Goal: Task Accomplishment & Management: Complete application form

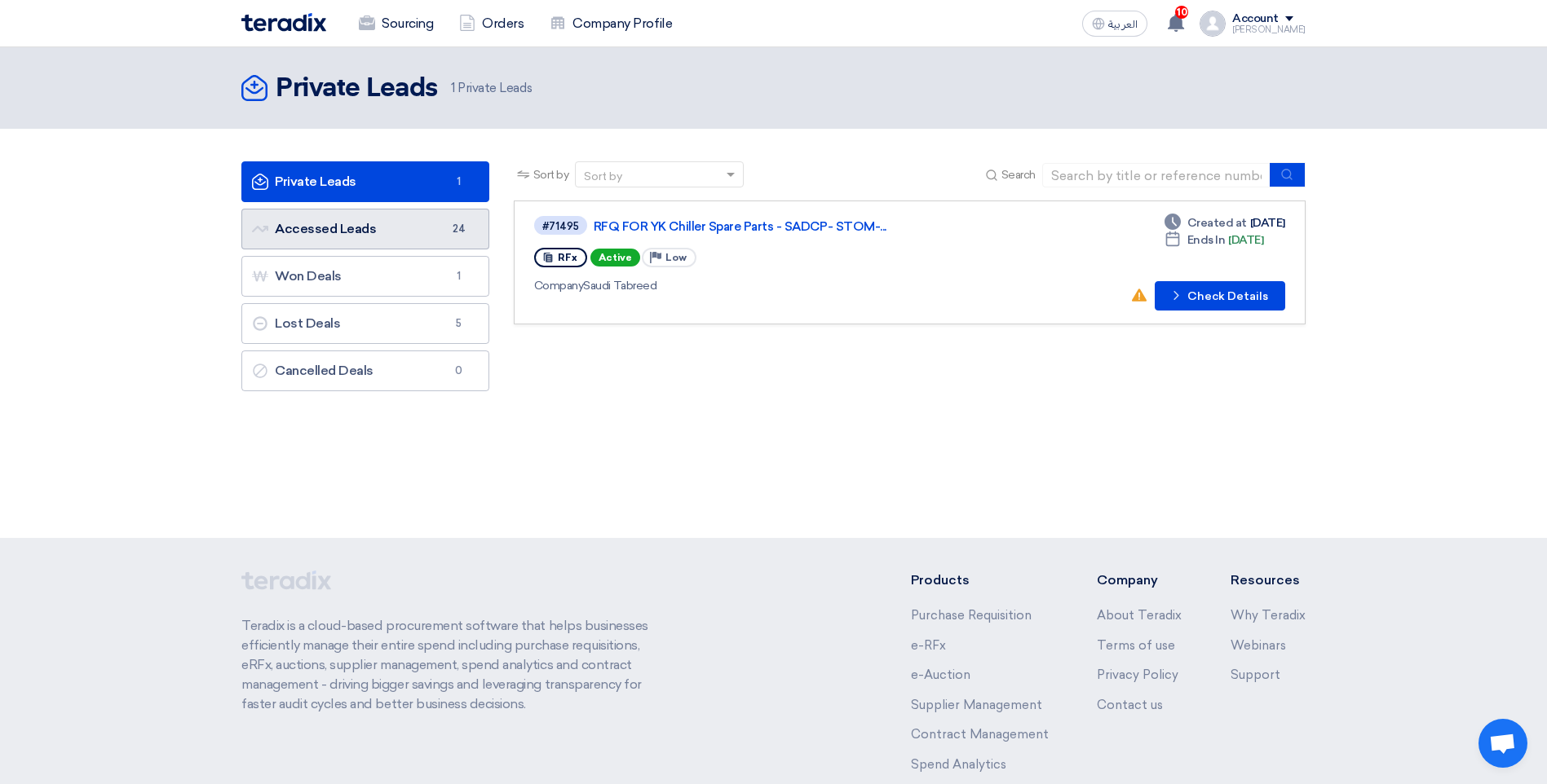
drag, startPoint x: 0, startPoint y: 0, endPoint x: 350, endPoint y: 237, distance: 422.7
click at [350, 237] on link "Accessed Leads Accessed Leads 24" at bounding box center [365, 229] width 248 height 41
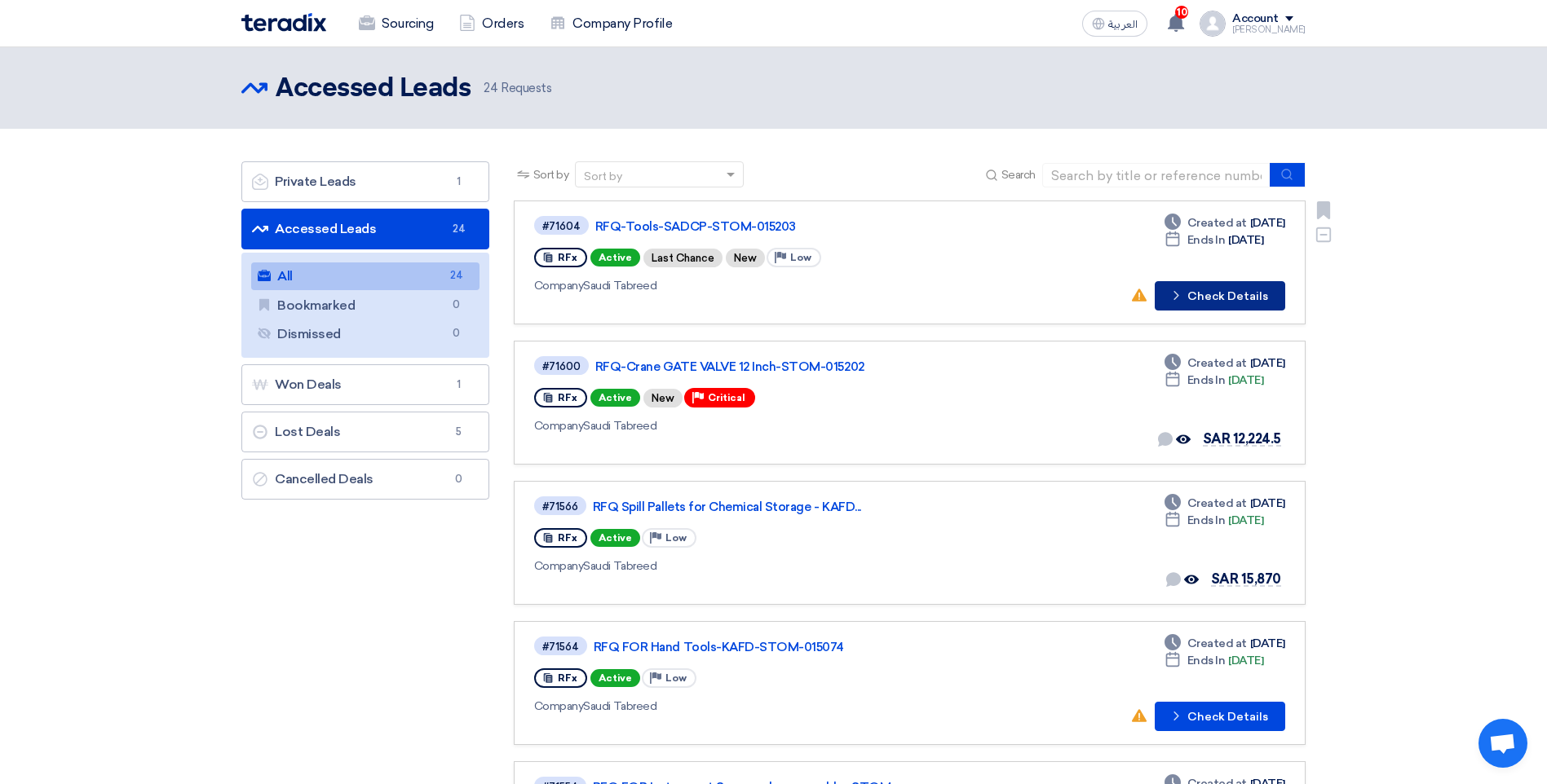
click at [1231, 292] on button "Check details Check Details" at bounding box center [1219, 296] width 130 height 29
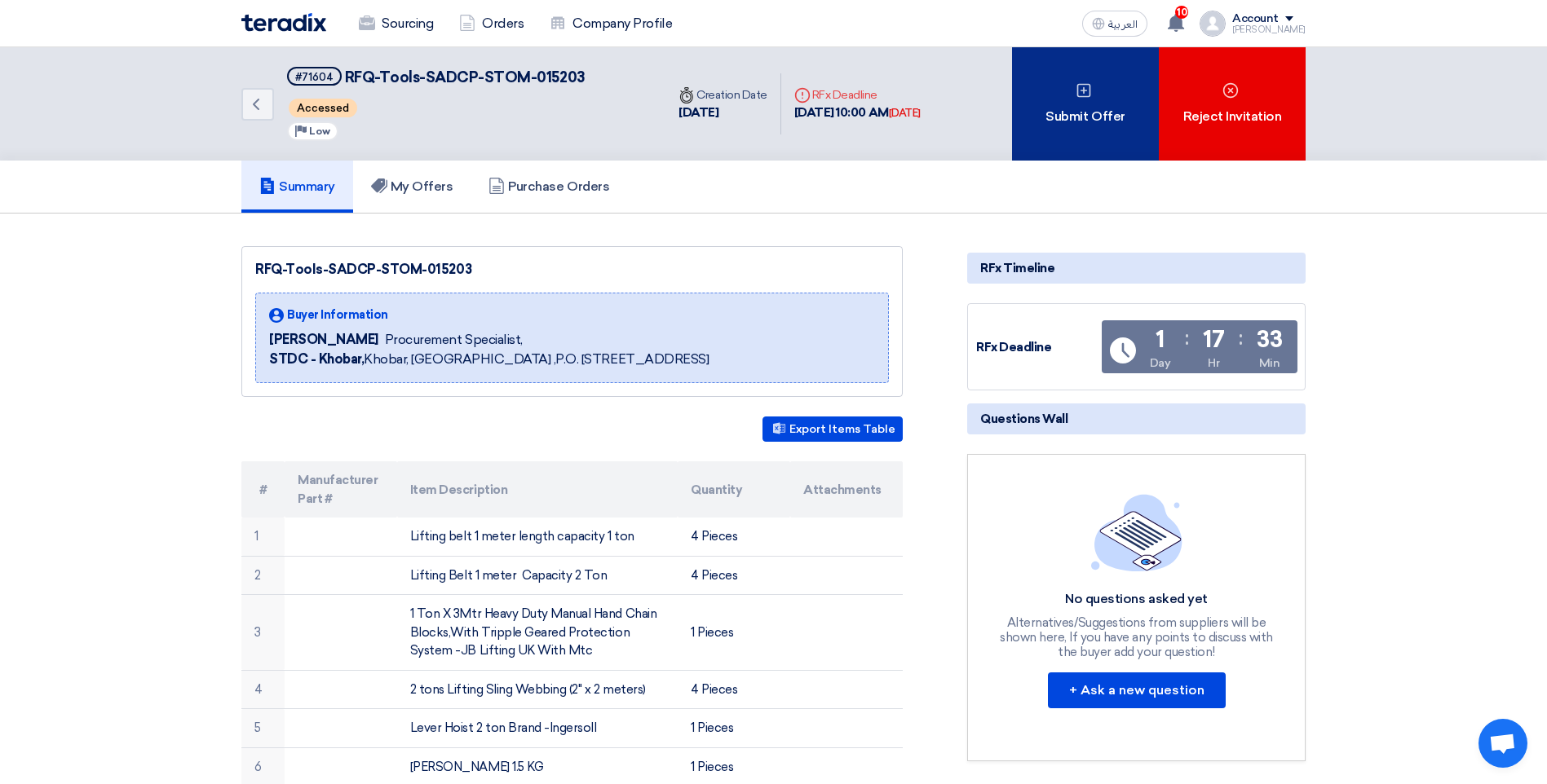
click at [1085, 121] on div "Submit Offer" at bounding box center [1085, 104] width 147 height 113
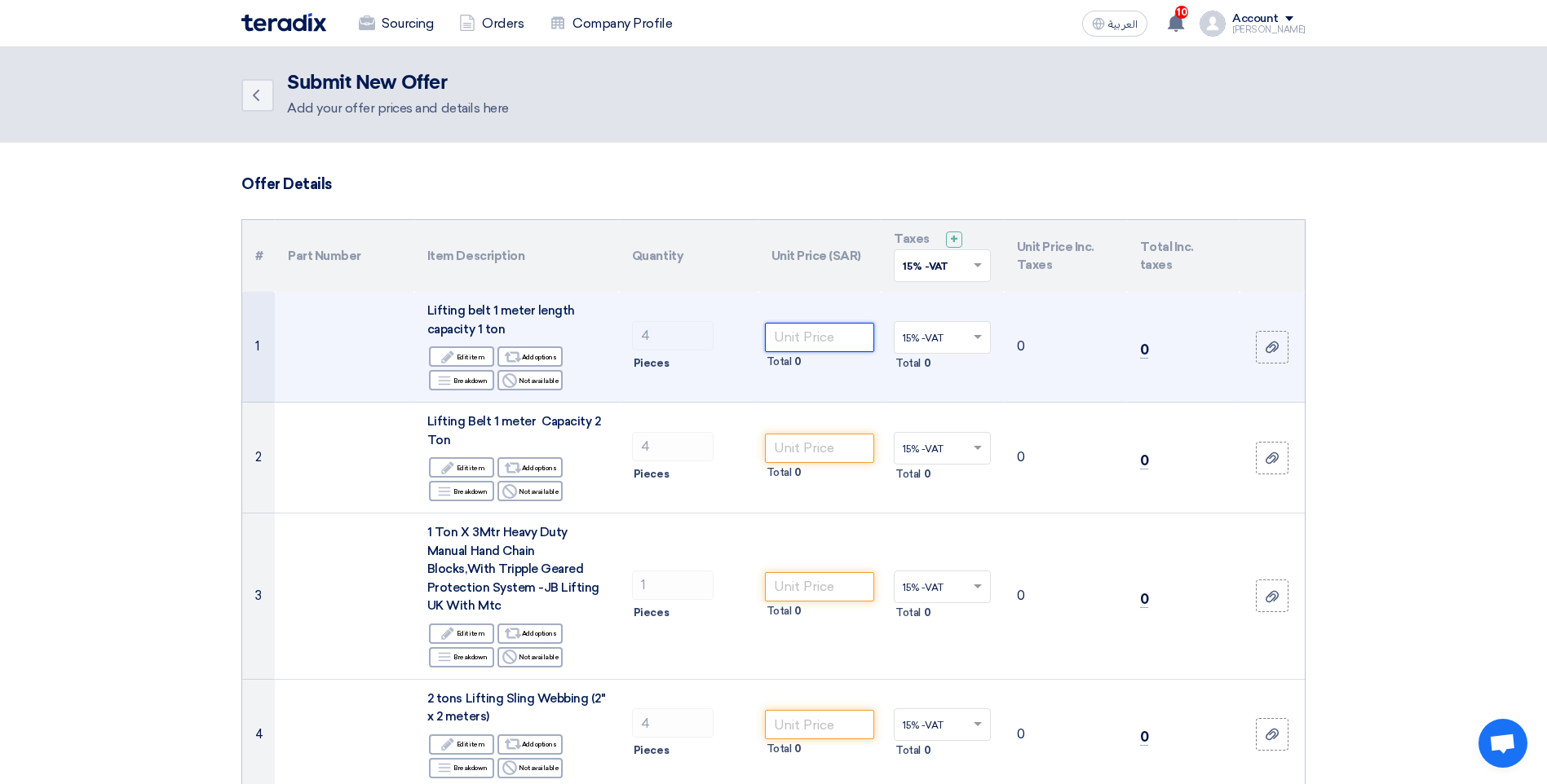
click at [817, 346] on input "number" at bounding box center [820, 337] width 110 height 29
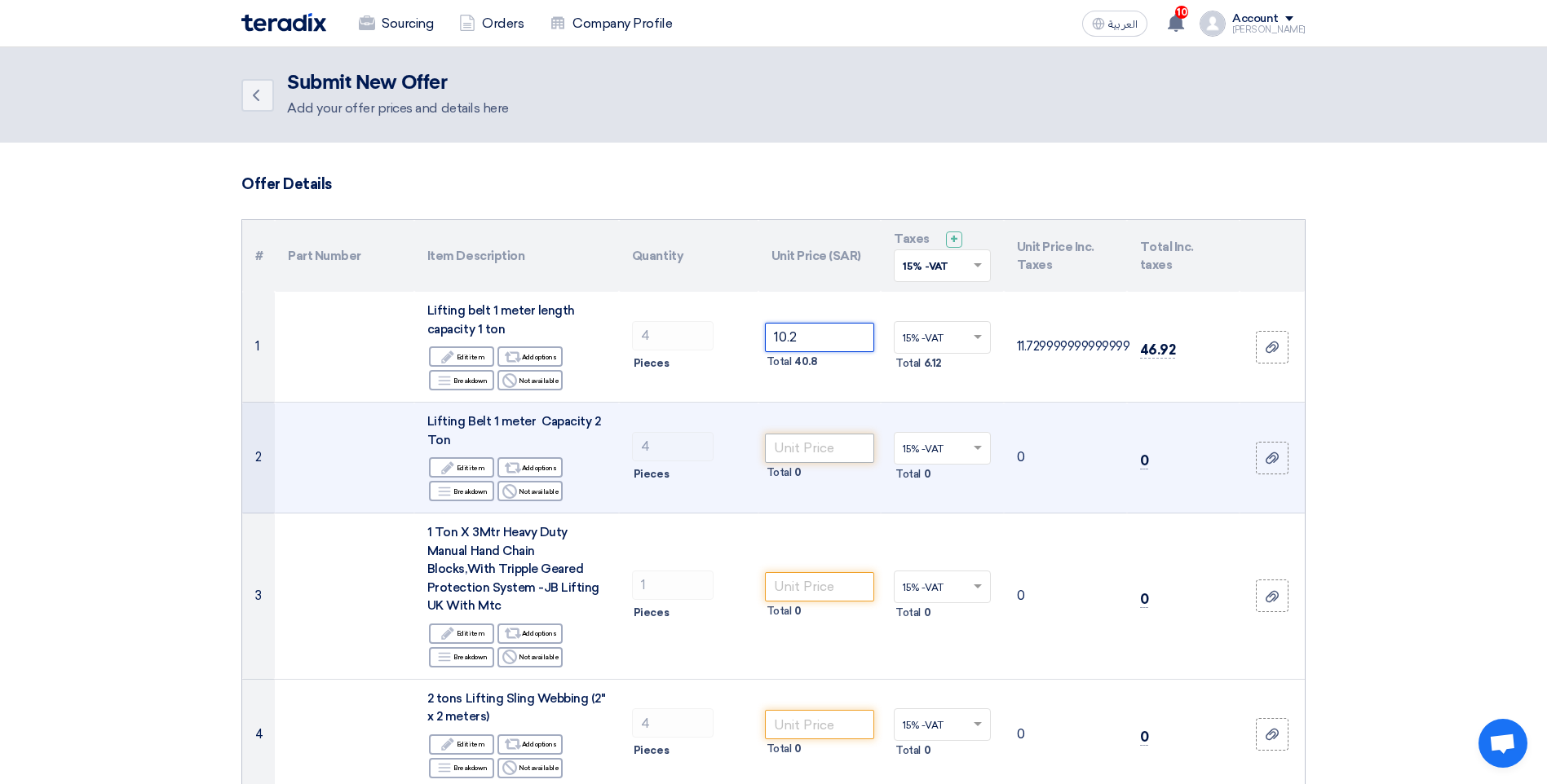
type input "10.2"
click at [849, 448] on input "number" at bounding box center [820, 448] width 110 height 29
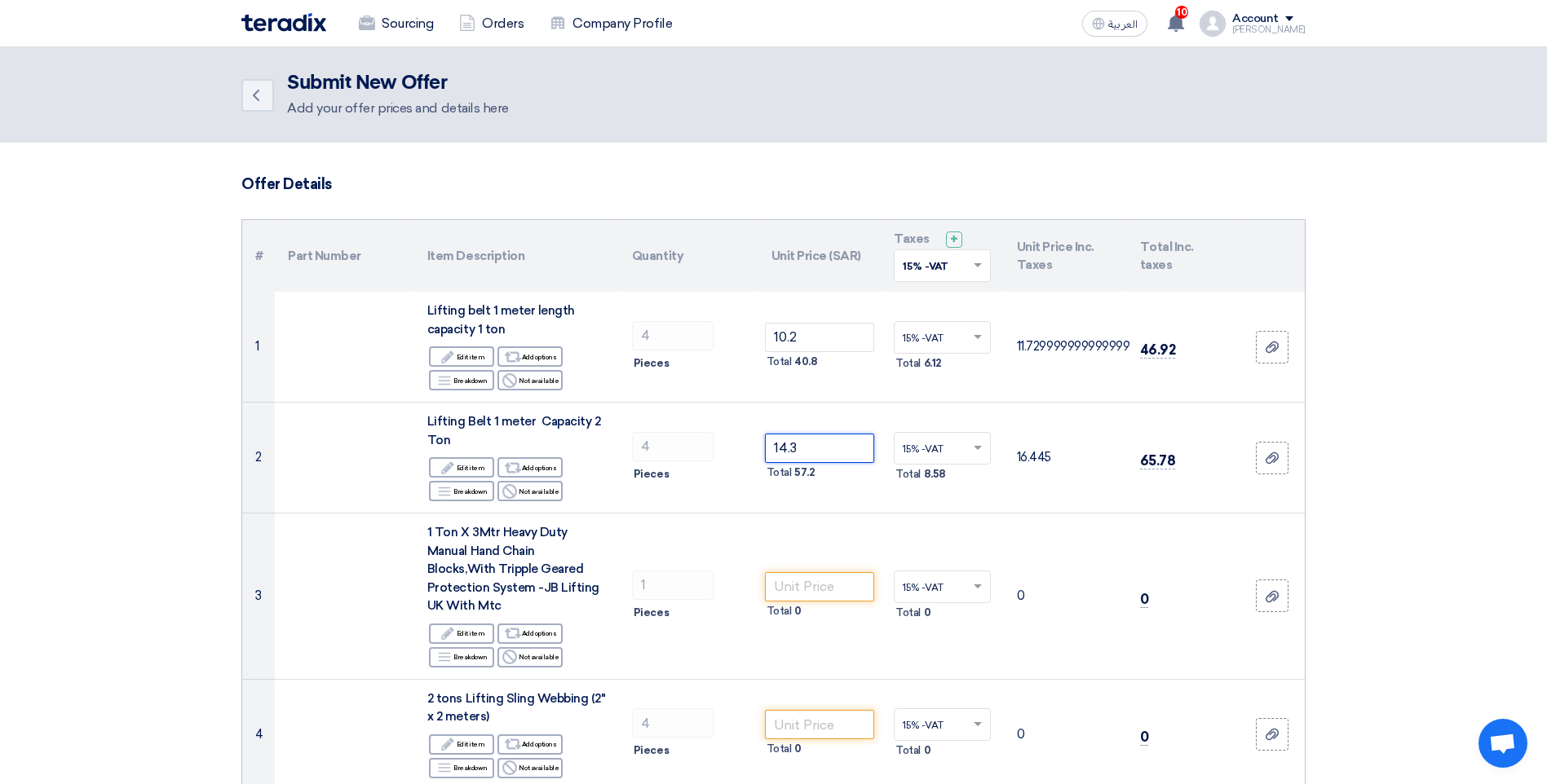
type input "14.3"
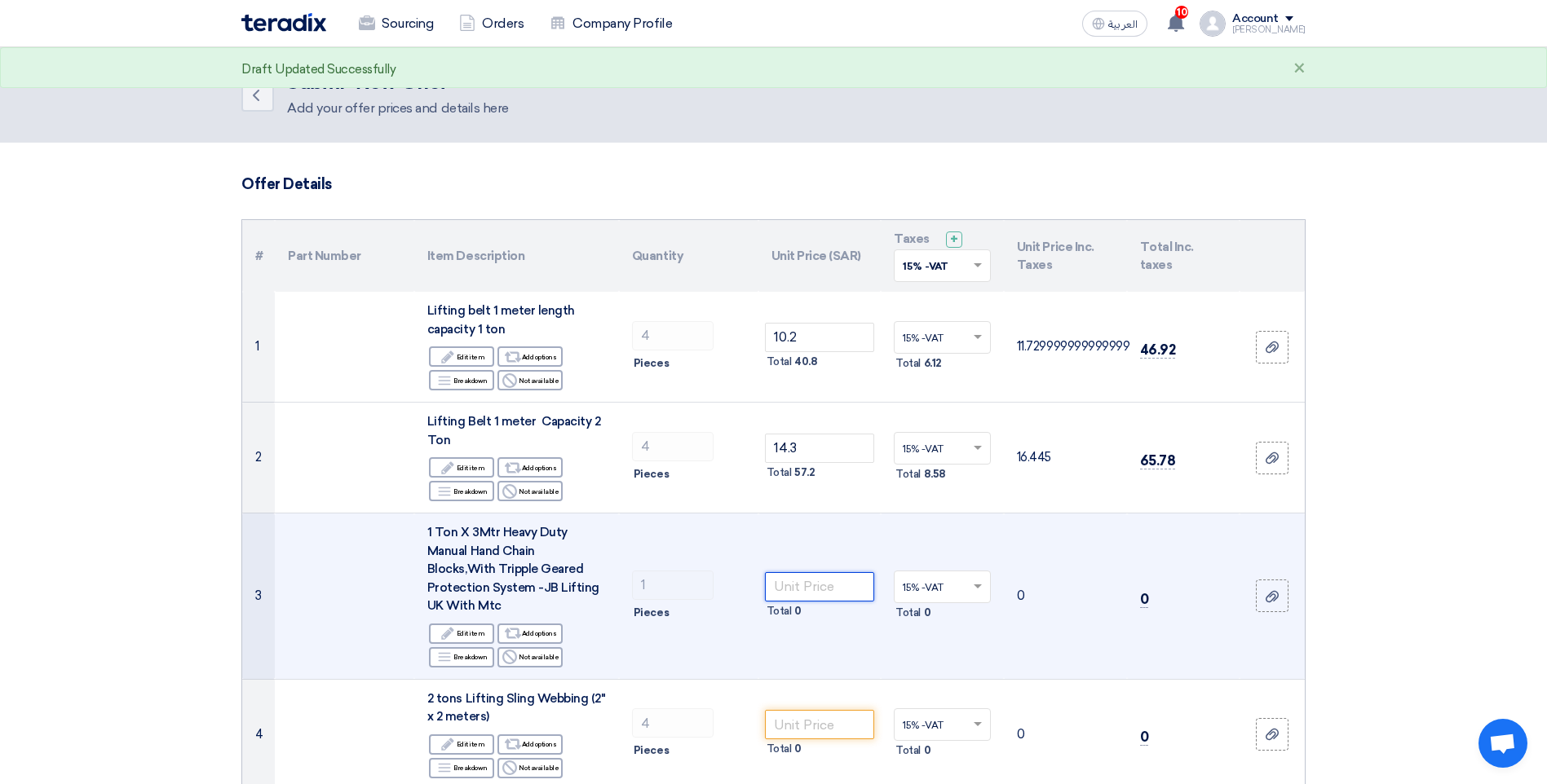
click at [828, 577] on input "number" at bounding box center [820, 586] width 110 height 29
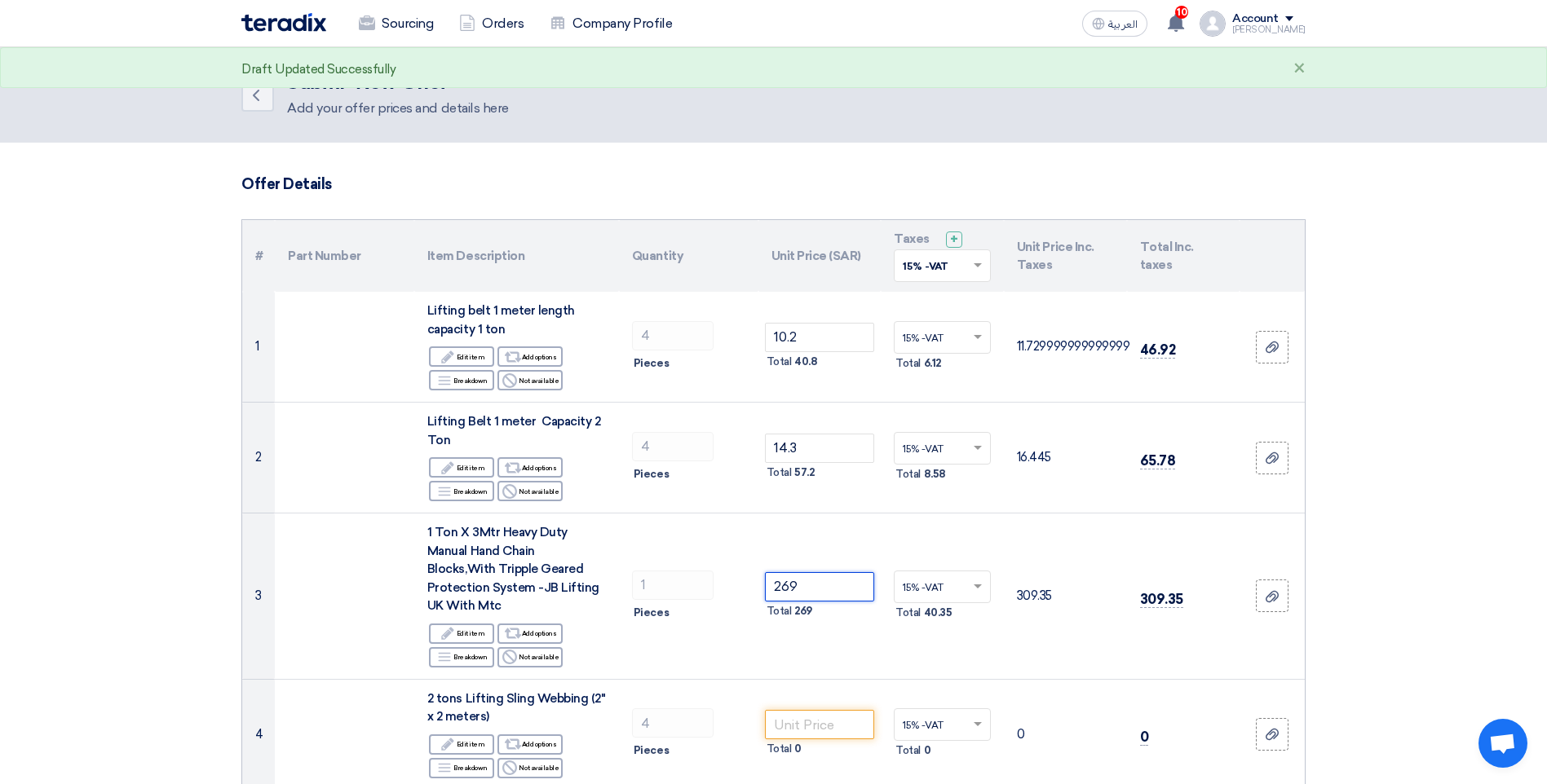
type input "269"
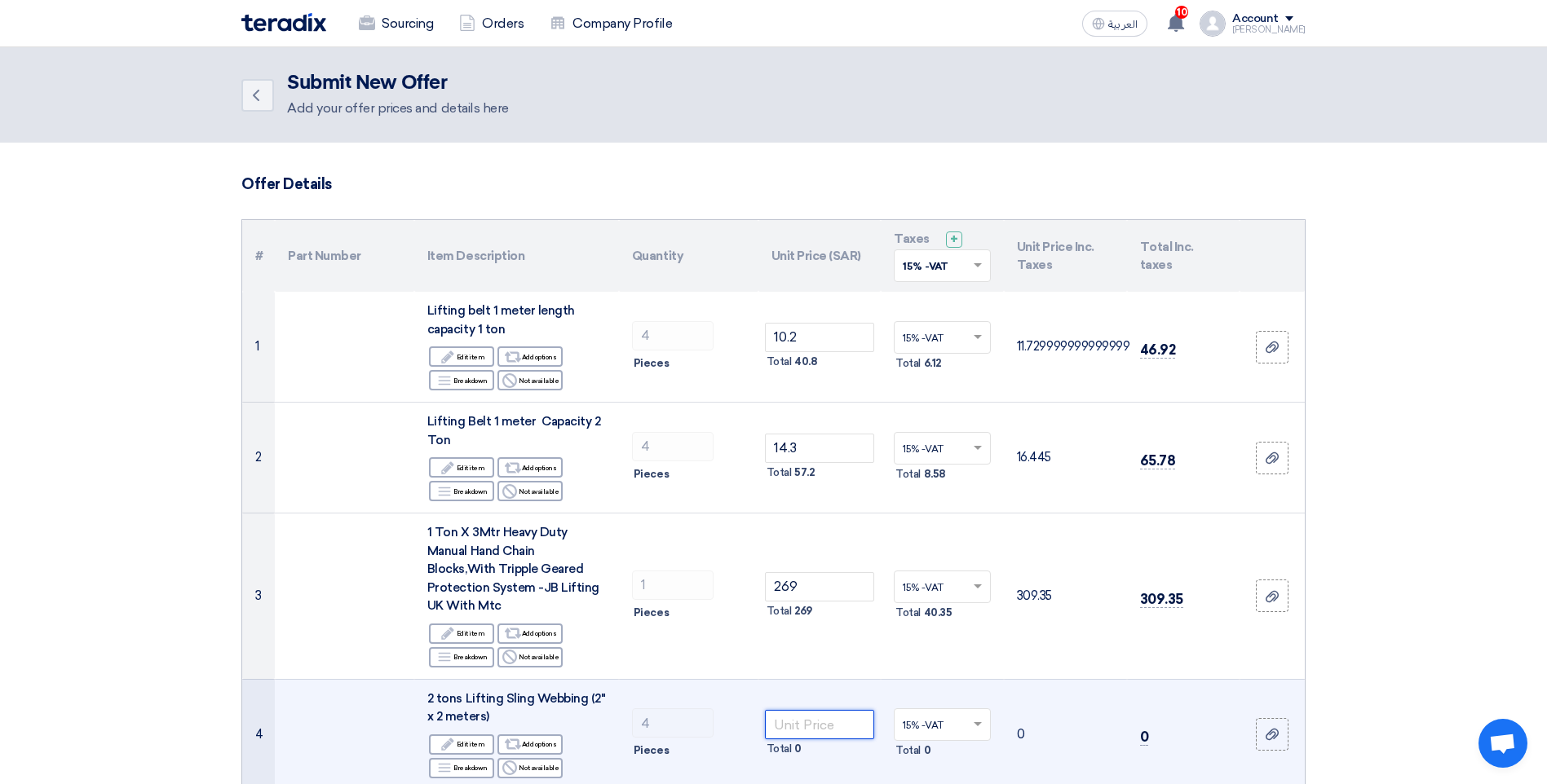
click at [823, 710] on input "number" at bounding box center [820, 725] width 110 height 29
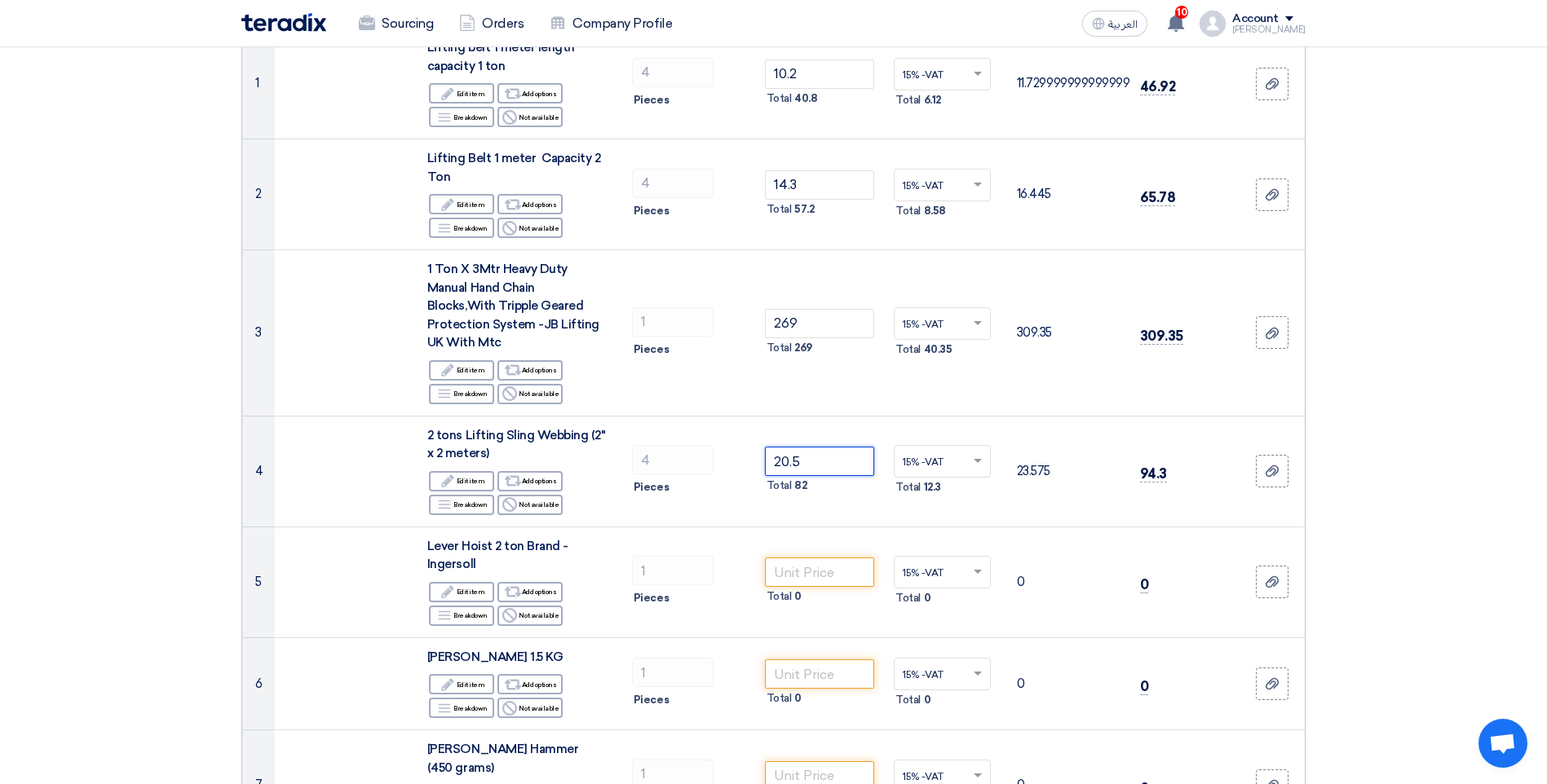
scroll to position [245, 0]
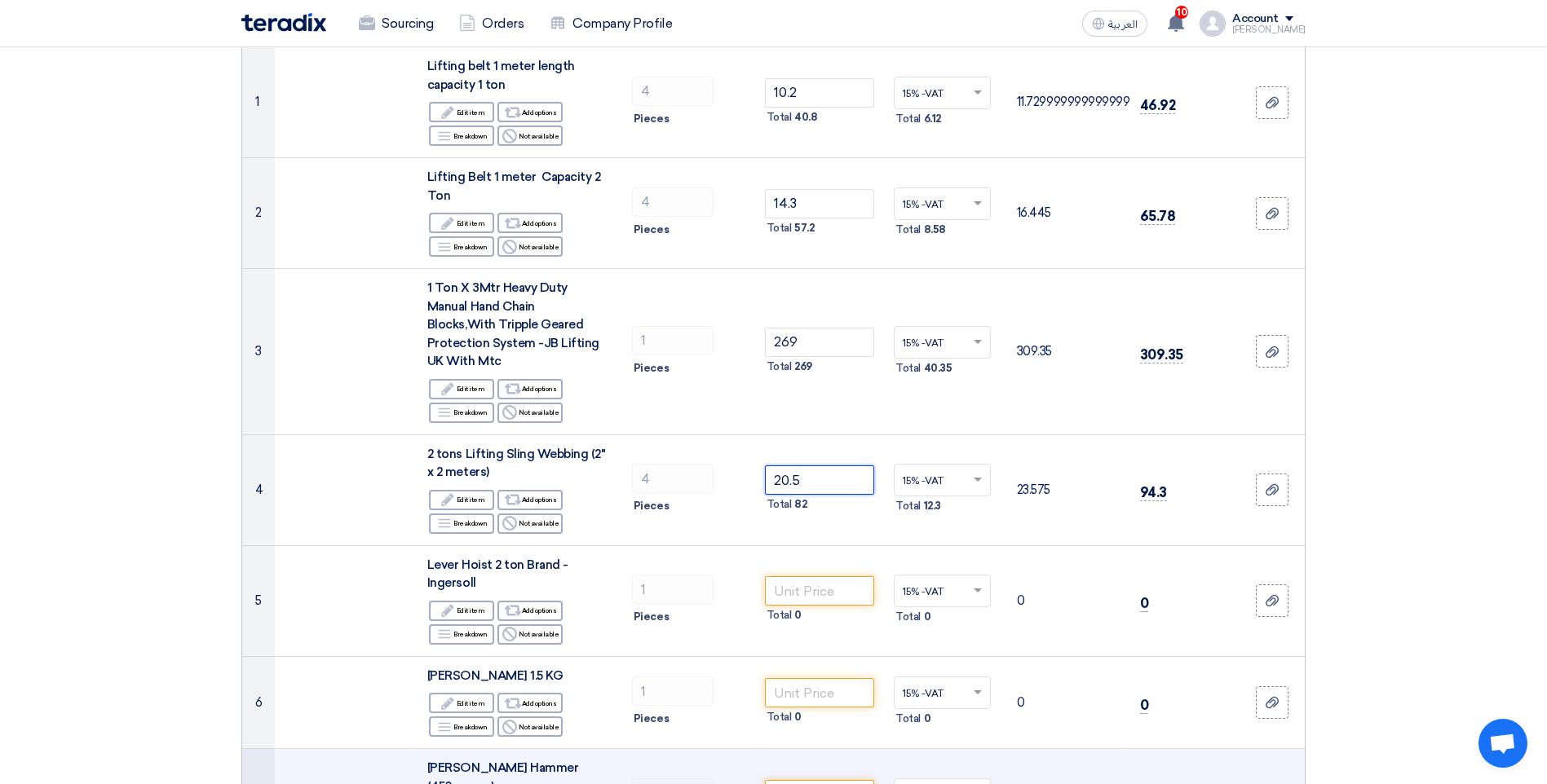
type input "20.5"
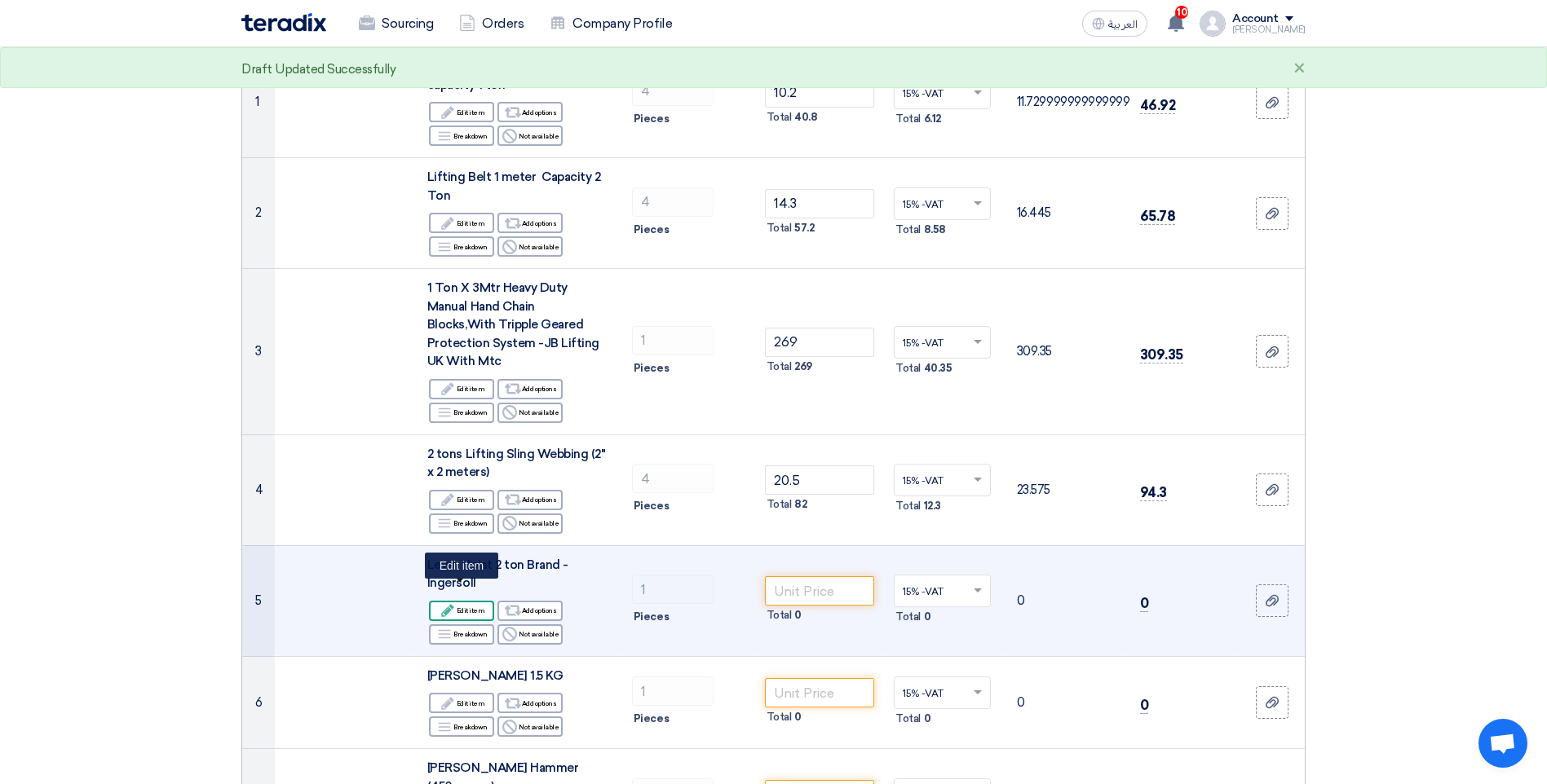
click at [459, 601] on div "Edit Edit item" at bounding box center [462, 611] width 66 height 20
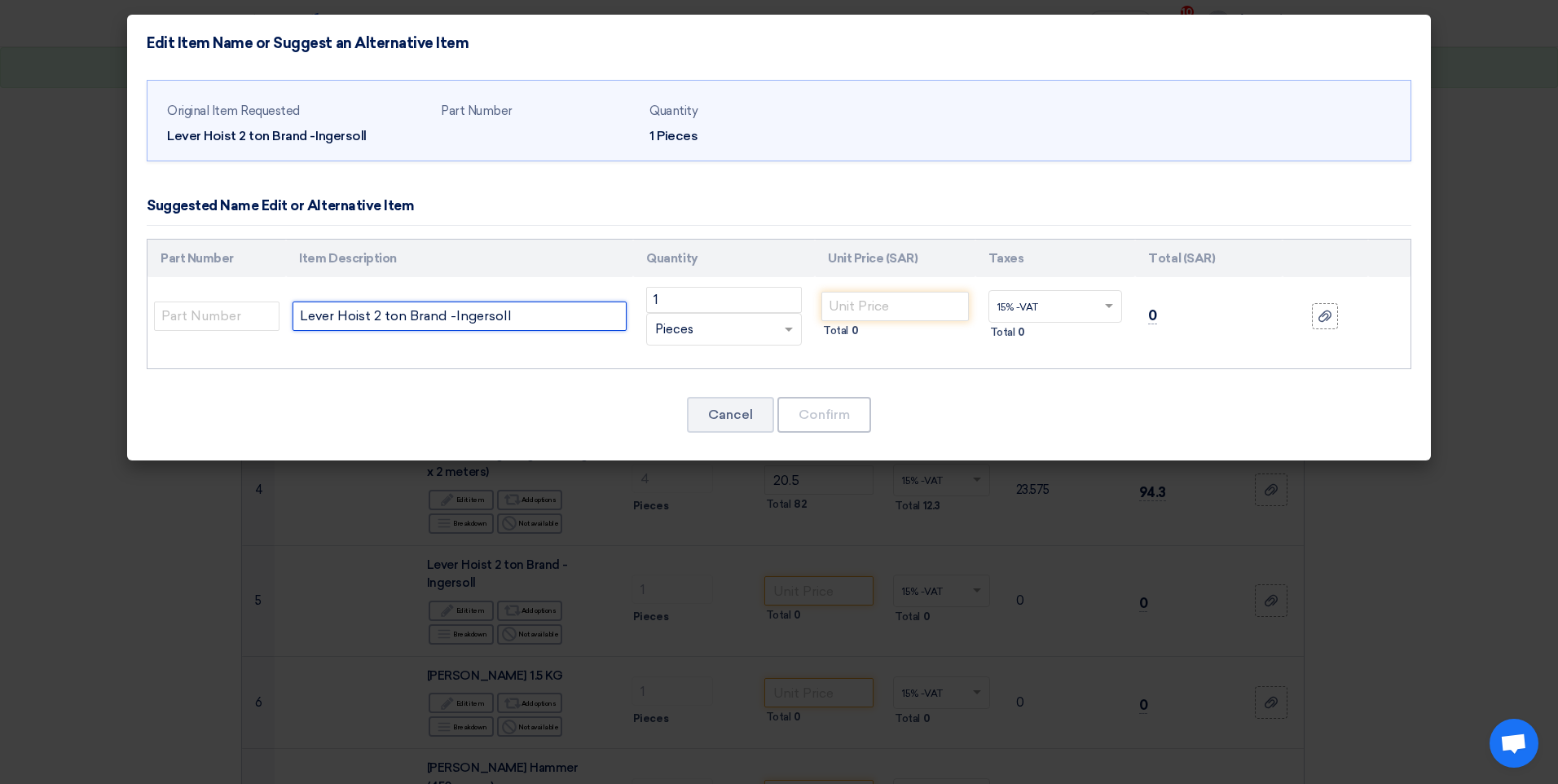
click at [378, 321] on input "Lever Hoist 2 ton Brand -Ingersoll" at bounding box center [459, 316] width 334 height 29
drag, startPoint x: 532, startPoint y: 313, endPoint x: 409, endPoint y: 315, distance: 123.0
click at [409, 315] on input "Lever Hoist 1.5 ton Brand -Ingersoll" at bounding box center [459, 316] width 334 height 29
type input "Lever Hoist 1.5 ton"
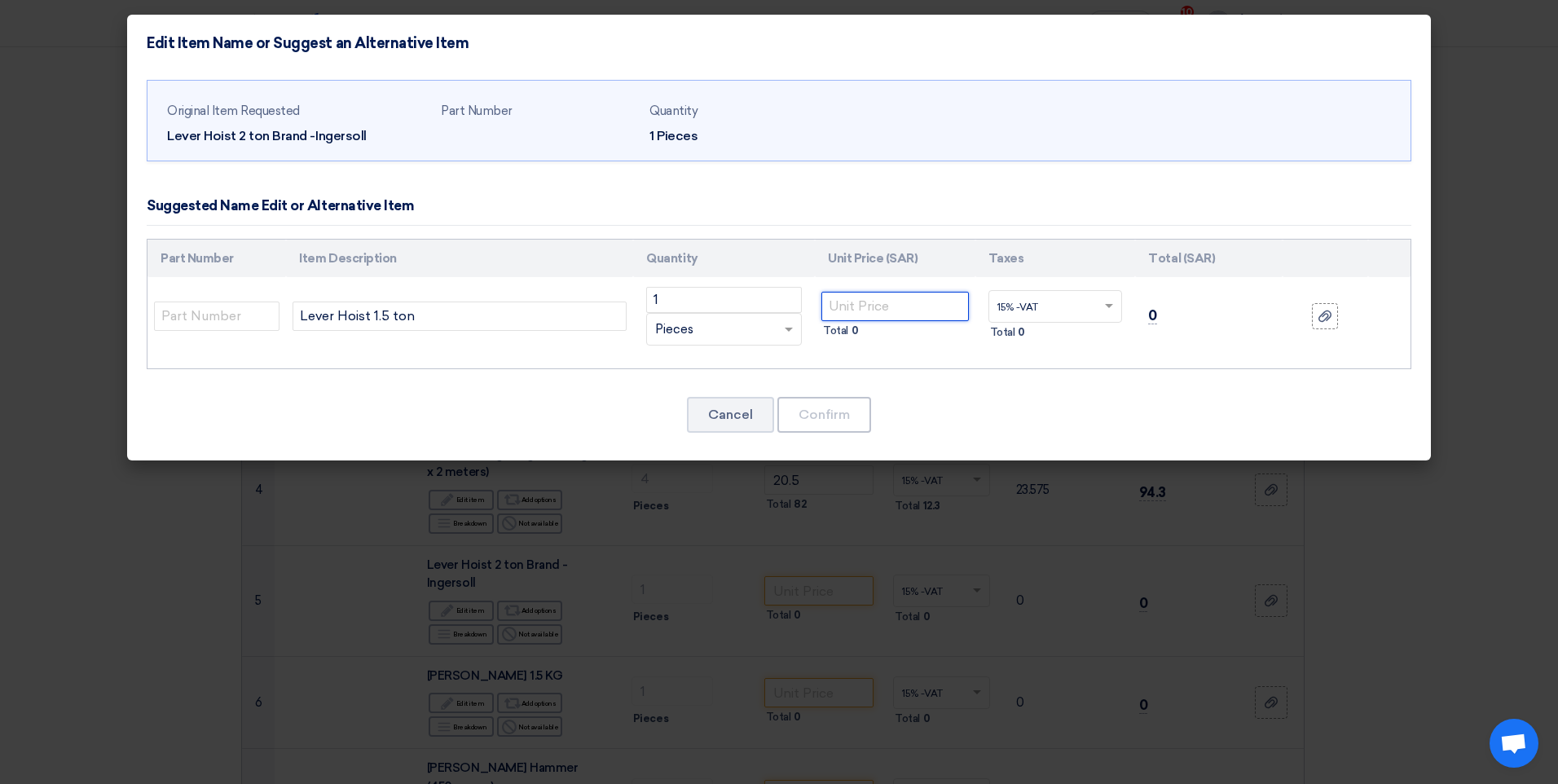
click at [905, 307] on input "number" at bounding box center [895, 306] width 148 height 29
type input "360"
click at [849, 415] on button "Confirm" at bounding box center [824, 414] width 94 height 36
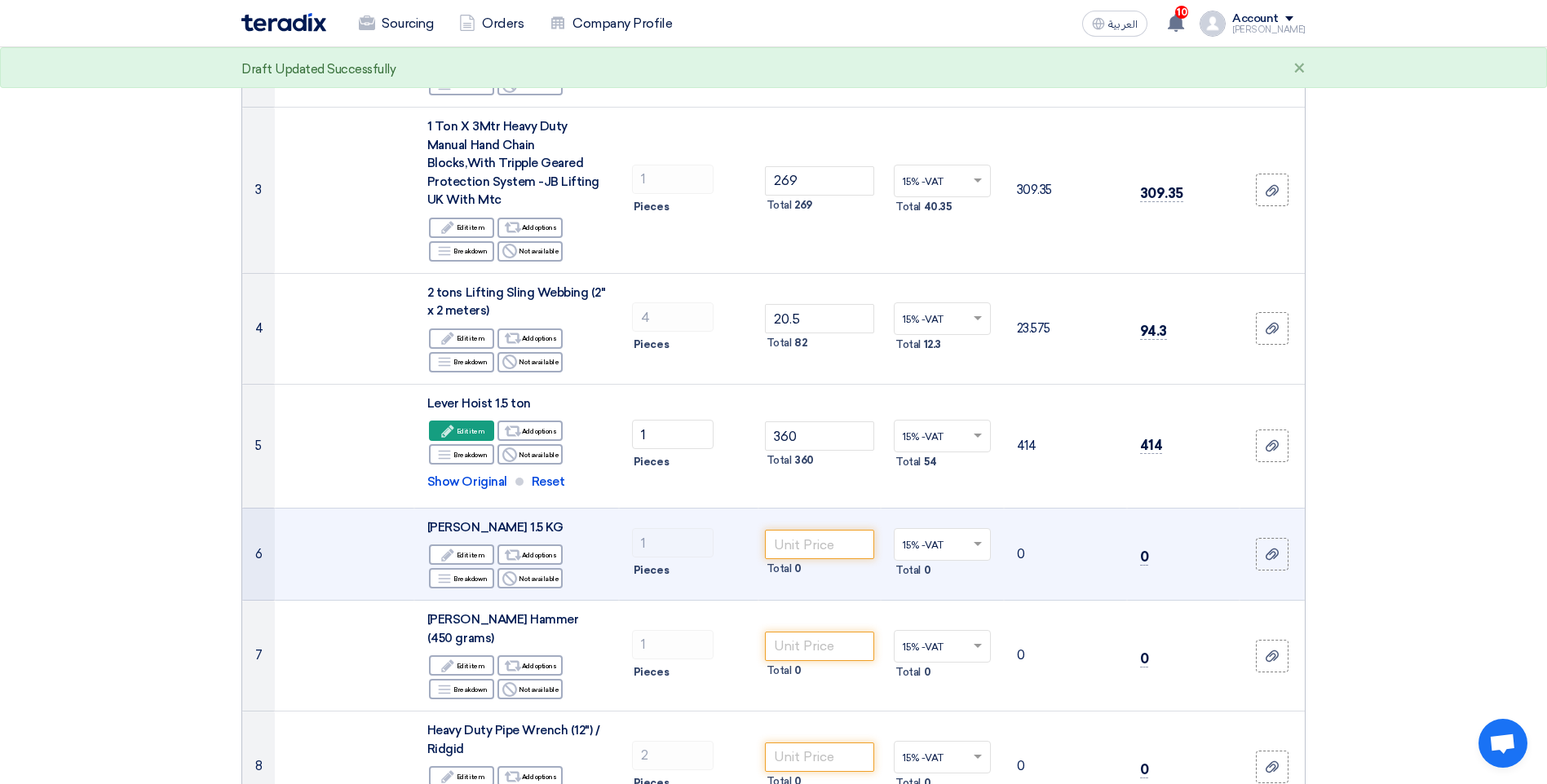
scroll to position [408, 0]
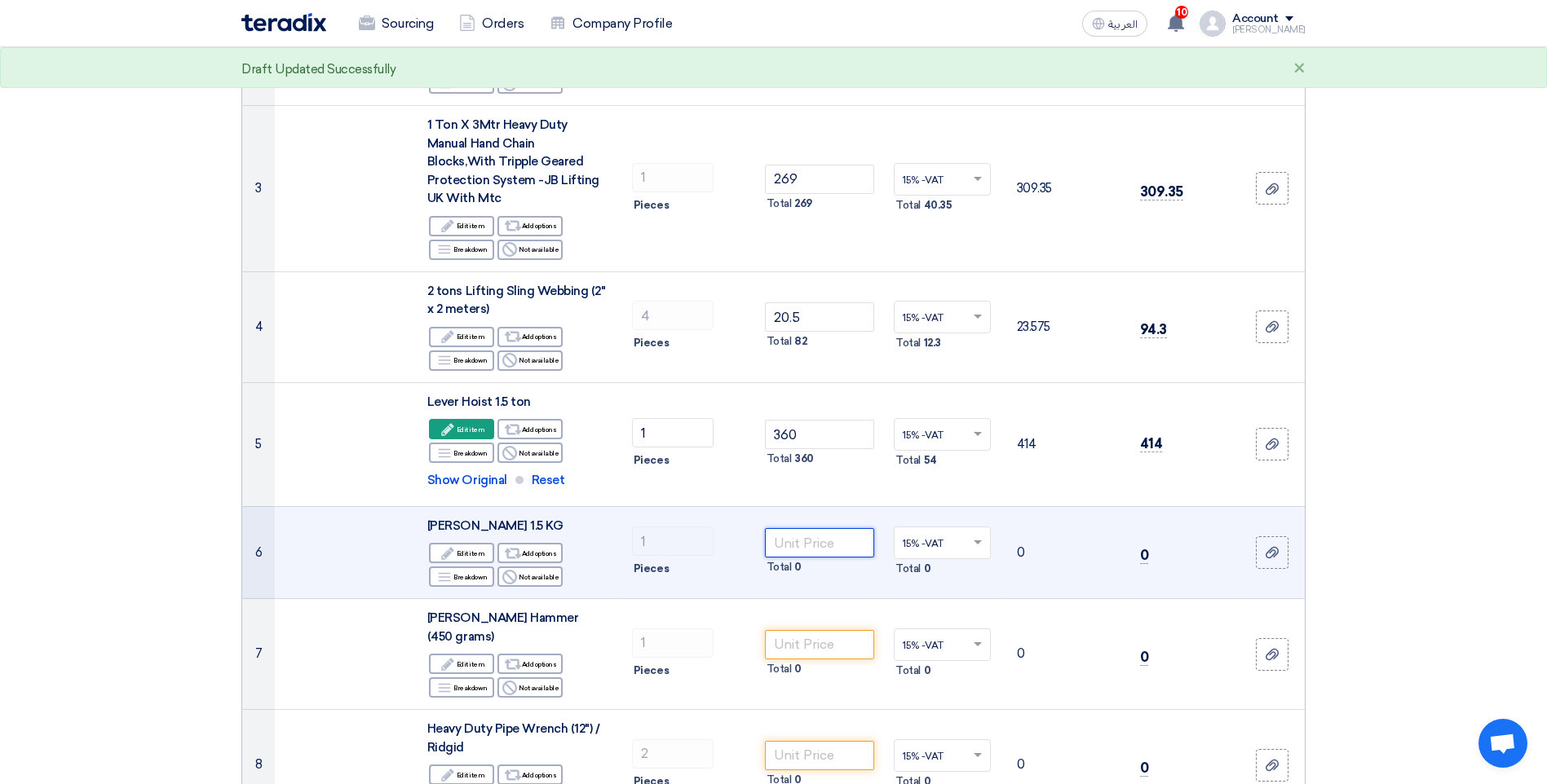
click at [822, 528] on input "number" at bounding box center [820, 543] width 110 height 29
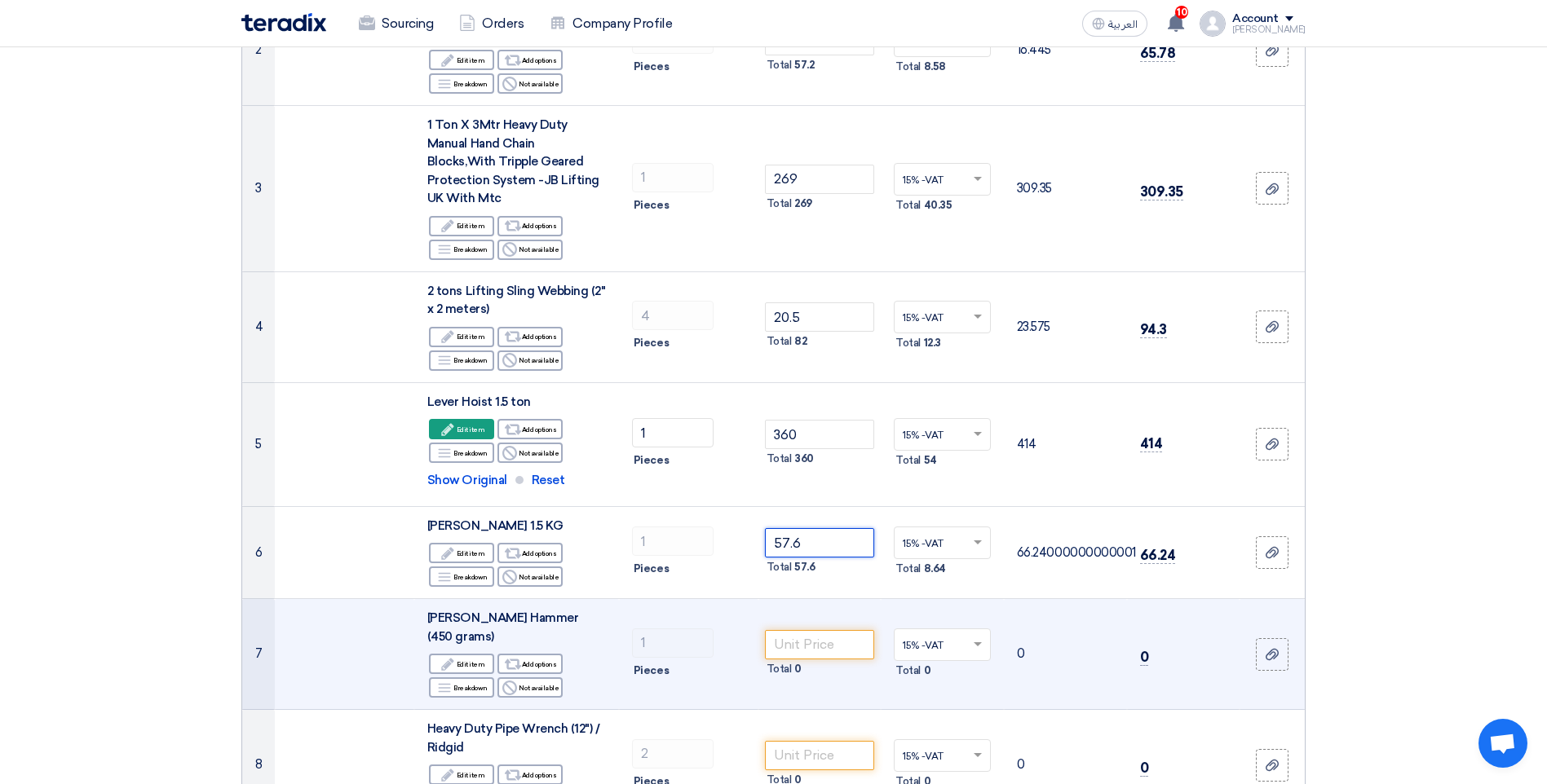
type input "57.6"
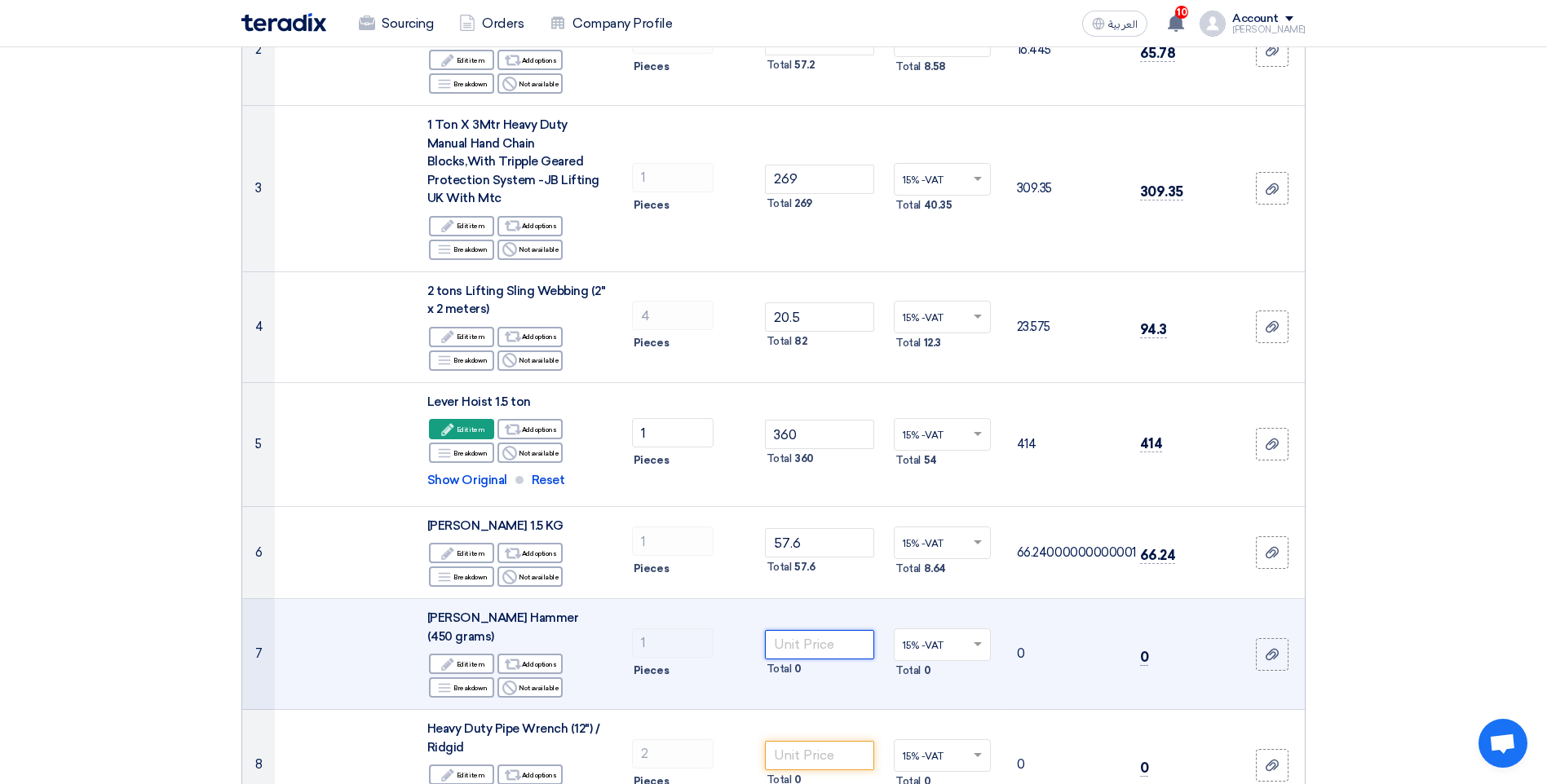
click at [825, 630] on input "number" at bounding box center [820, 645] width 110 height 29
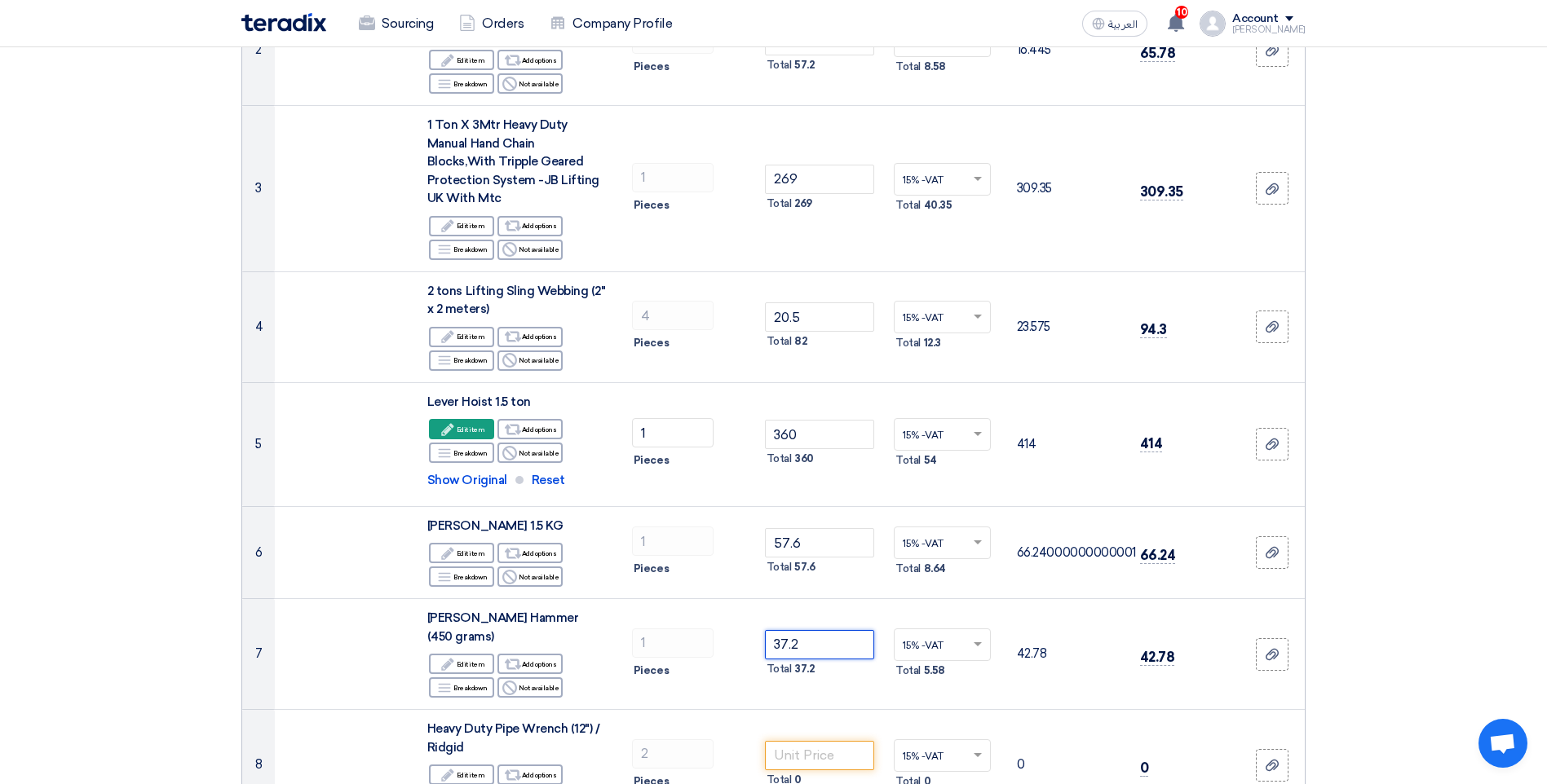
type input "37.2"
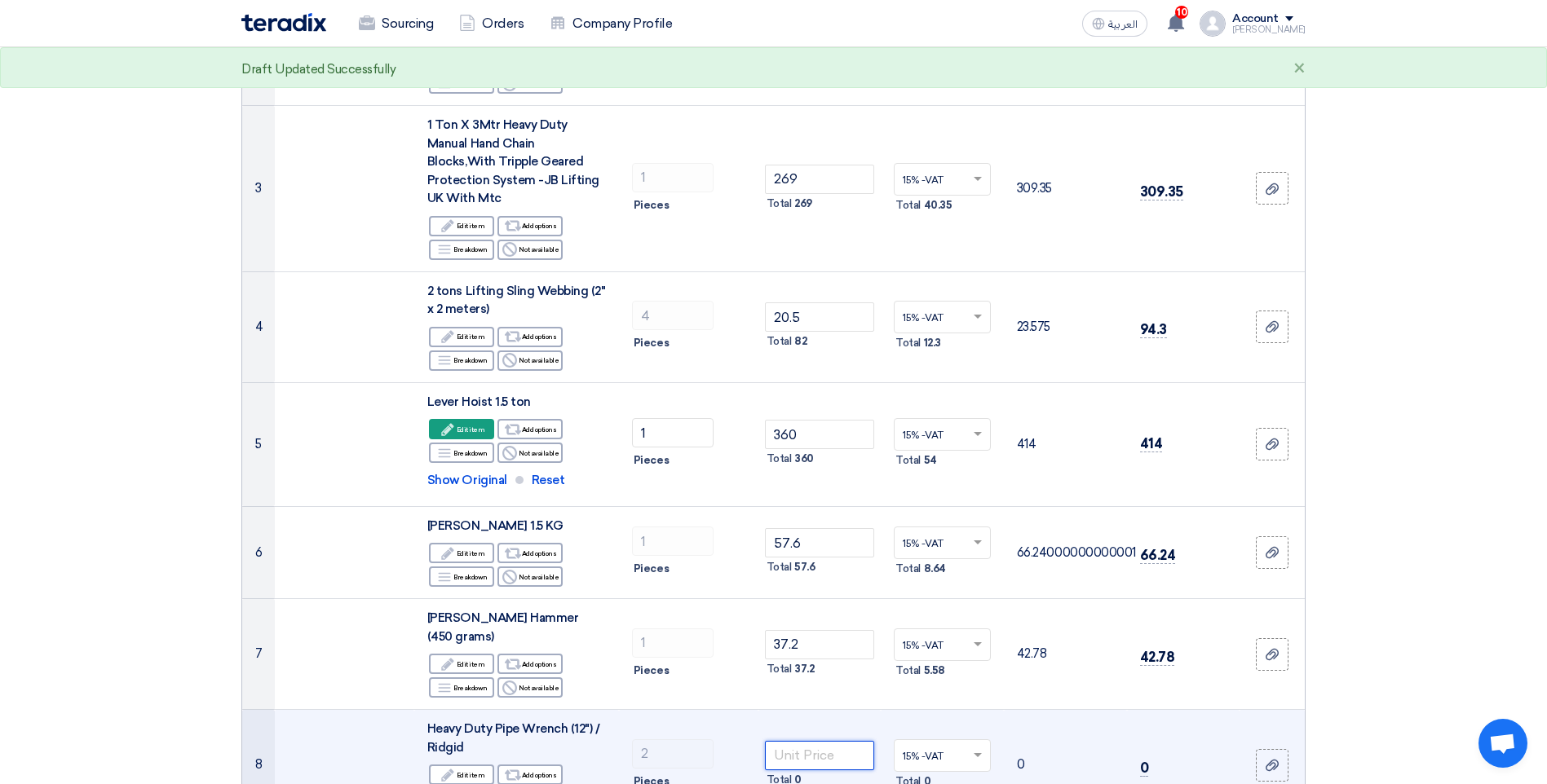
click at [823, 741] on input "number" at bounding box center [820, 756] width 110 height 29
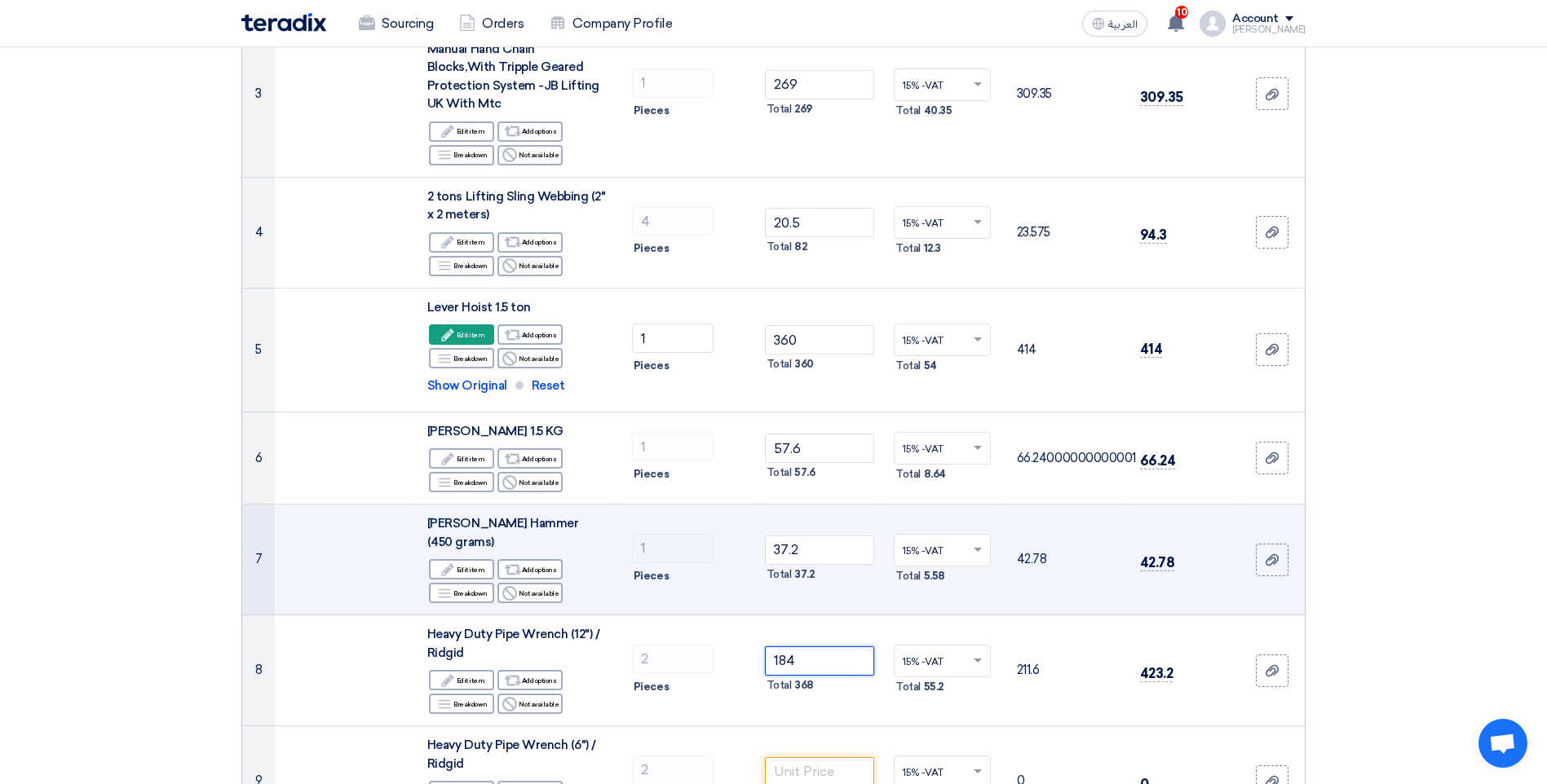
scroll to position [815, 0]
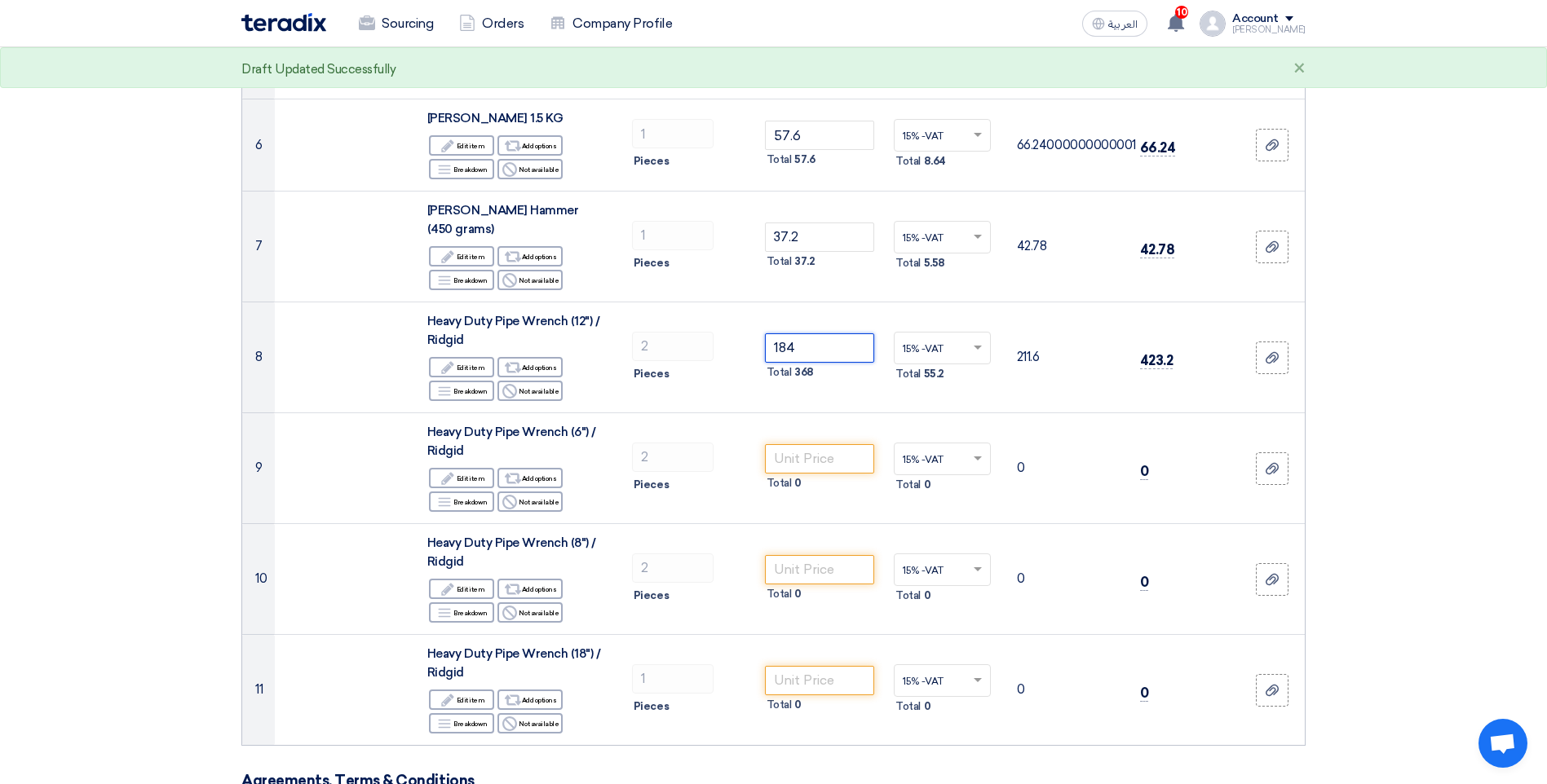
type input "184"
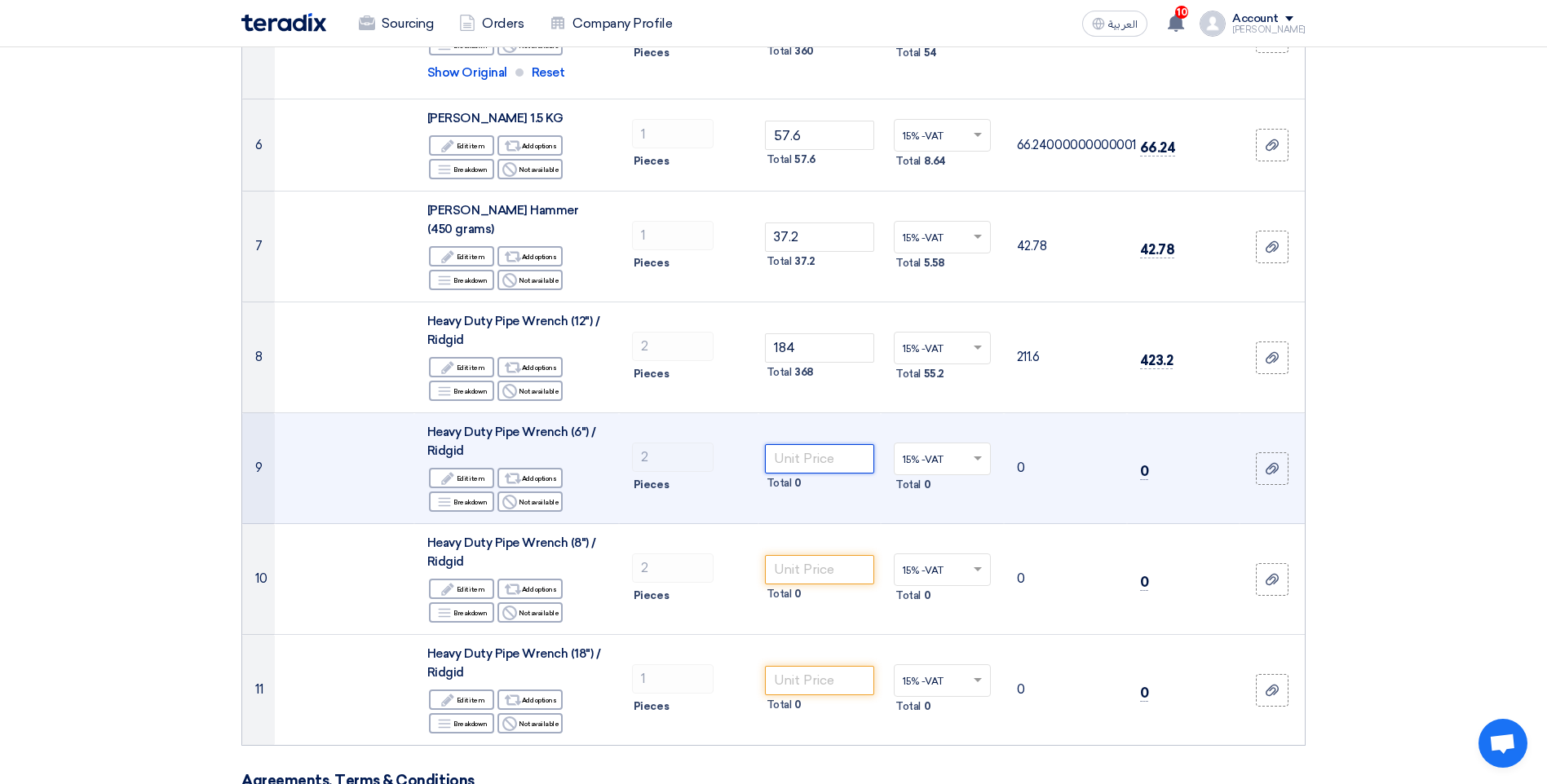
click at [794, 444] on input "number" at bounding box center [820, 459] width 110 height 29
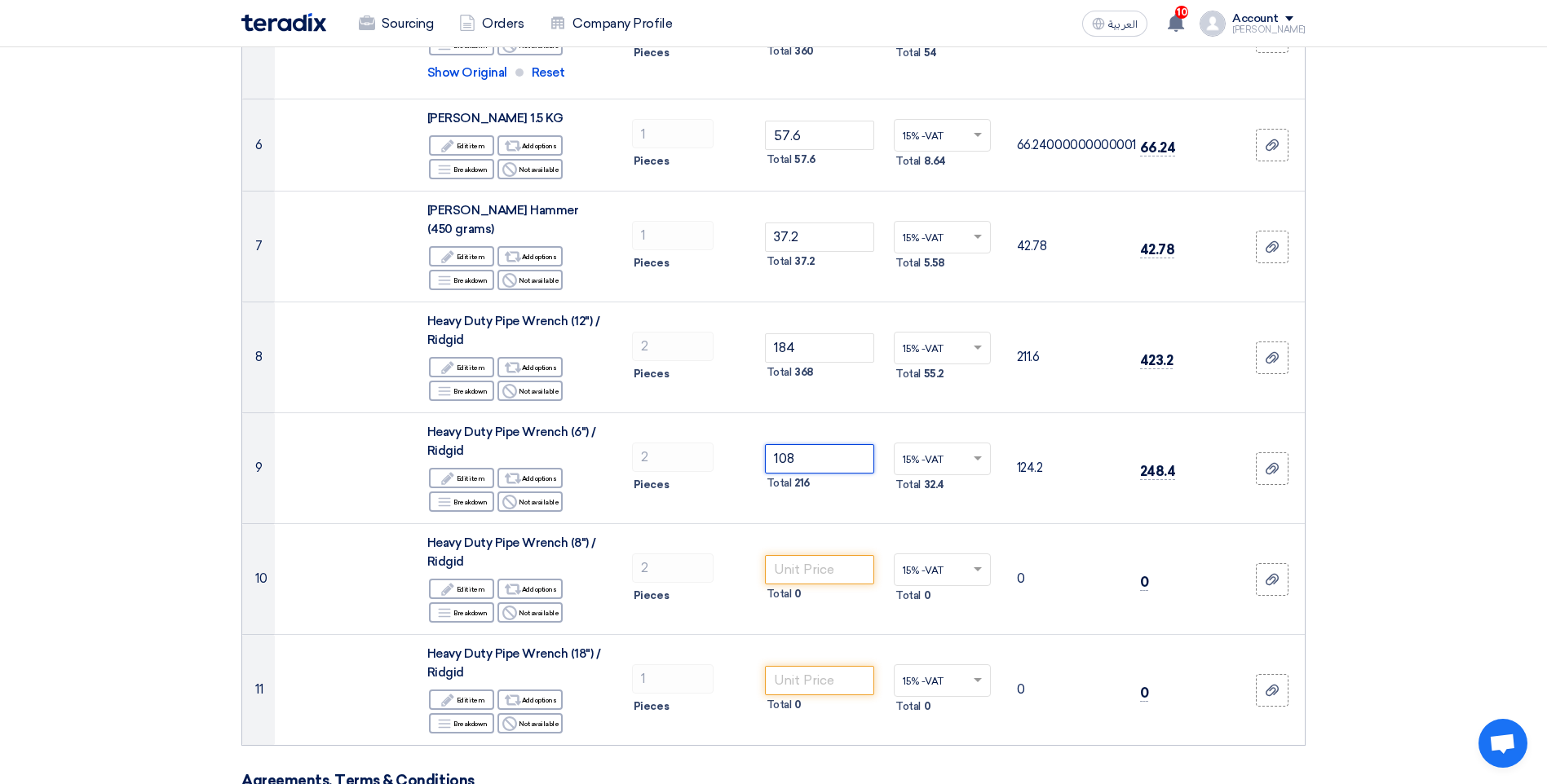
type input "108"
drag, startPoint x: 1395, startPoint y: 544, endPoint x: 1351, endPoint y: 544, distance: 44.0
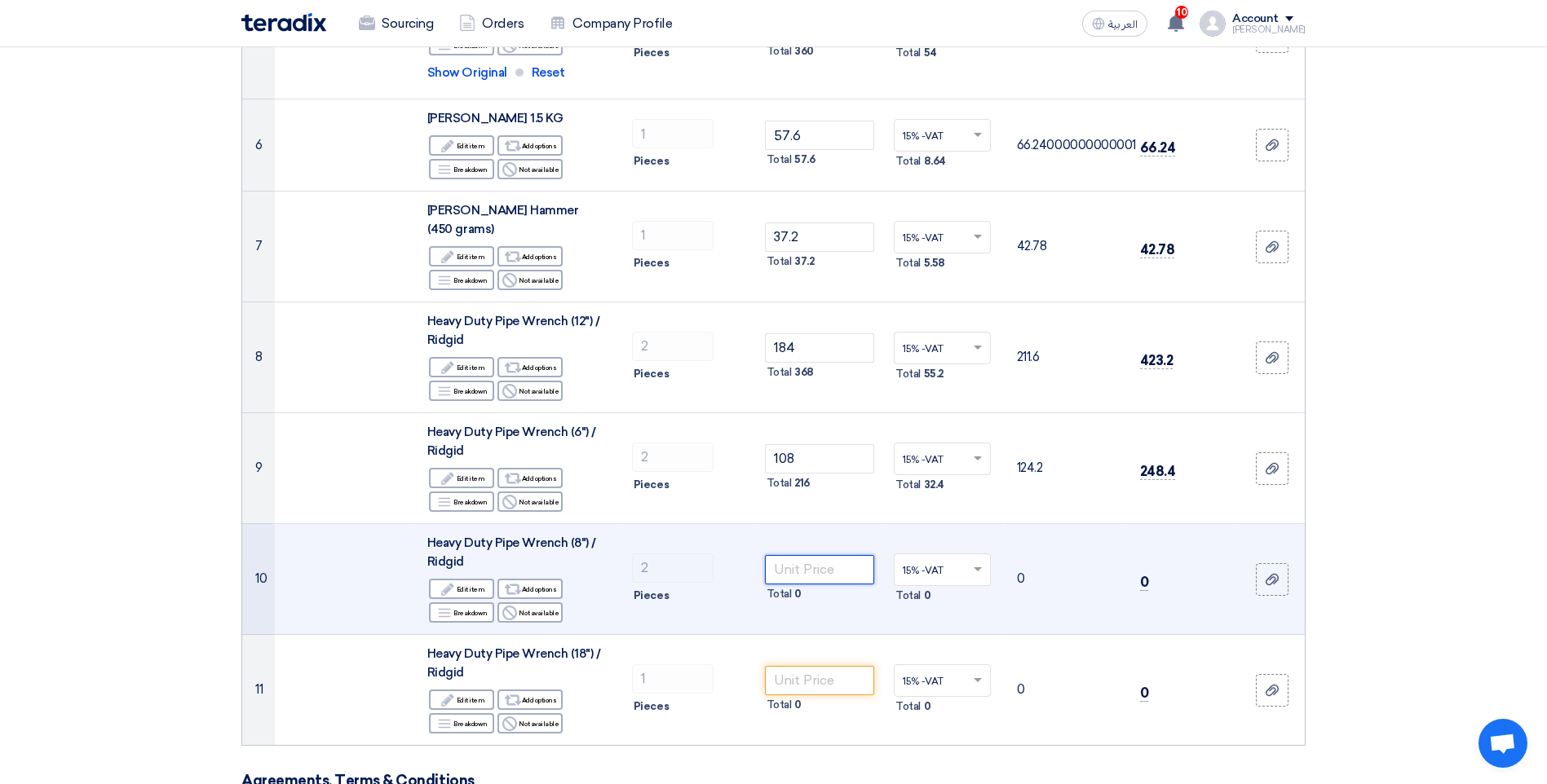
click at [806, 555] on input "number" at bounding box center [820, 570] width 110 height 29
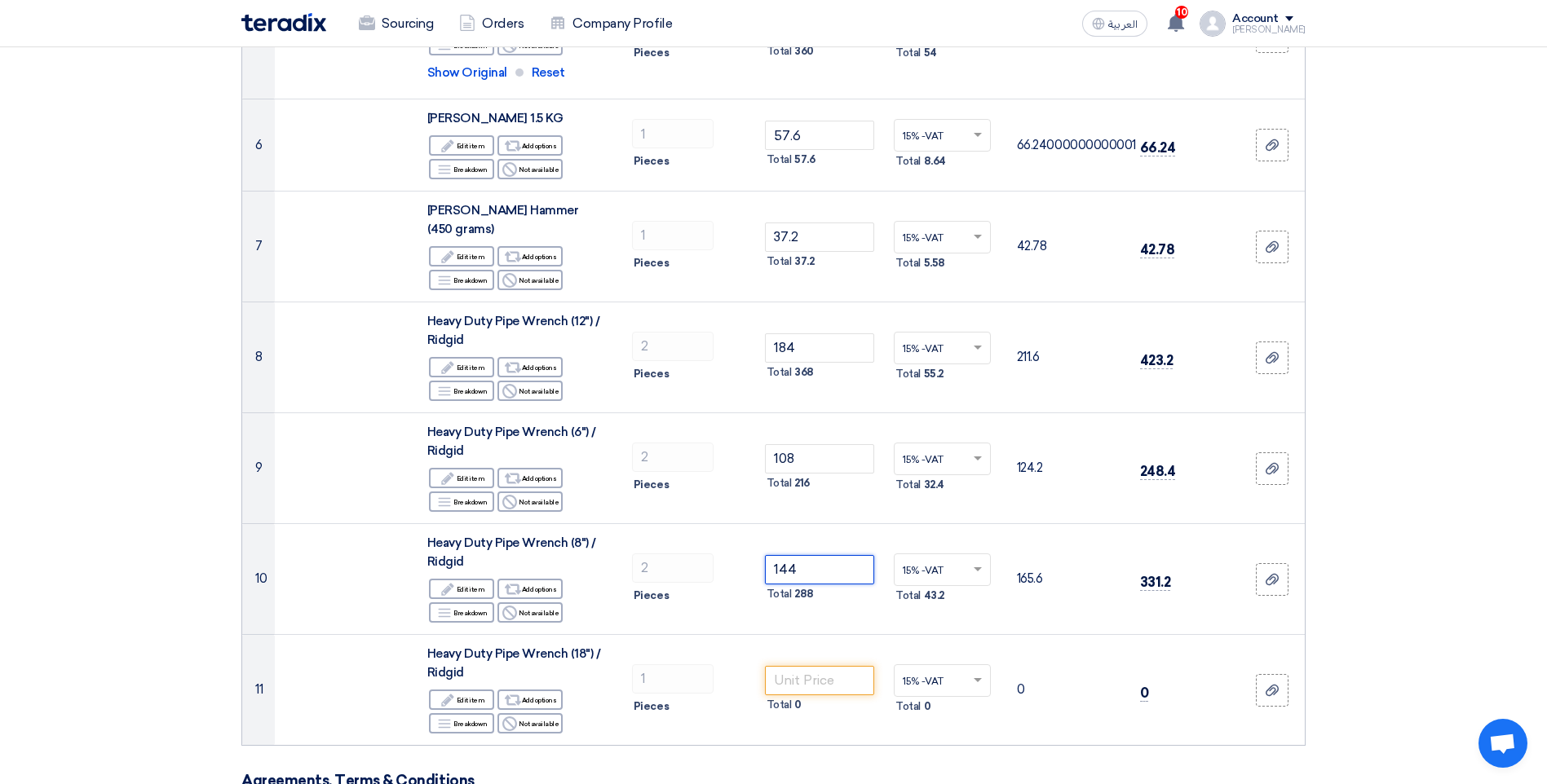
type input "144"
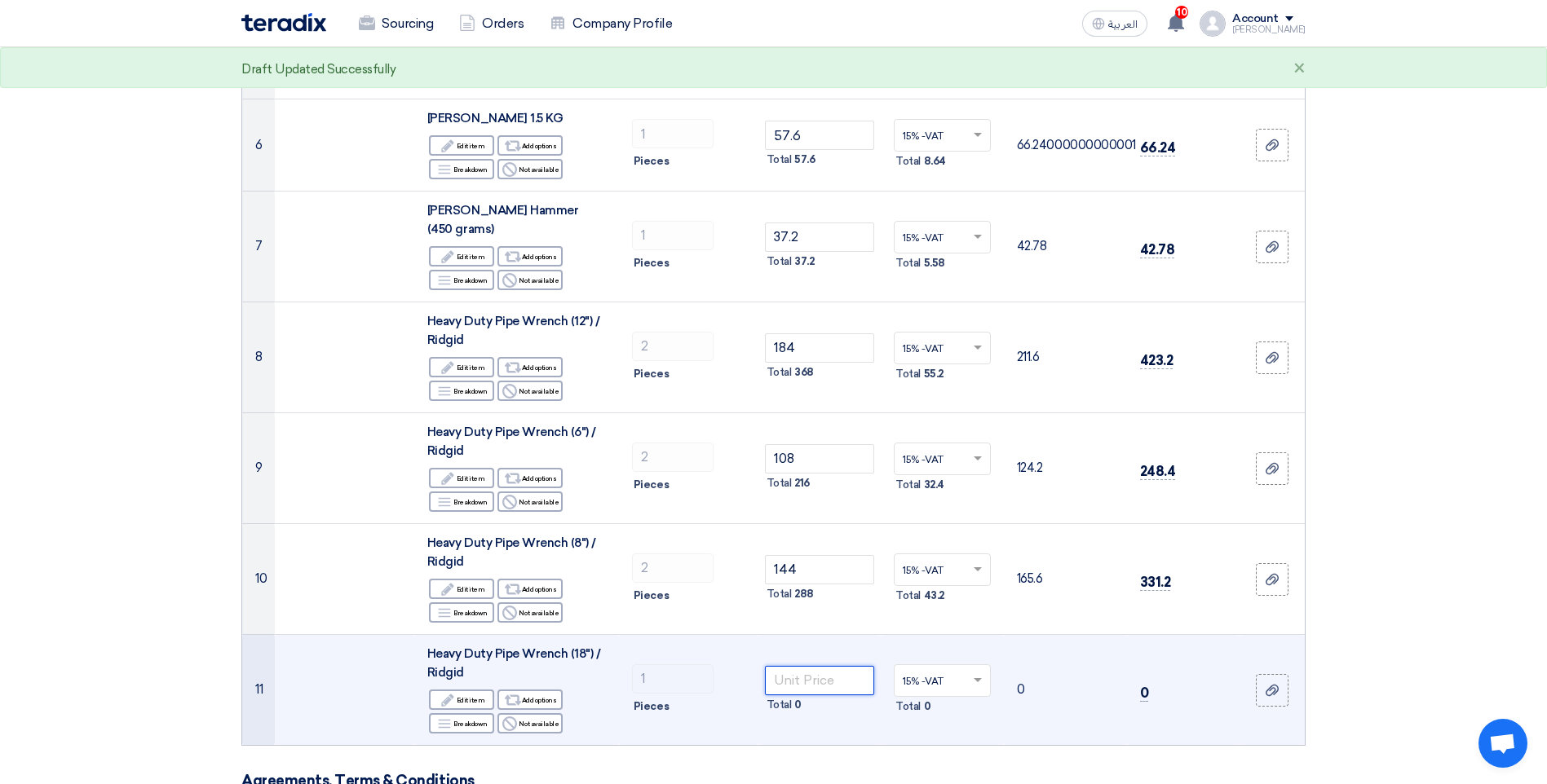
click at [814, 666] on input "number" at bounding box center [820, 680] width 110 height 29
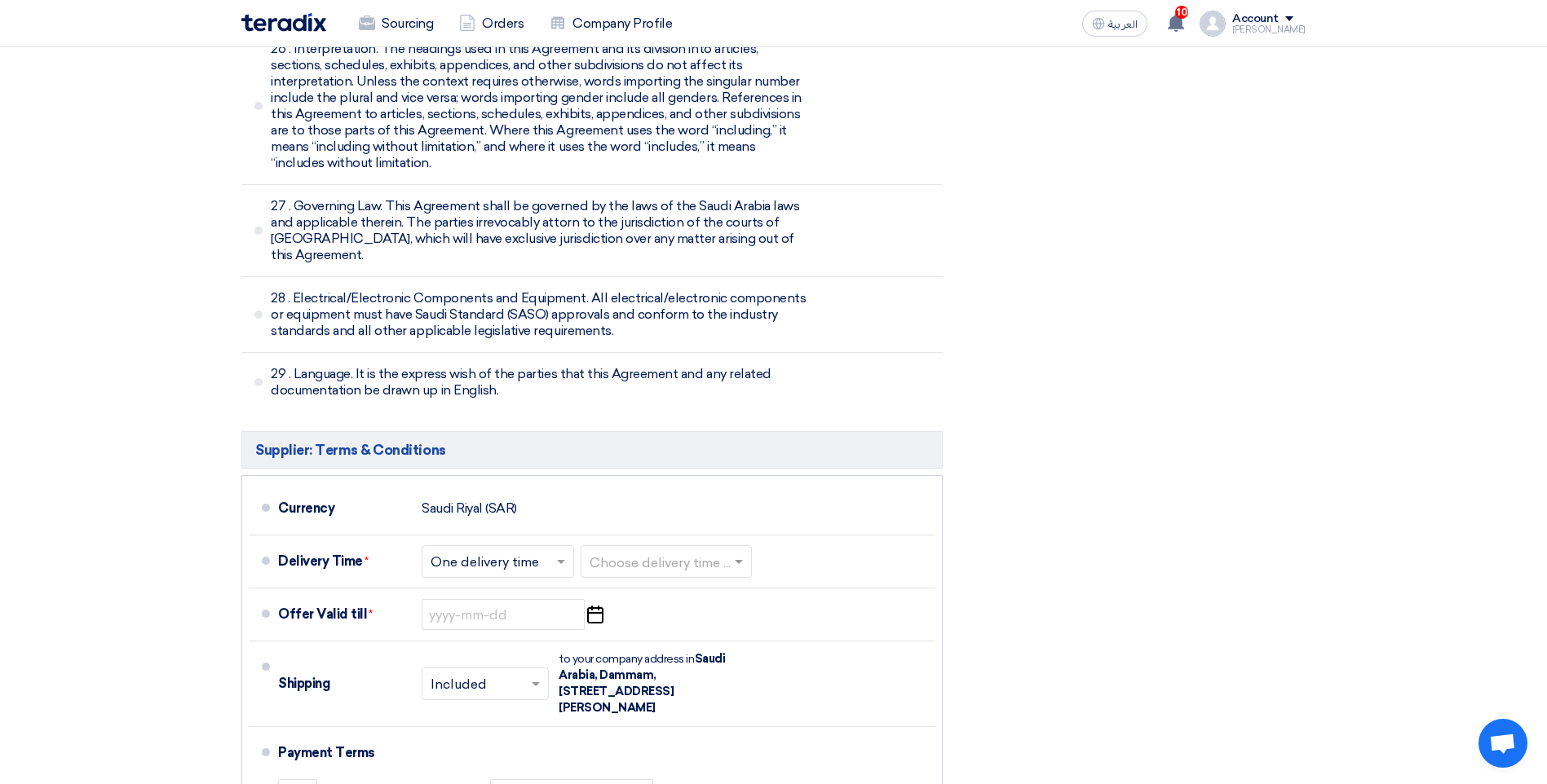
scroll to position [7092, 0]
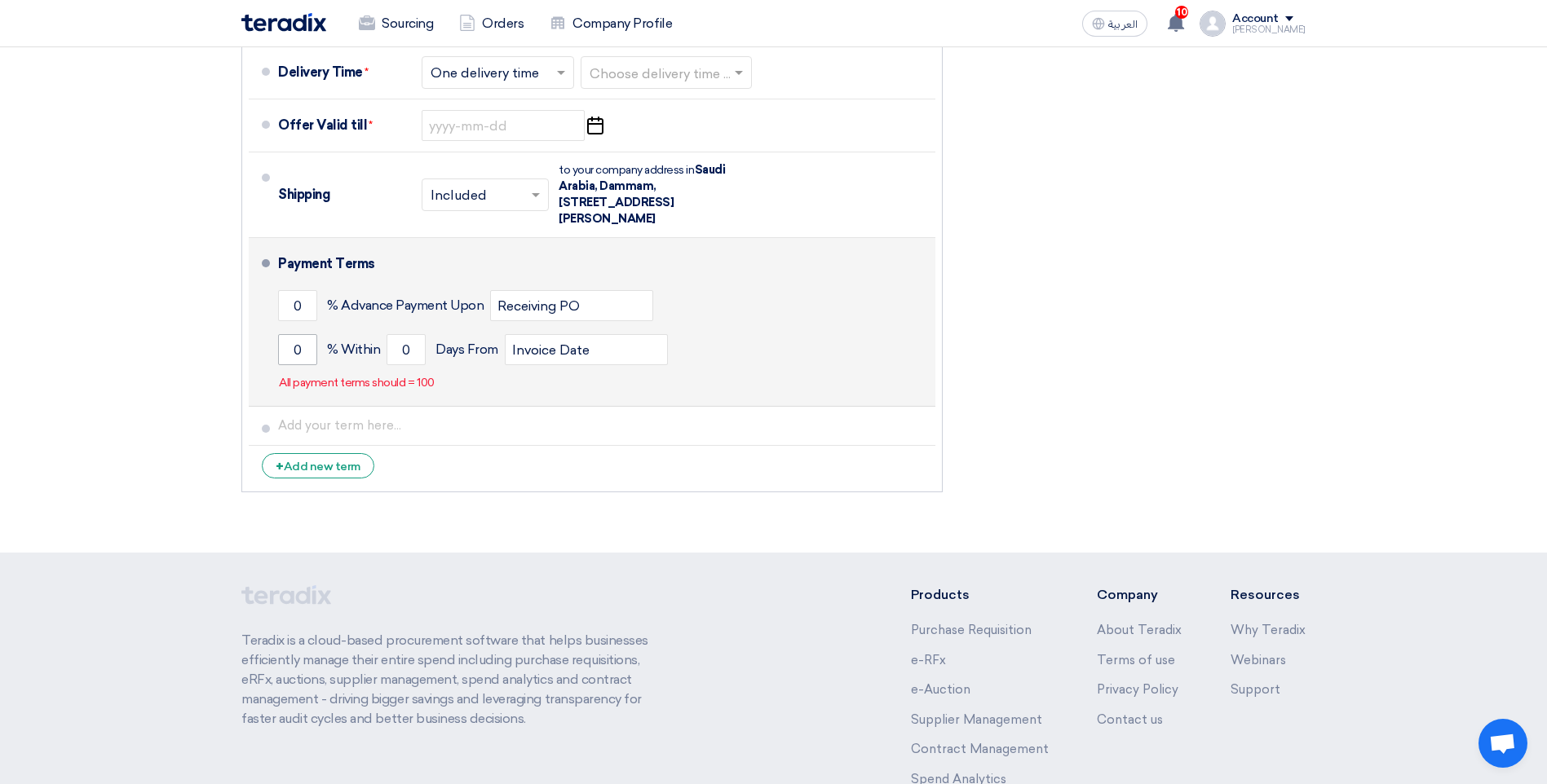
type input "291"
click at [292, 334] on input "0" at bounding box center [297, 350] width 39 height 31
type input "100"
click at [399, 334] on input "0" at bounding box center [405, 350] width 39 height 31
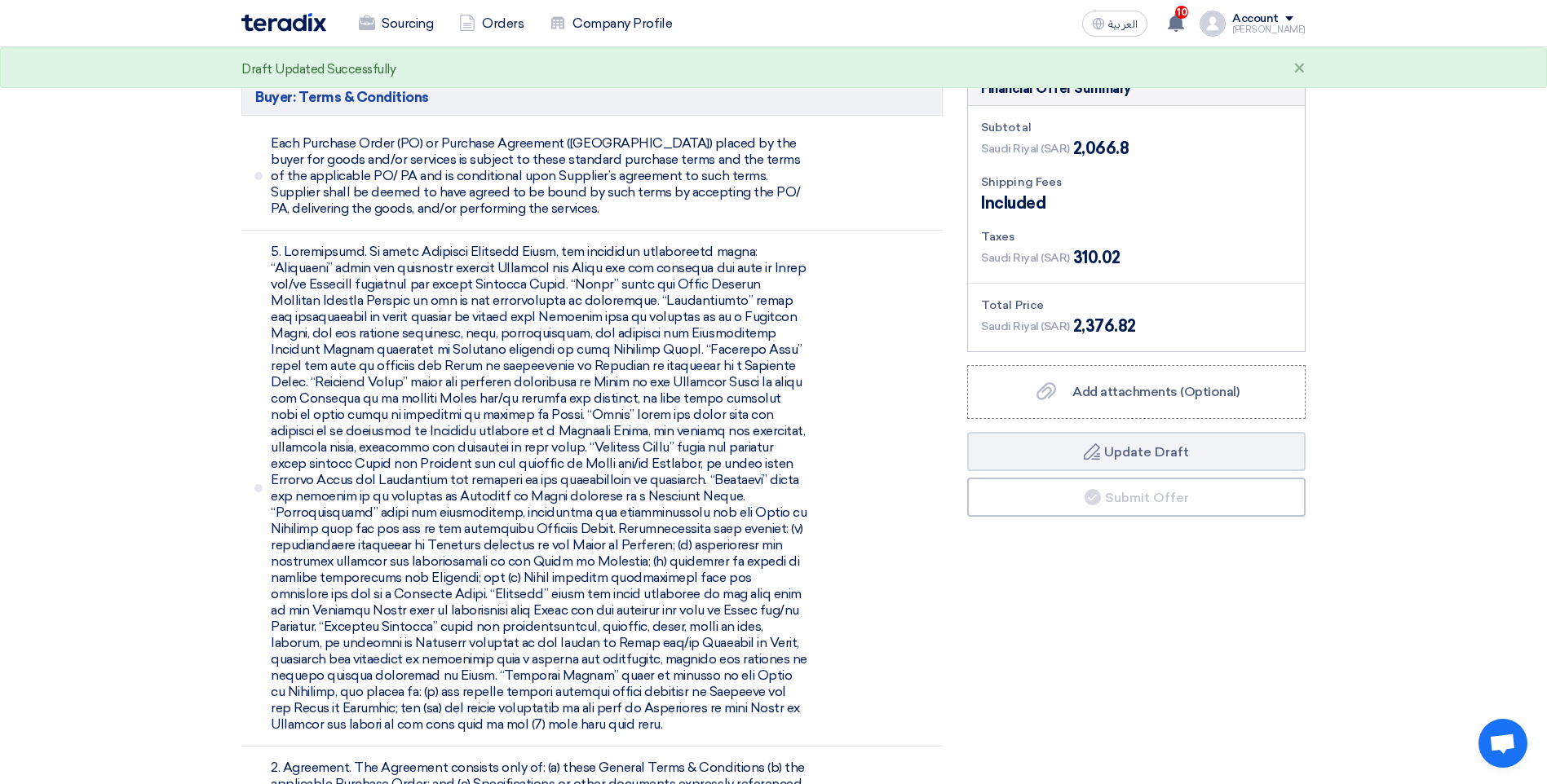
scroll to position [1543, 0]
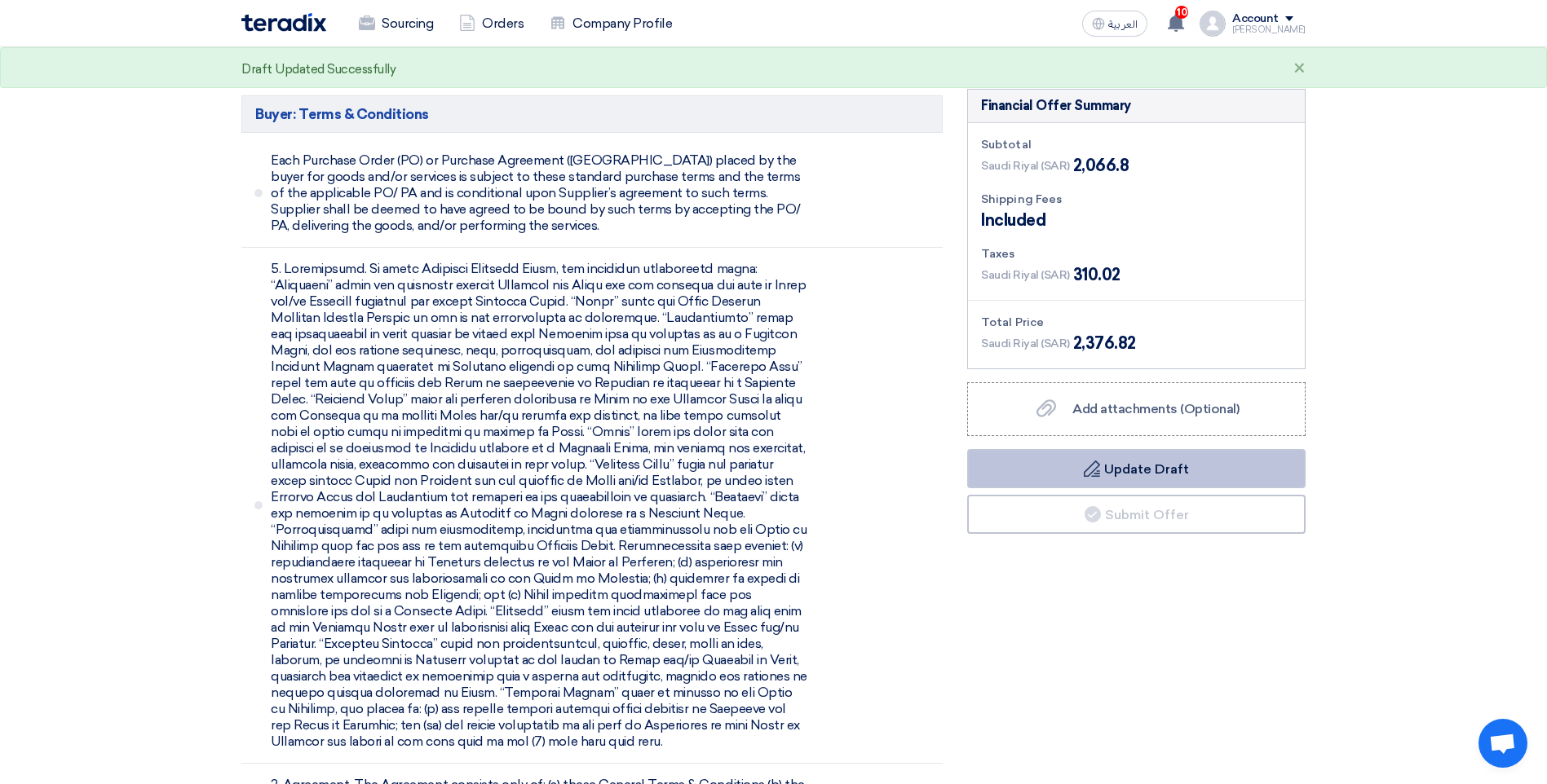
type input "30"
click at [1163, 449] on button "Draft Update Draft" at bounding box center [1136, 468] width 338 height 39
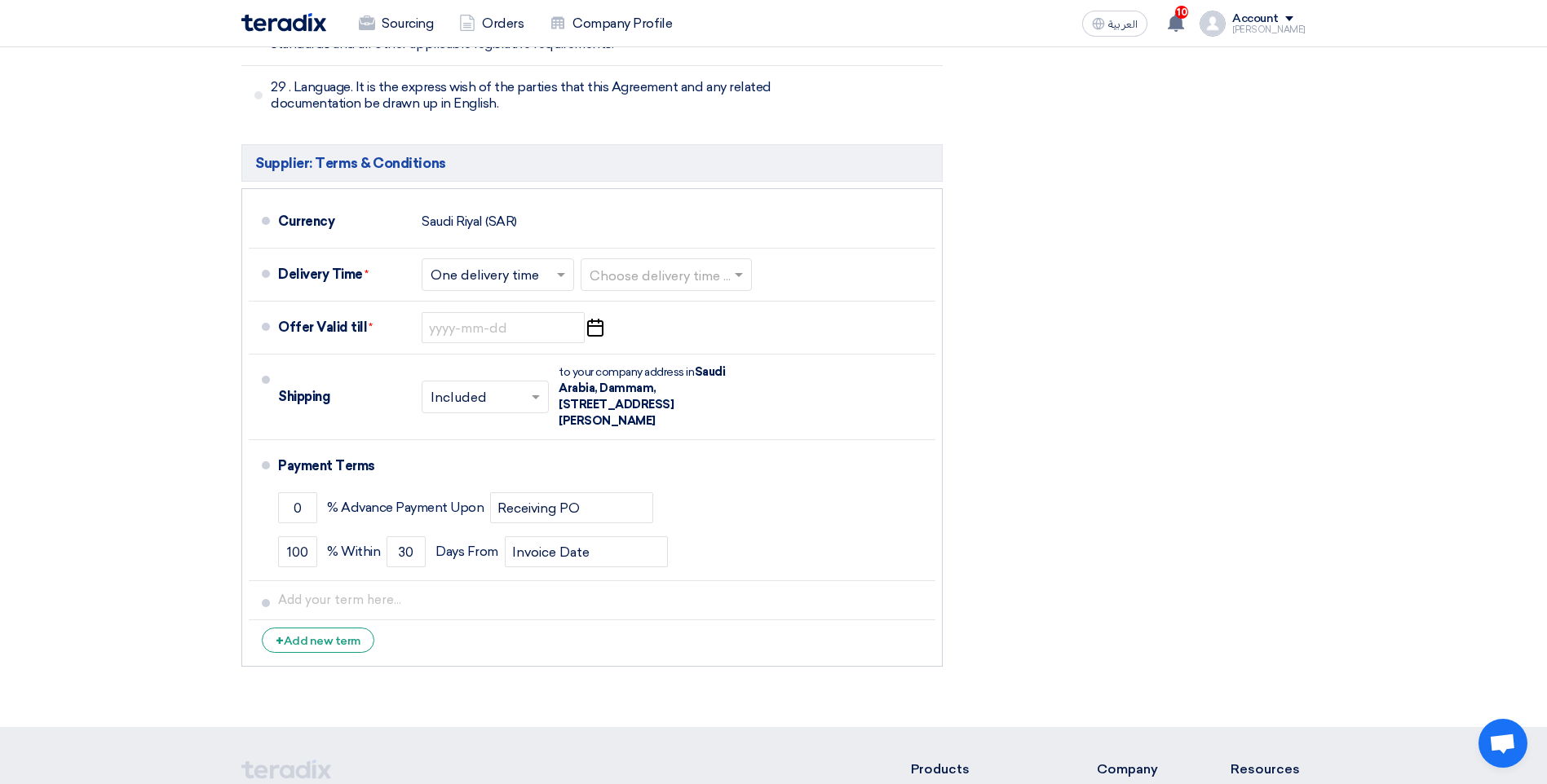
scroll to position [6855, 0]
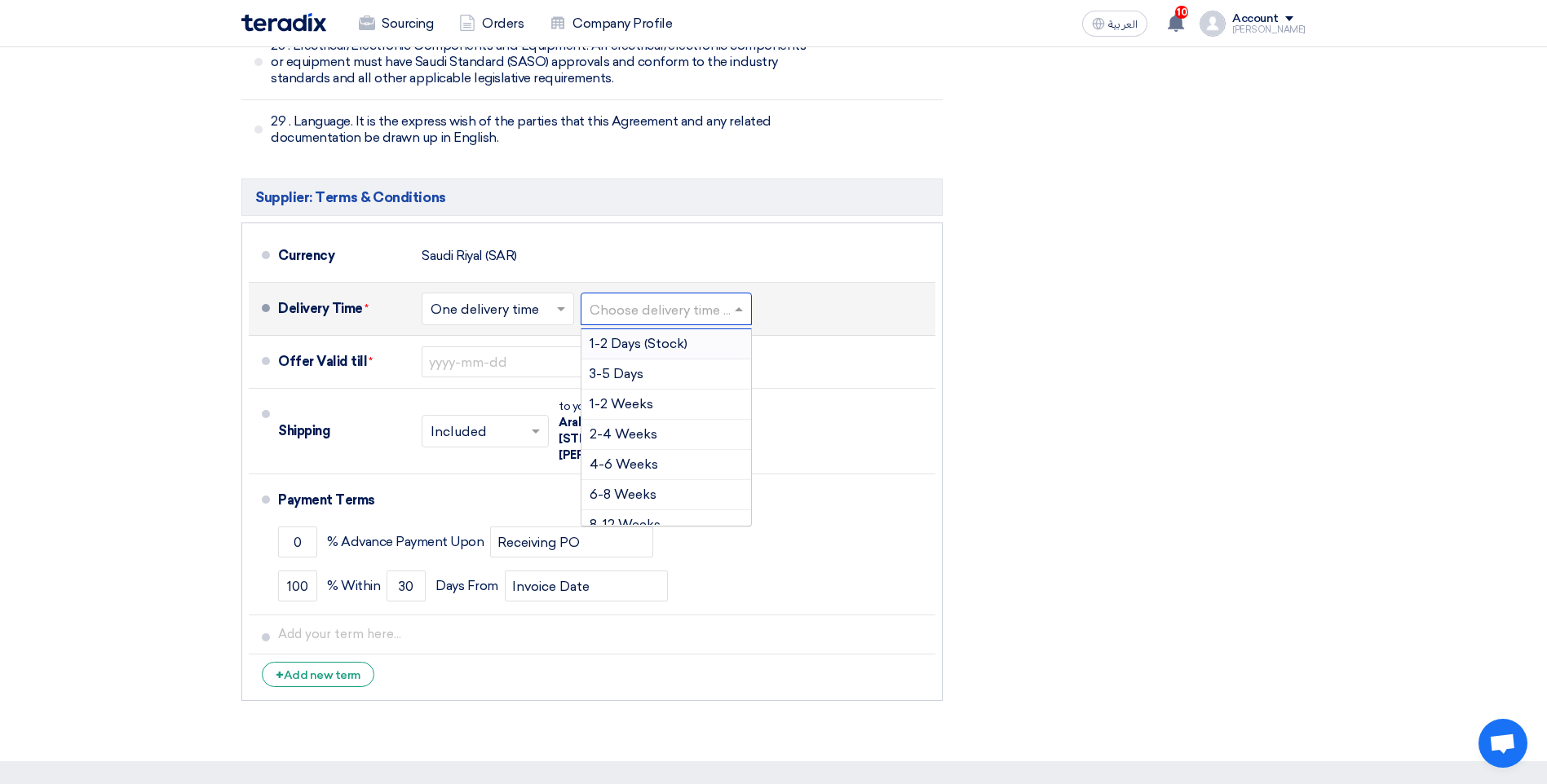
click at [641, 300] on input "text" at bounding box center [667, 311] width 155 height 24
click at [631, 336] on span "1-2 Days (Stock)" at bounding box center [638, 343] width 97 height 15
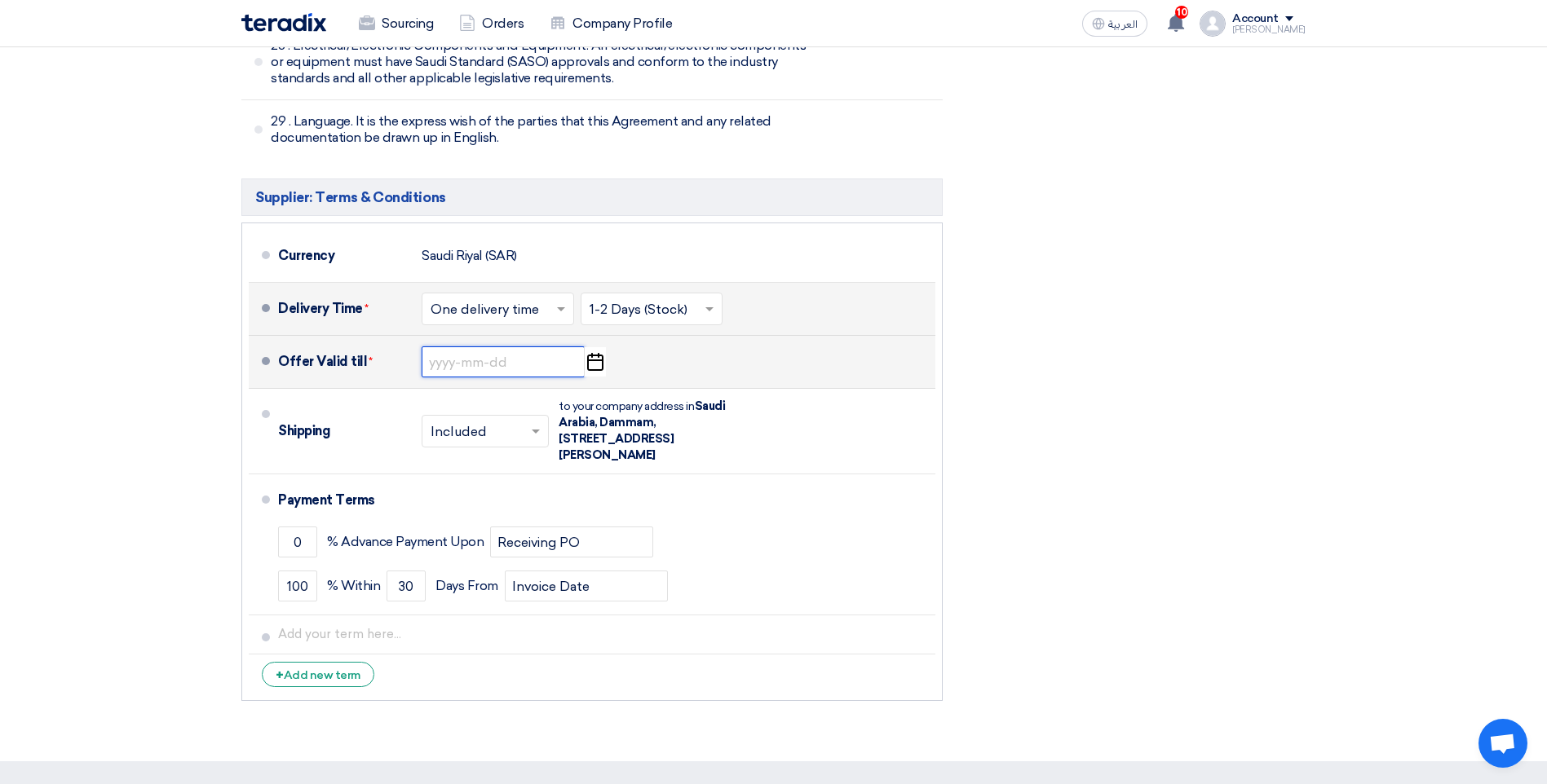
click at [479, 346] on input at bounding box center [503, 361] width 163 height 31
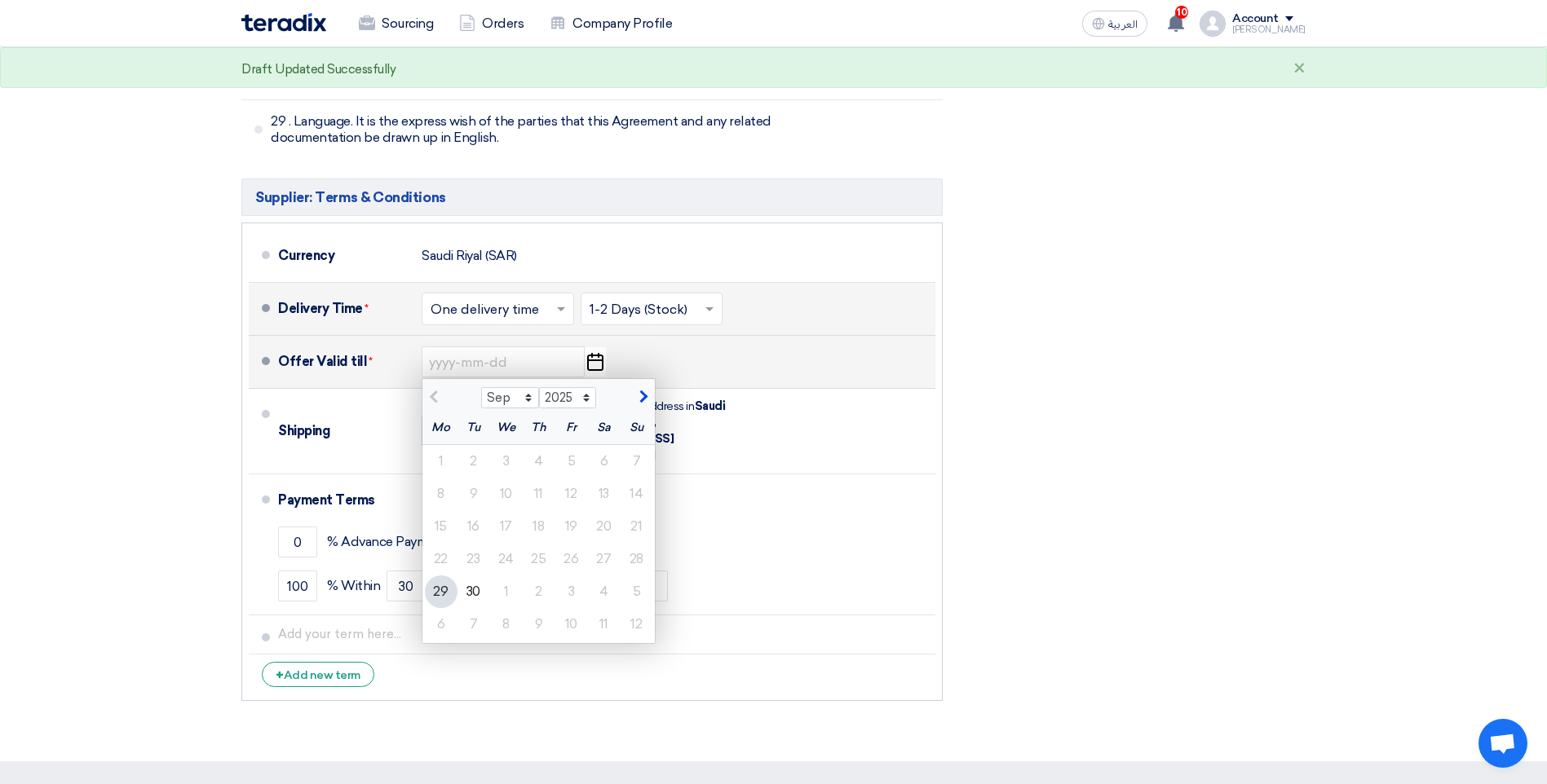
click at [647, 387] on button "button" at bounding box center [641, 395] width 27 height 16
select select "10"
click at [535, 510] on div "16" at bounding box center [539, 526] width 33 height 33
type input "[DATE]"
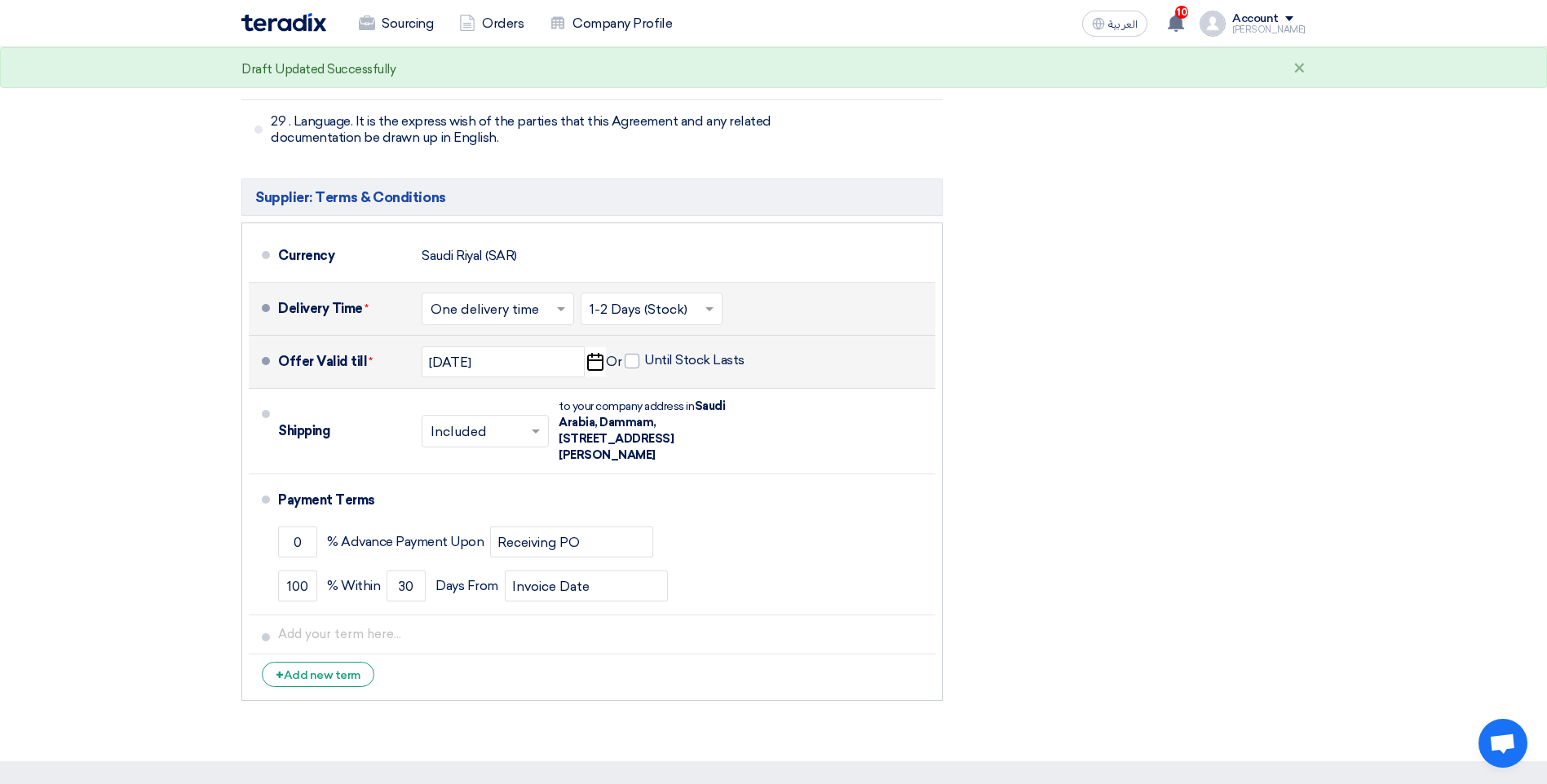
scroll to position [6773, 0]
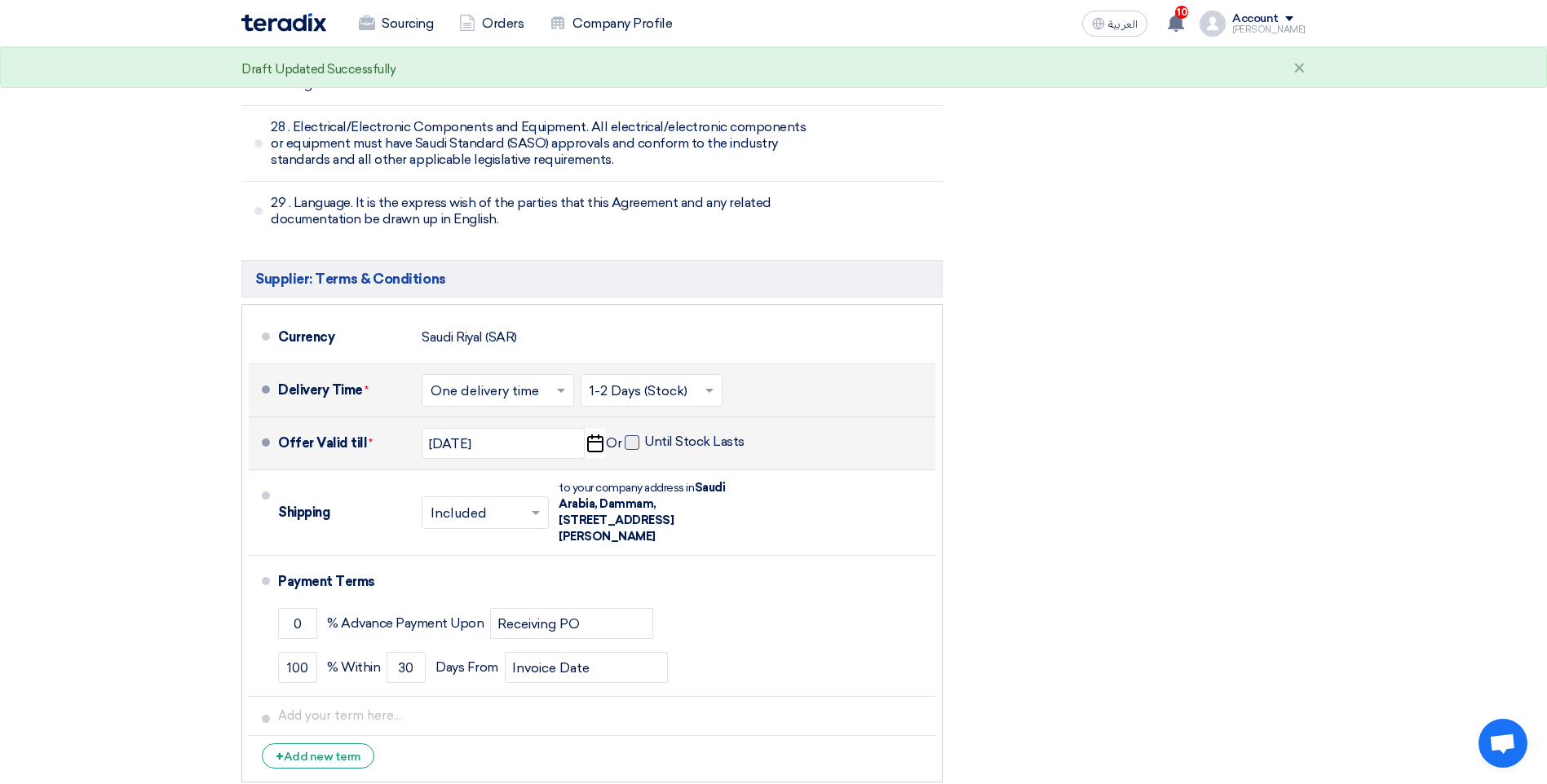
click at [635, 435] on span at bounding box center [632, 443] width 15 height 15
click at [644, 433] on input "Until Stock Lasts" at bounding box center [696, 449] width 104 height 31
checkbox input "true"
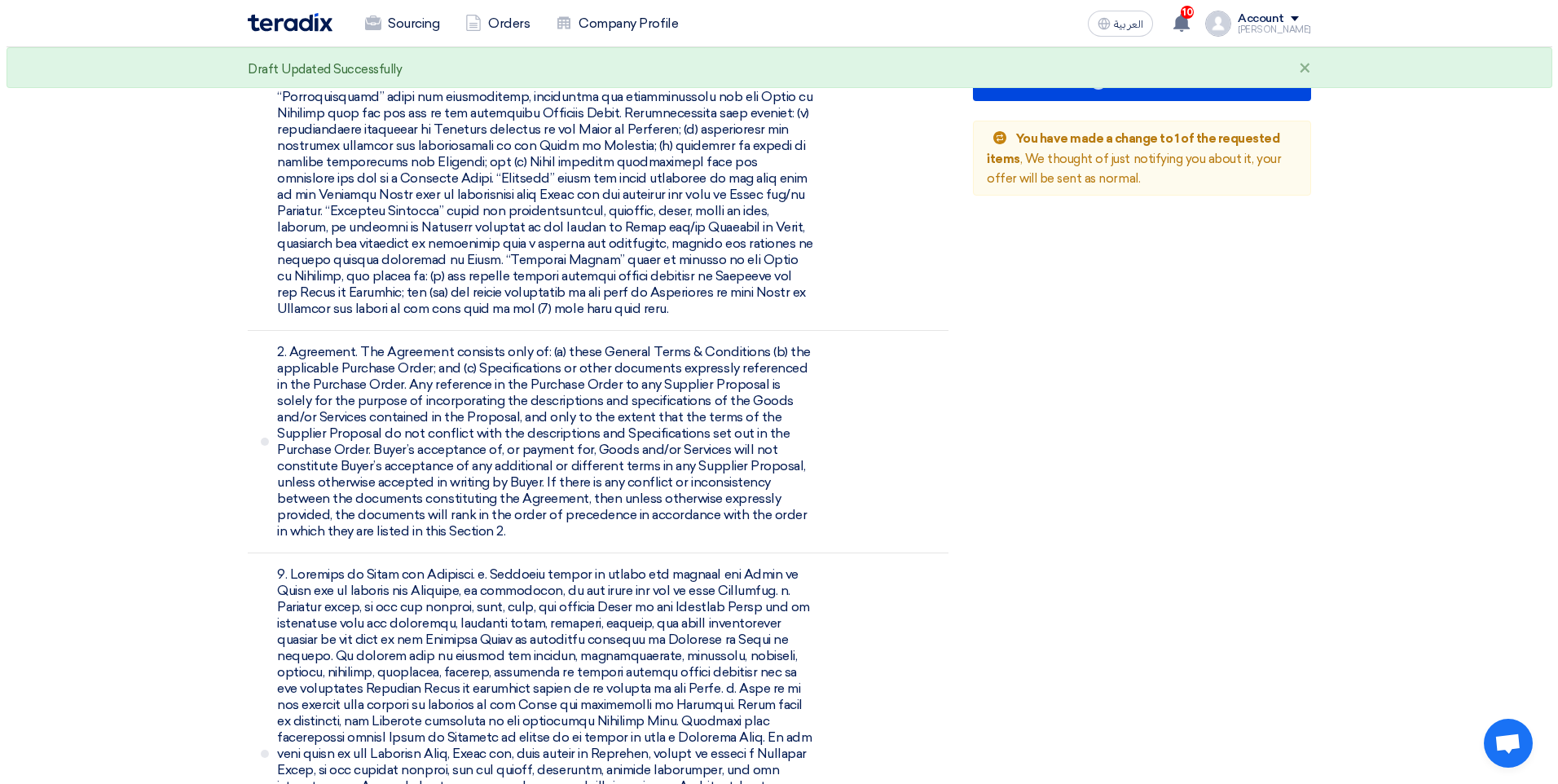
scroll to position [1289, 0]
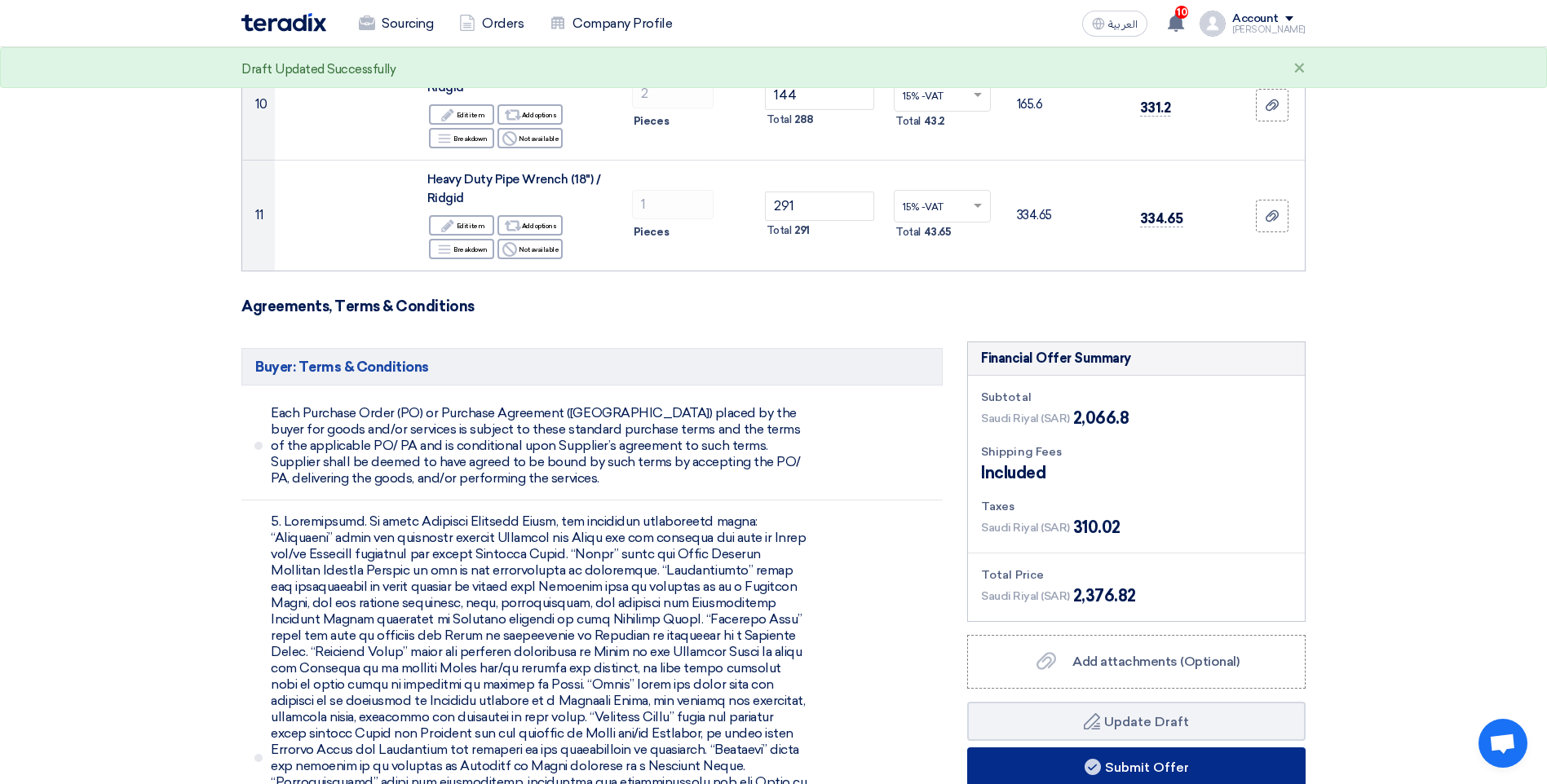
click at [1147, 748] on button "Submit Offer" at bounding box center [1136, 767] width 338 height 39
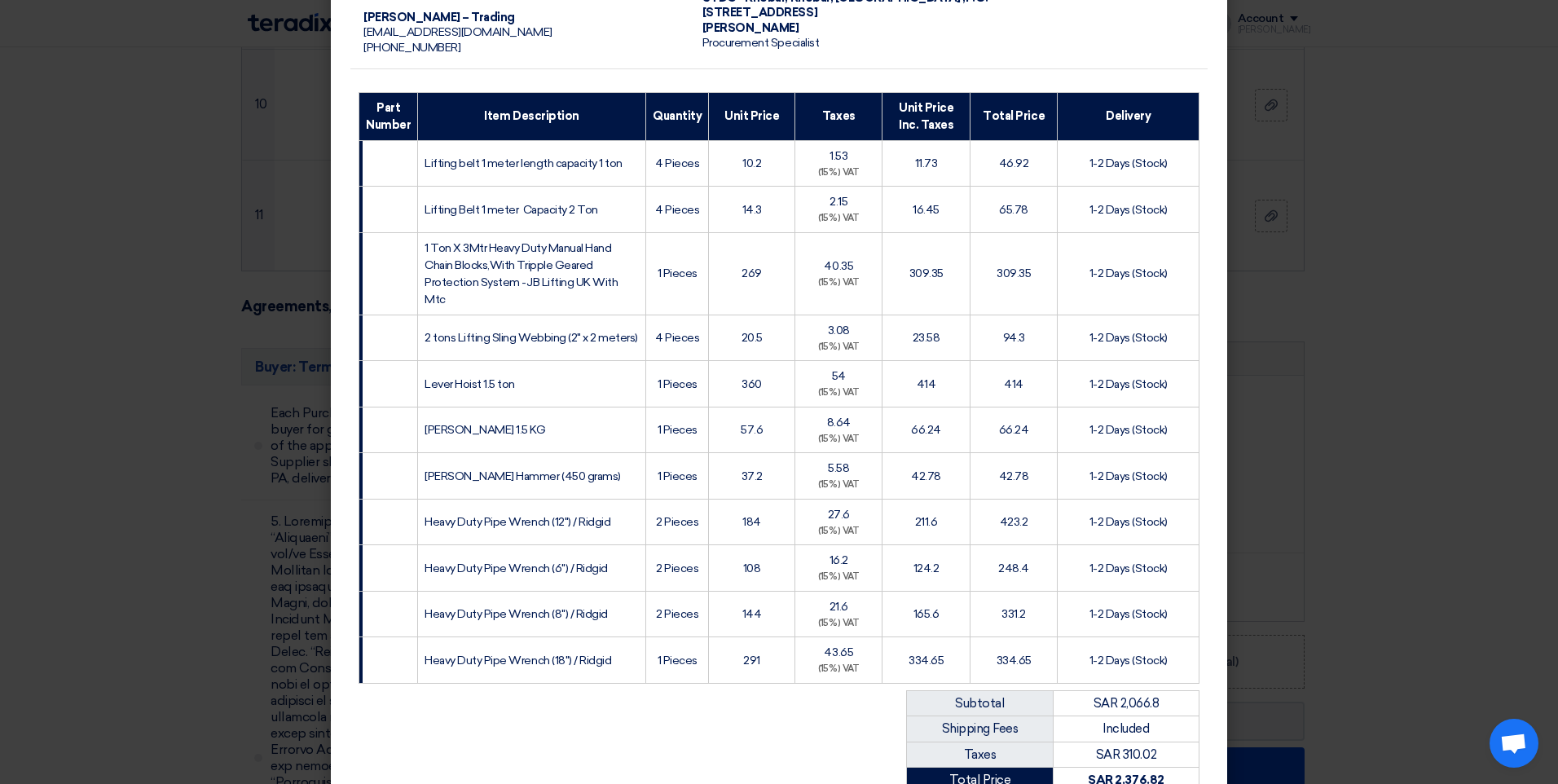
scroll to position [408, 0]
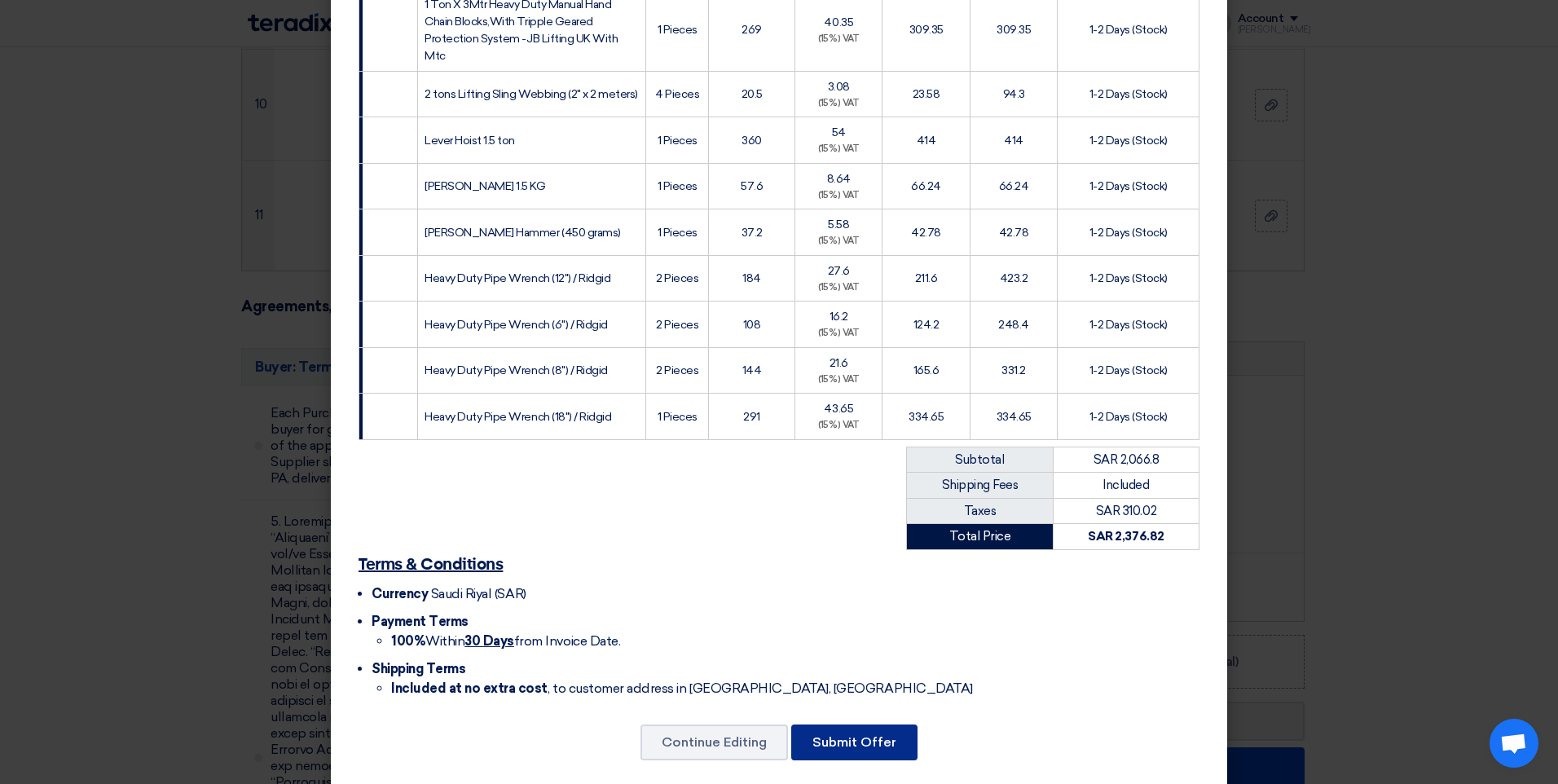
click at [862, 740] on button "Submit Offer" at bounding box center [854, 742] width 127 height 36
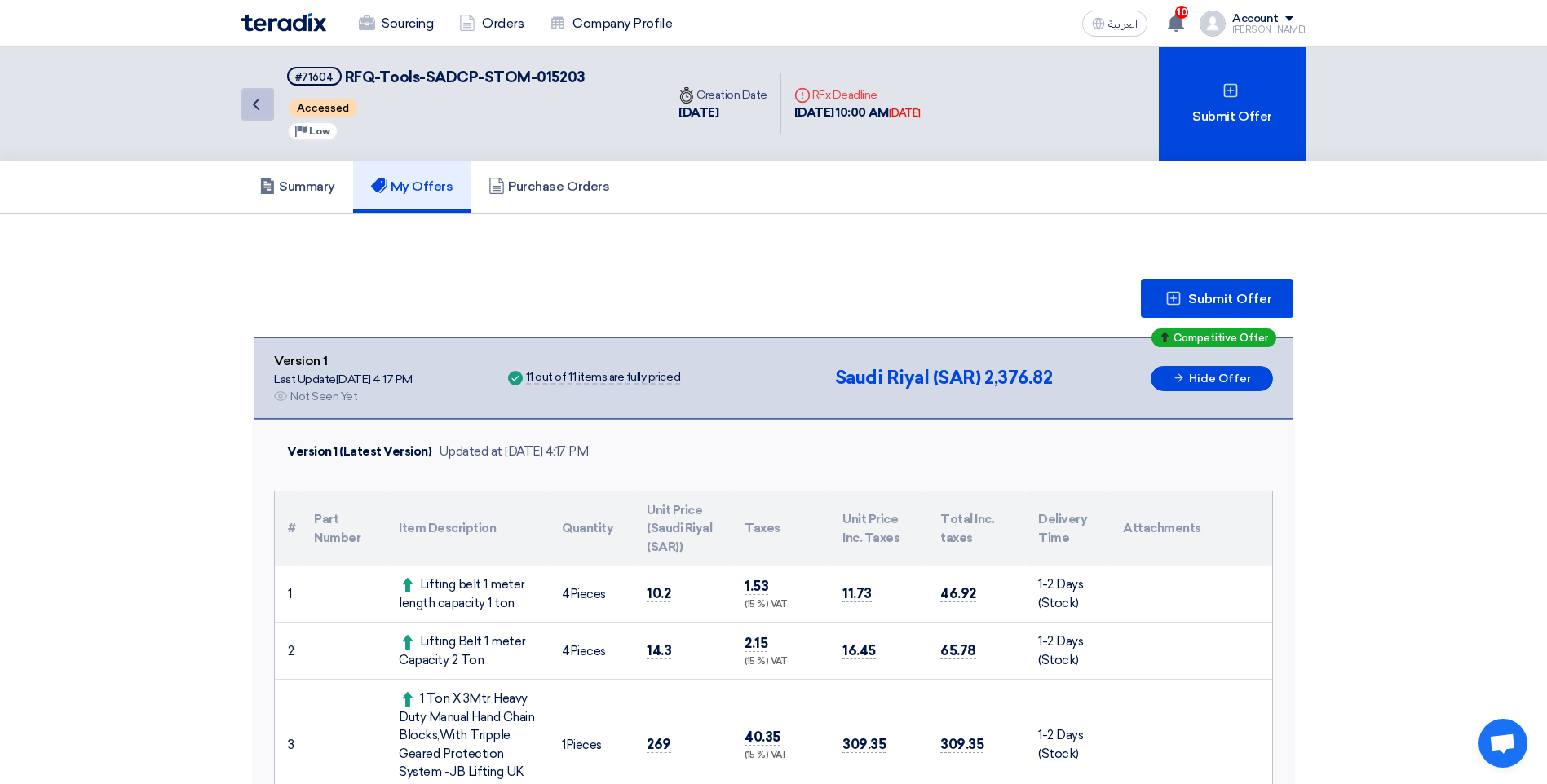
click at [257, 106] on icon "Back" at bounding box center [255, 104] width 19 height 19
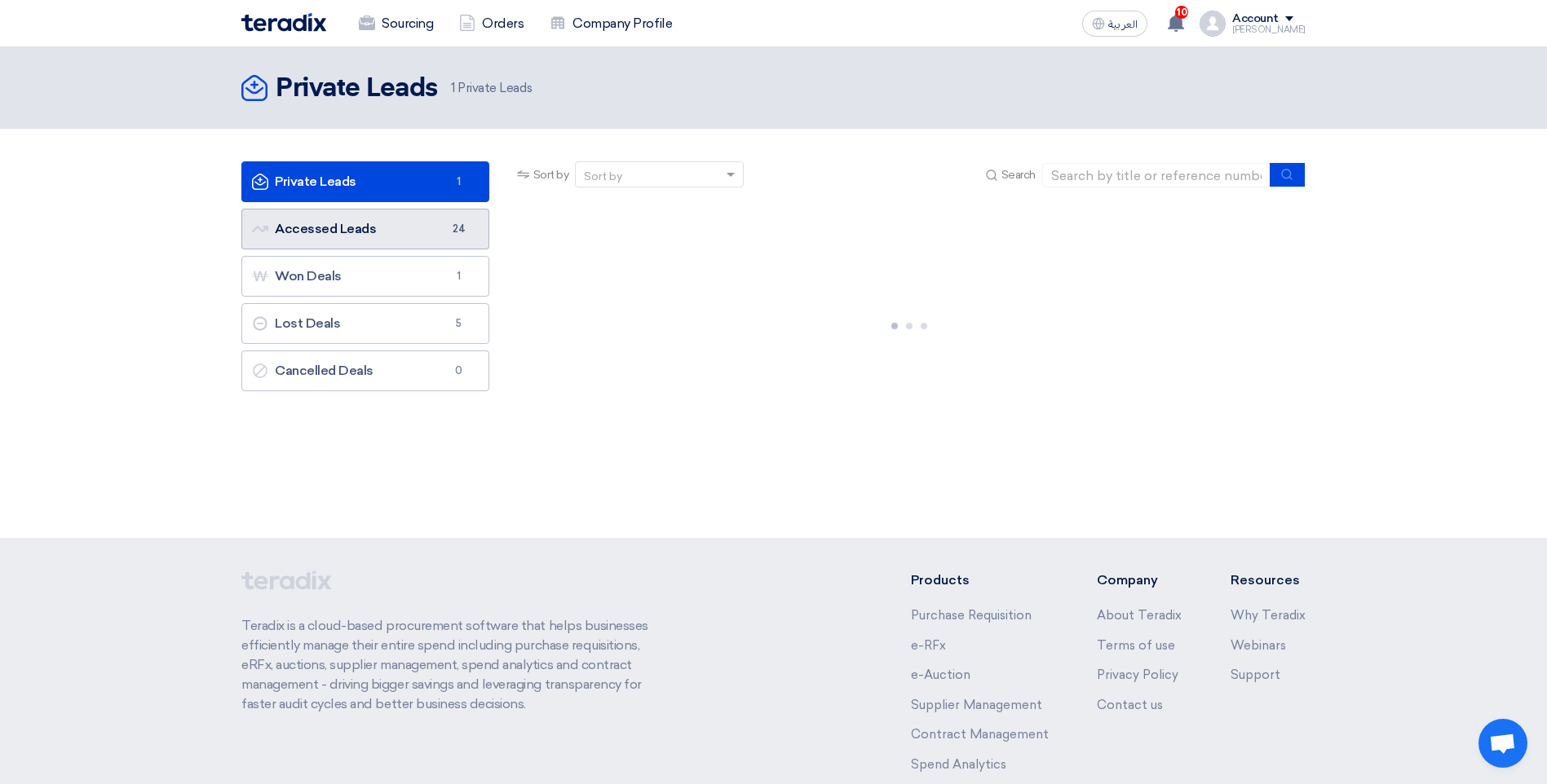
click at [391, 228] on link "Accessed Leads Accessed Leads 24" at bounding box center [365, 229] width 248 height 41
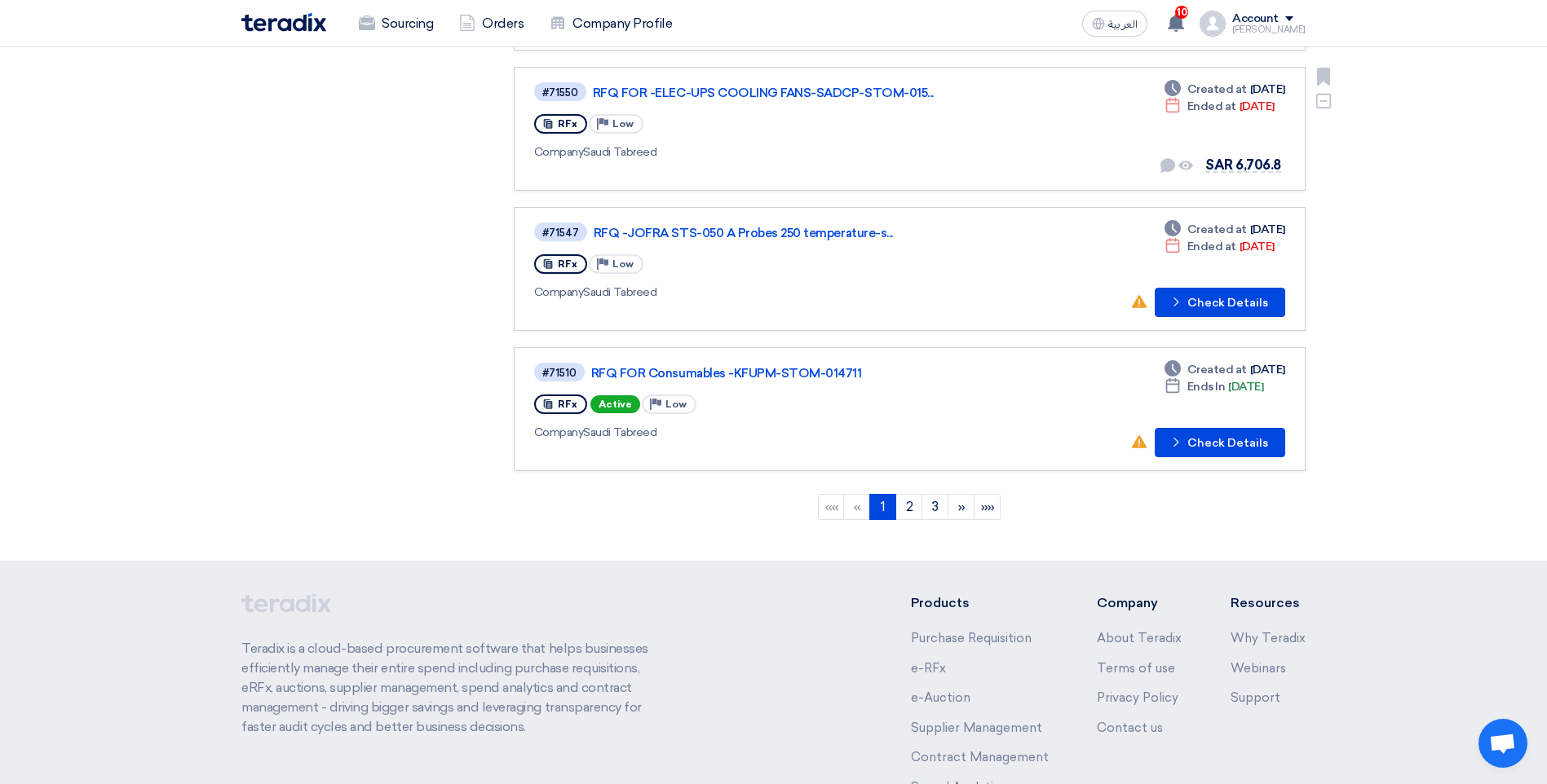
scroll to position [1141, 0]
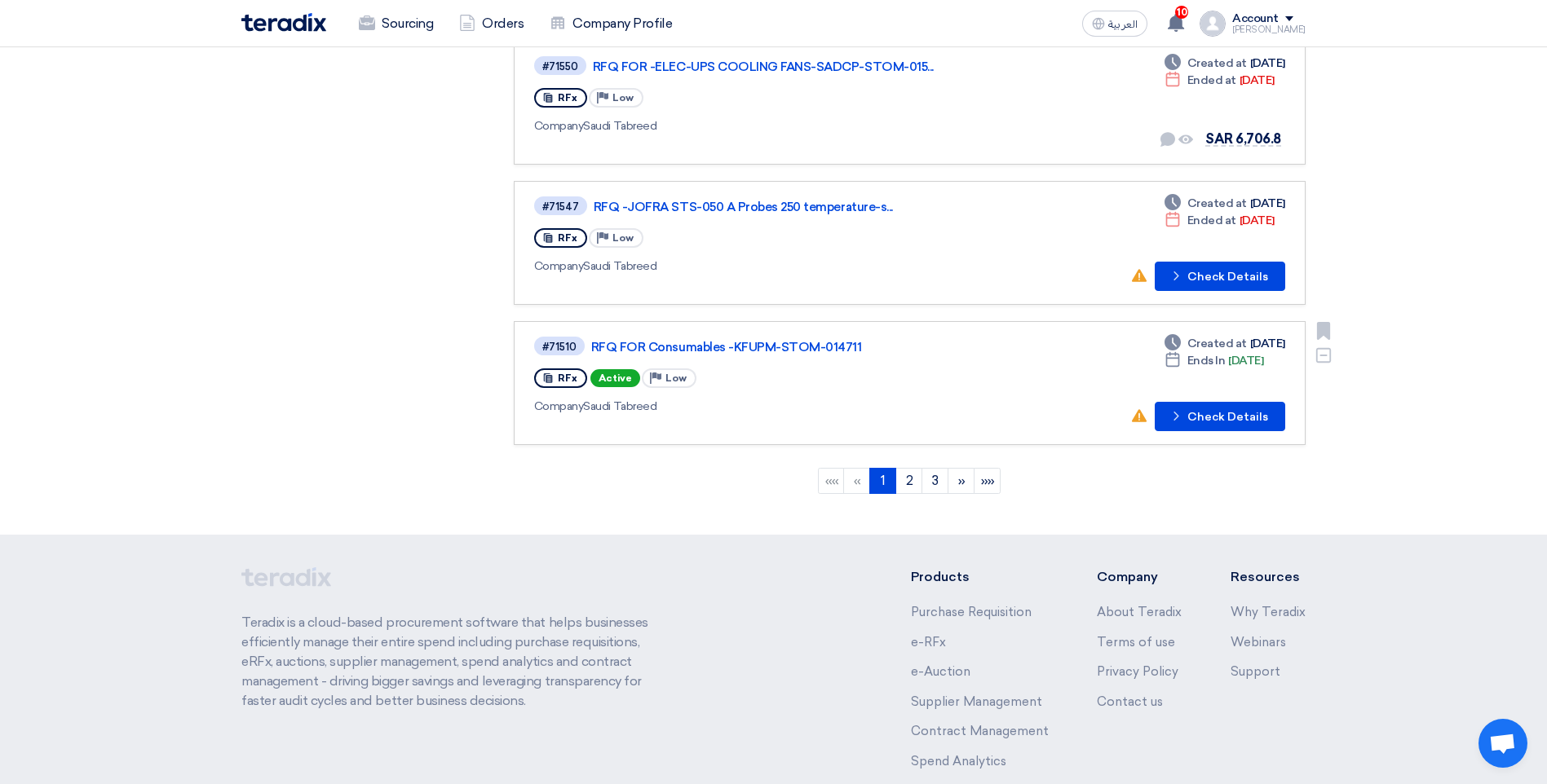
click at [757, 336] on div "#71510 RFQ FOR Consumables -KFUPM-STOM-014711" at bounding box center [768, 346] width 468 height 22
click at [754, 348] on link "RFQ FOR Consumables -KFUPM-STOM-014711" at bounding box center [795, 347] width 408 height 15
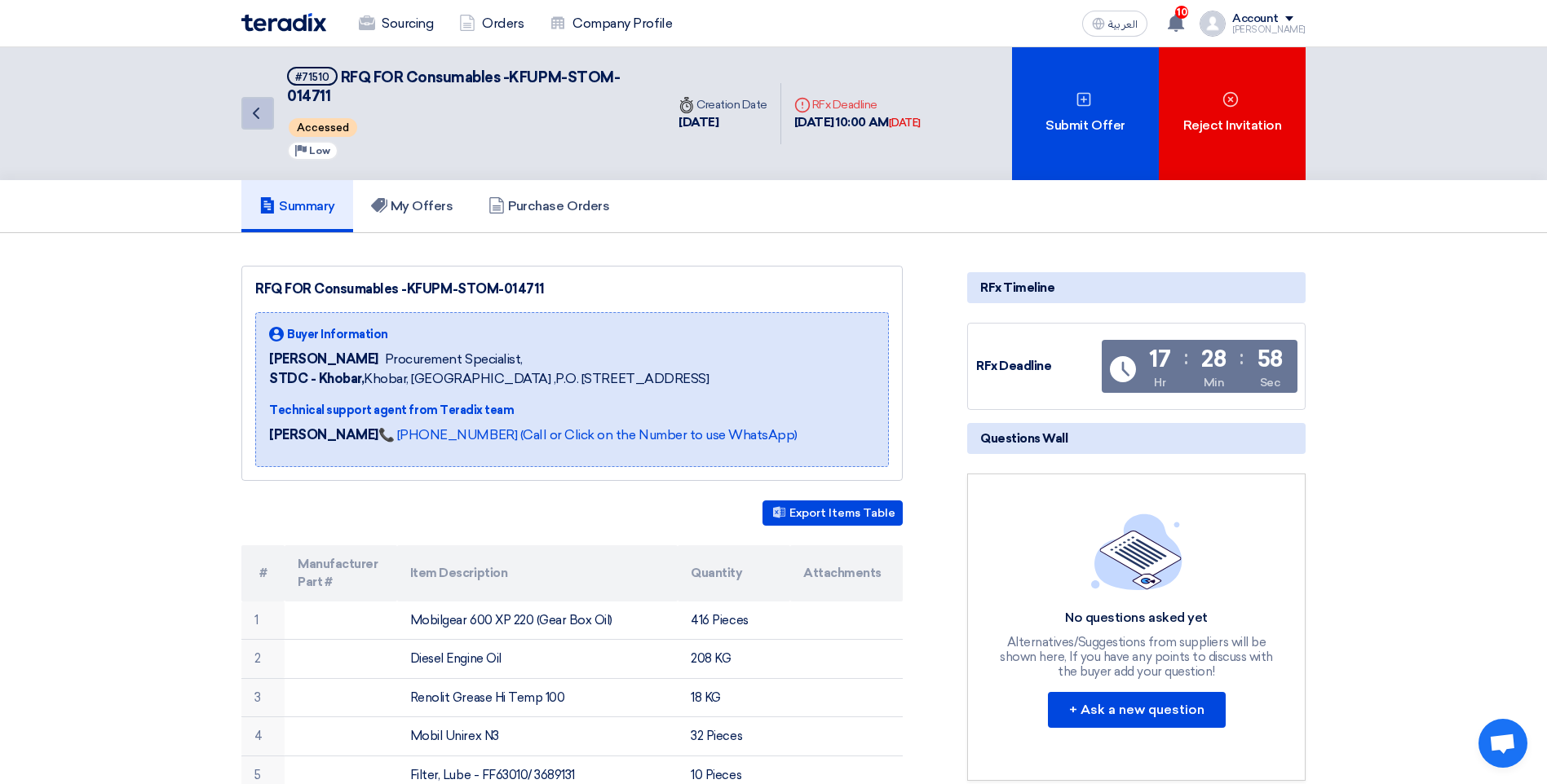
click at [260, 115] on icon "Back" at bounding box center [255, 113] width 19 height 19
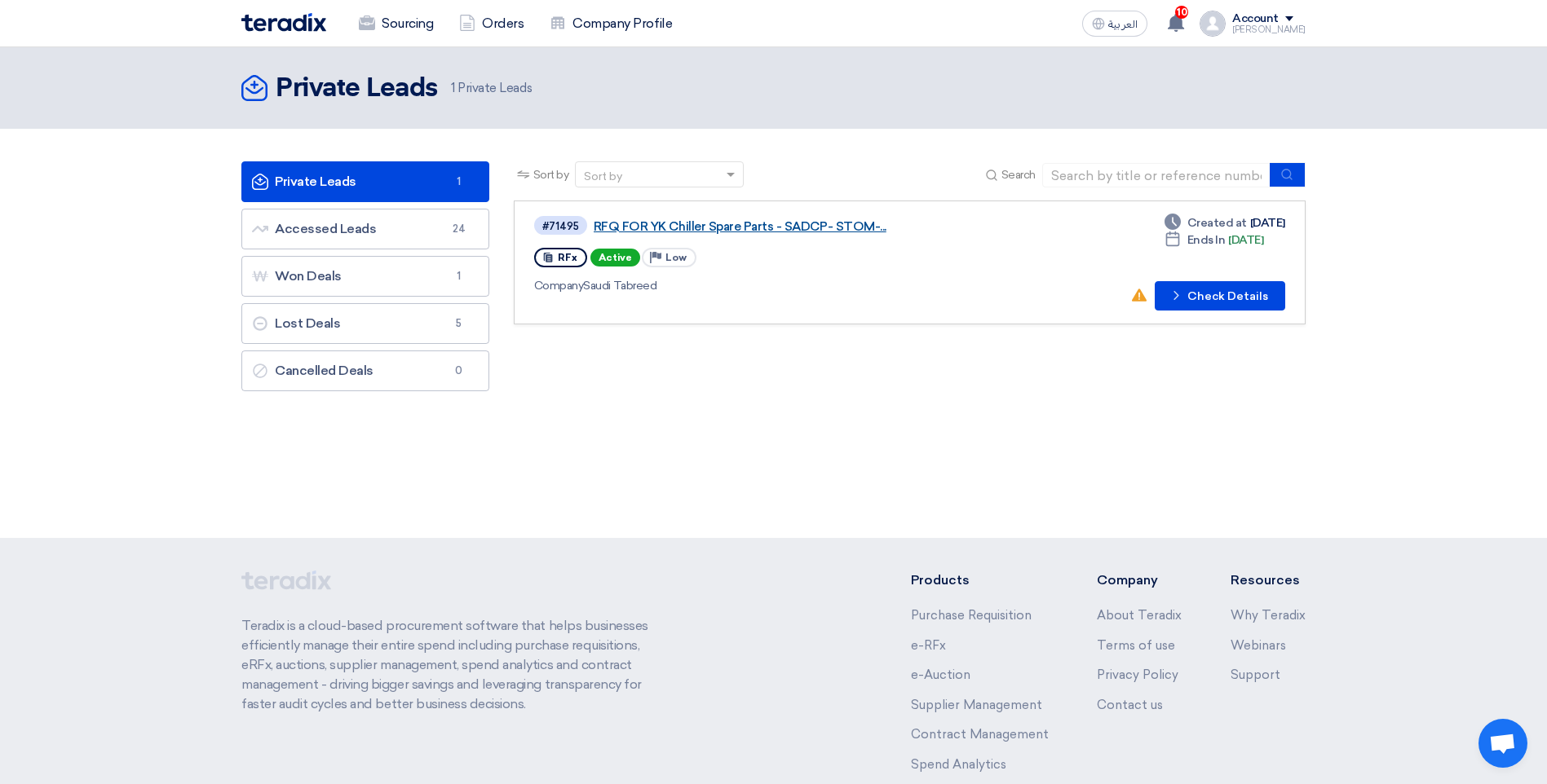
click at [792, 228] on link "RFQ FOR YK Chiller Spare Parts - SADCP- STOM-..." at bounding box center [798, 227] width 408 height 15
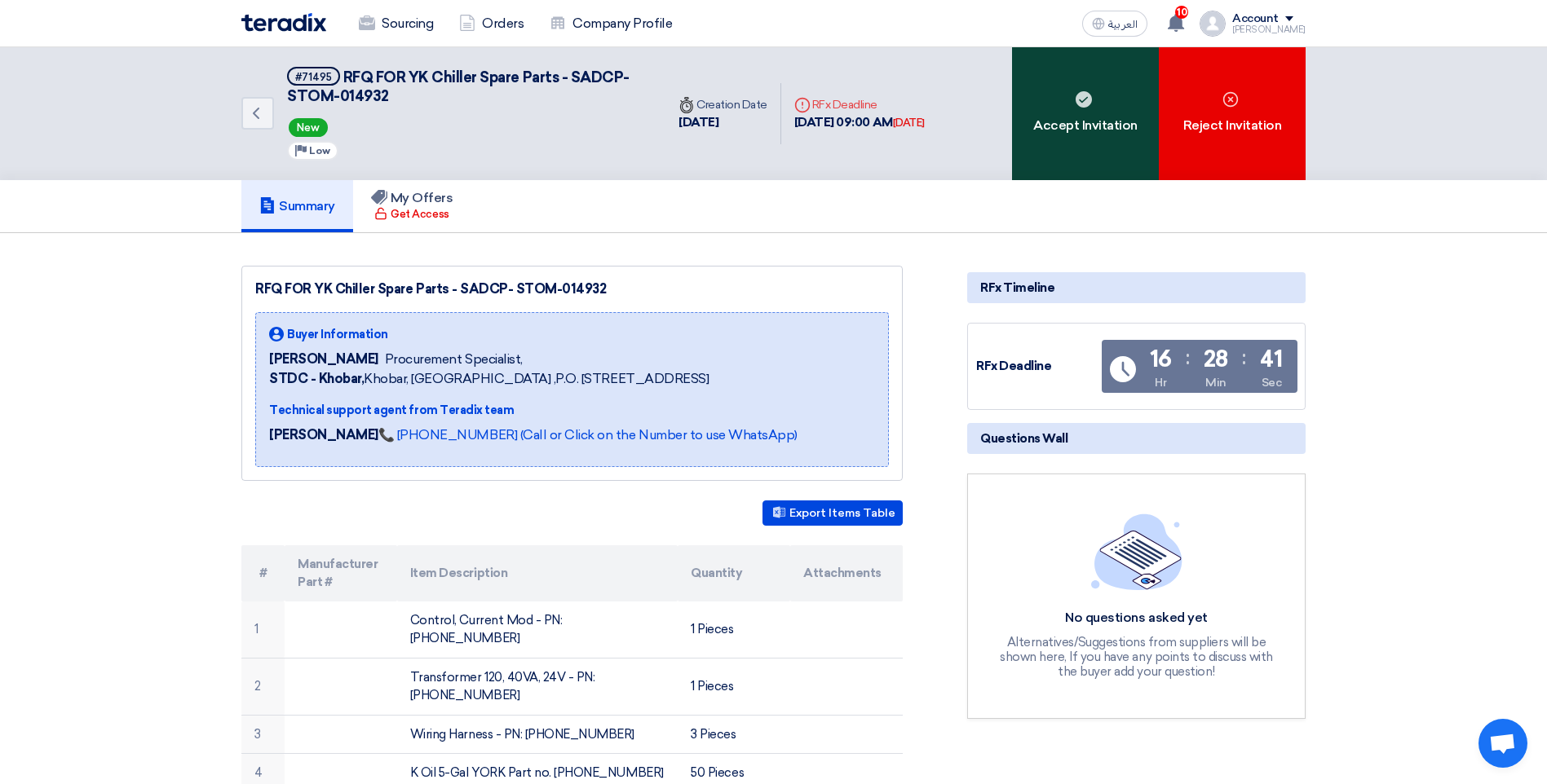
click at [1092, 147] on div "Accept Invitation" at bounding box center [1085, 114] width 147 height 133
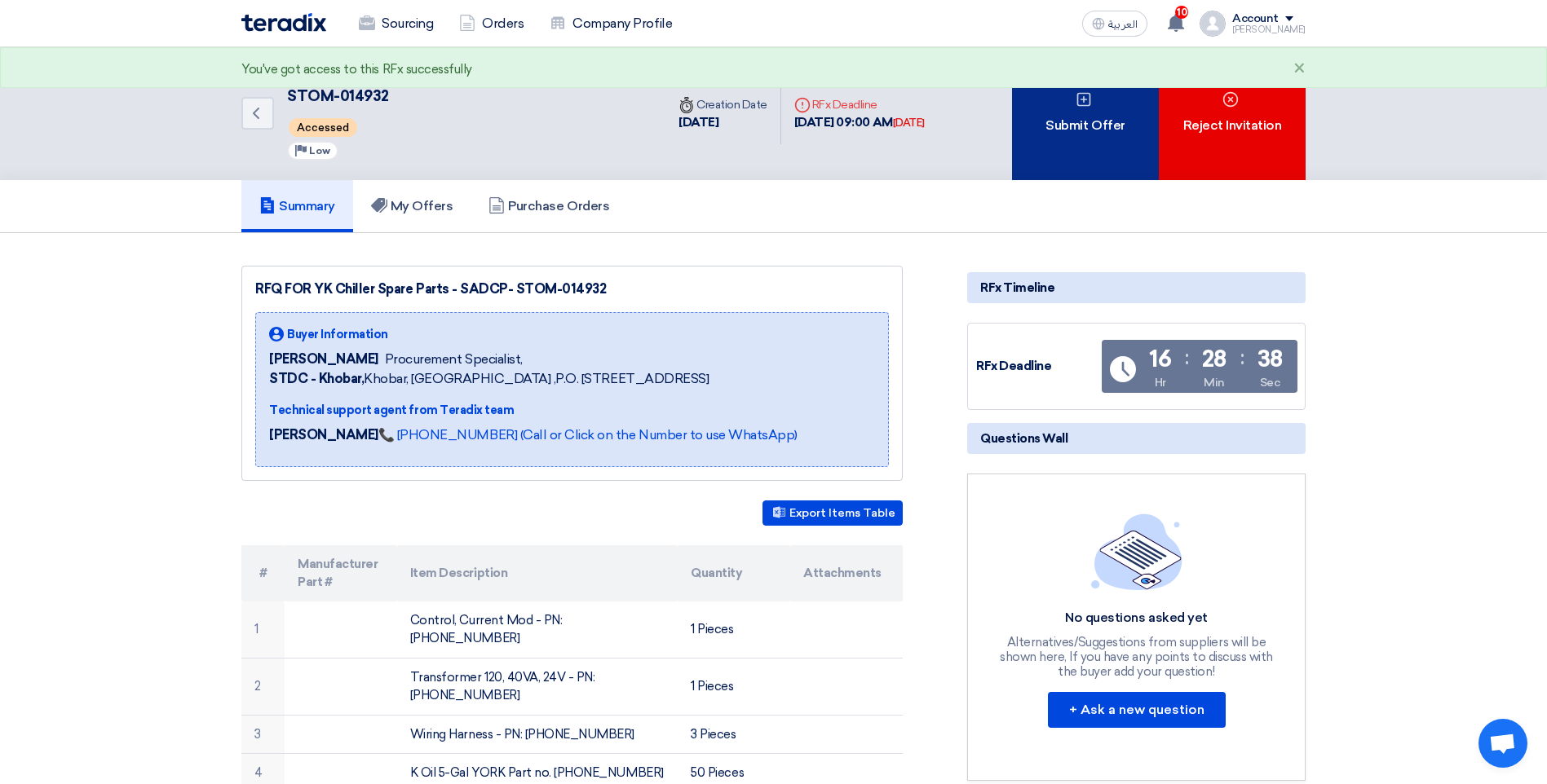
click at [1085, 113] on div "Submit Offer" at bounding box center [1085, 114] width 147 height 133
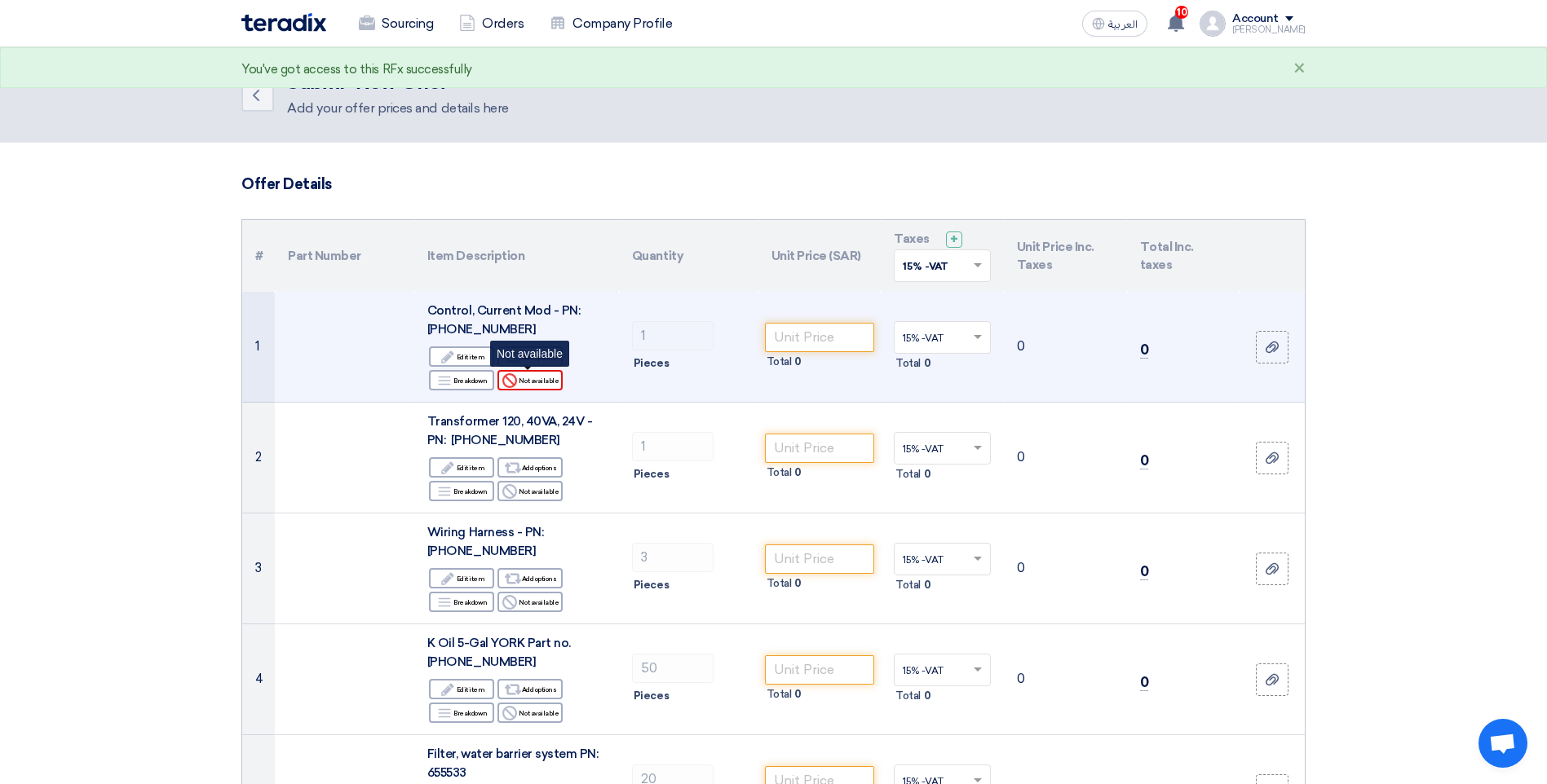
click at [533, 381] on div "Reject Not available" at bounding box center [530, 380] width 66 height 20
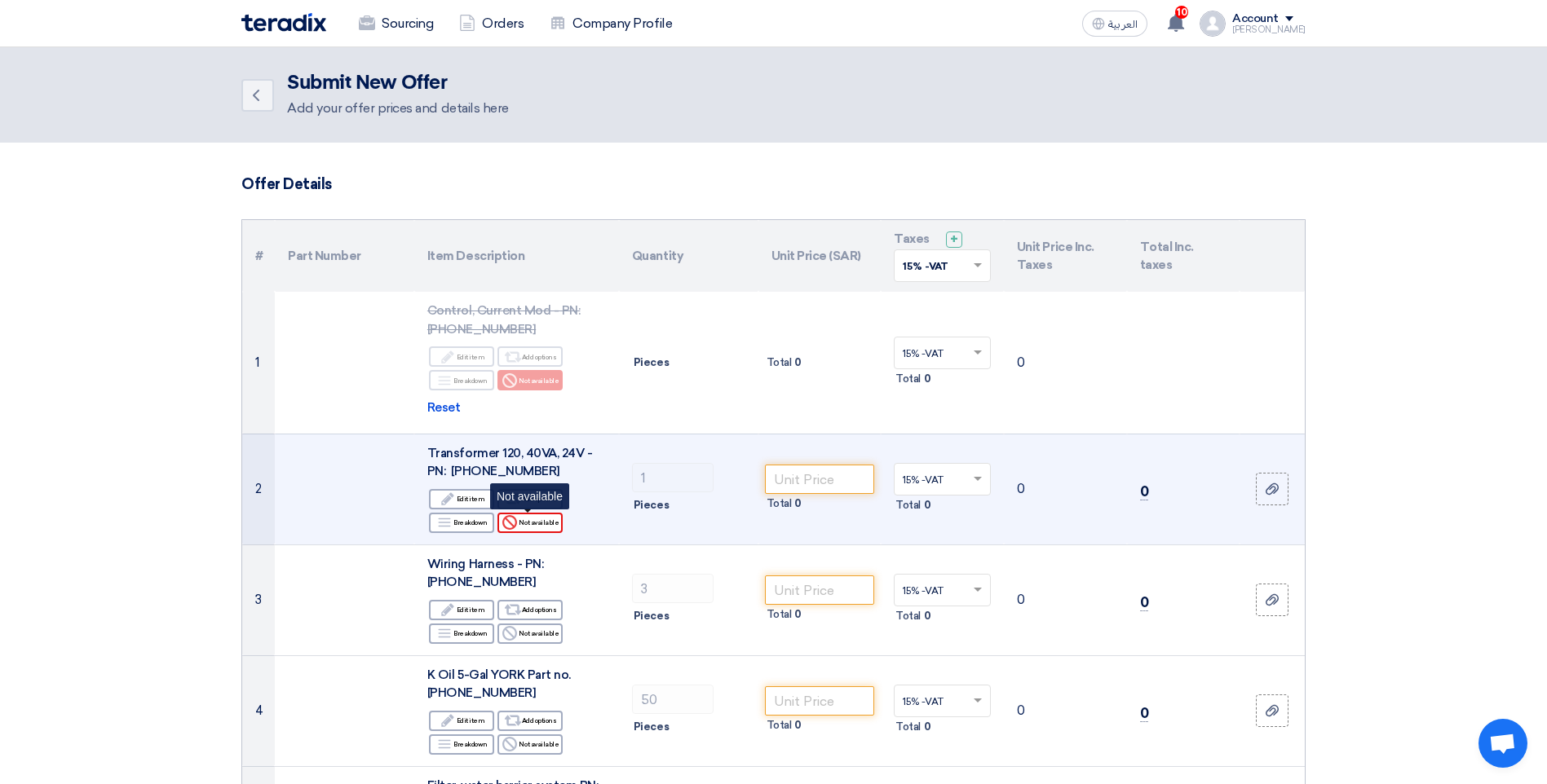
click at [532, 533] on div "Reject Not available" at bounding box center [530, 523] width 66 height 20
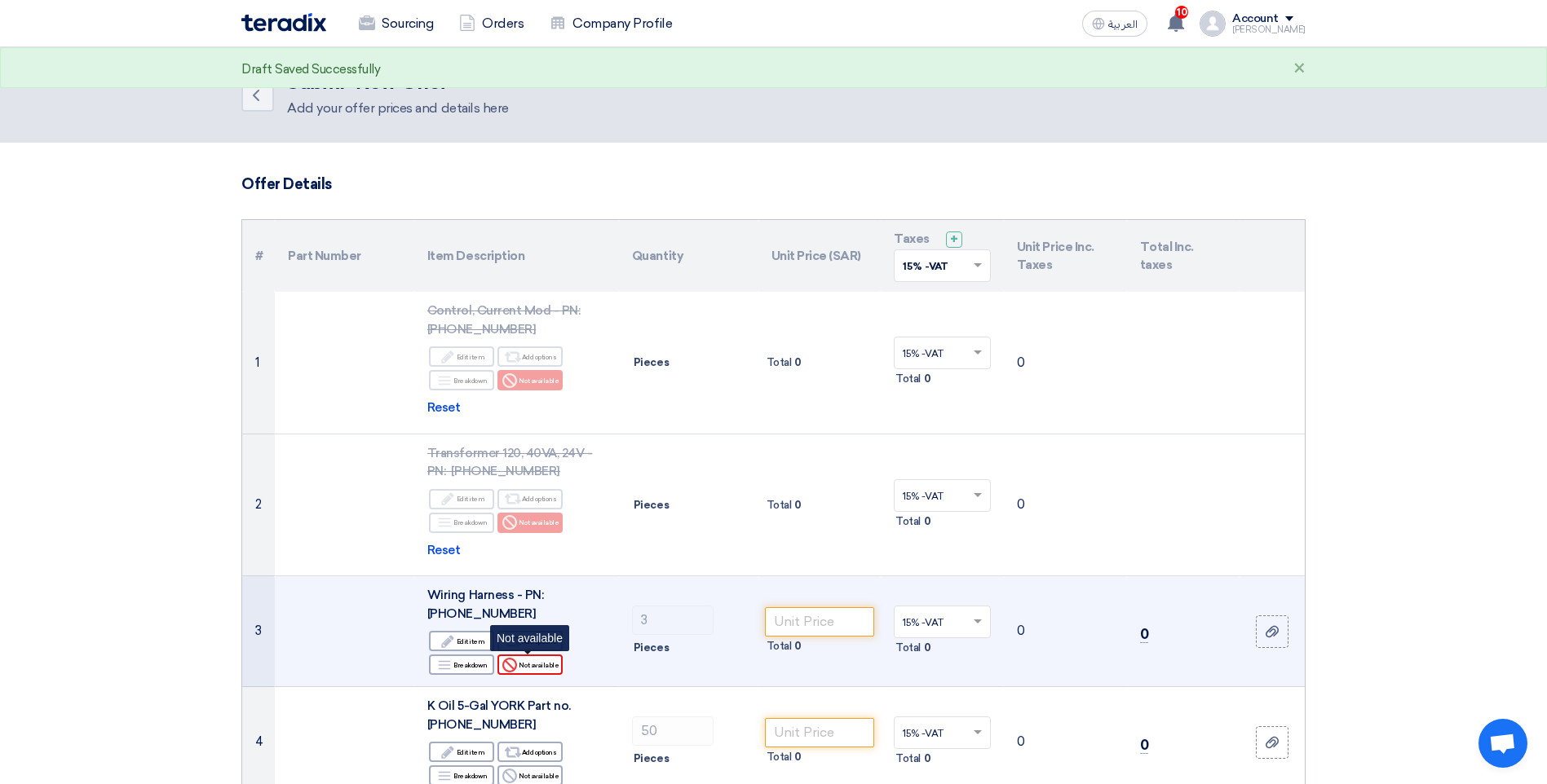
click at [552, 664] on div "Reject Not available" at bounding box center [530, 665] width 66 height 20
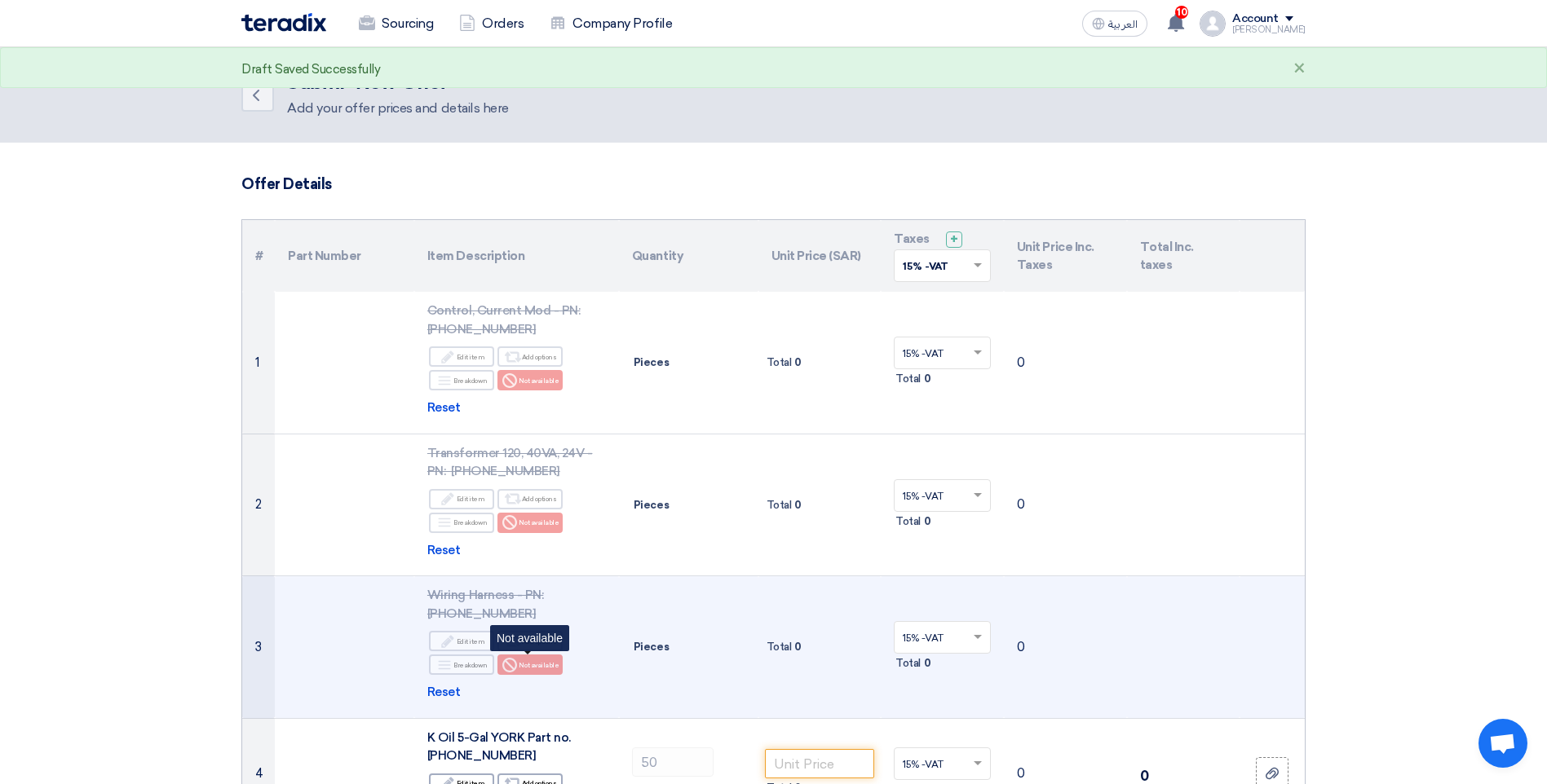
scroll to position [408, 0]
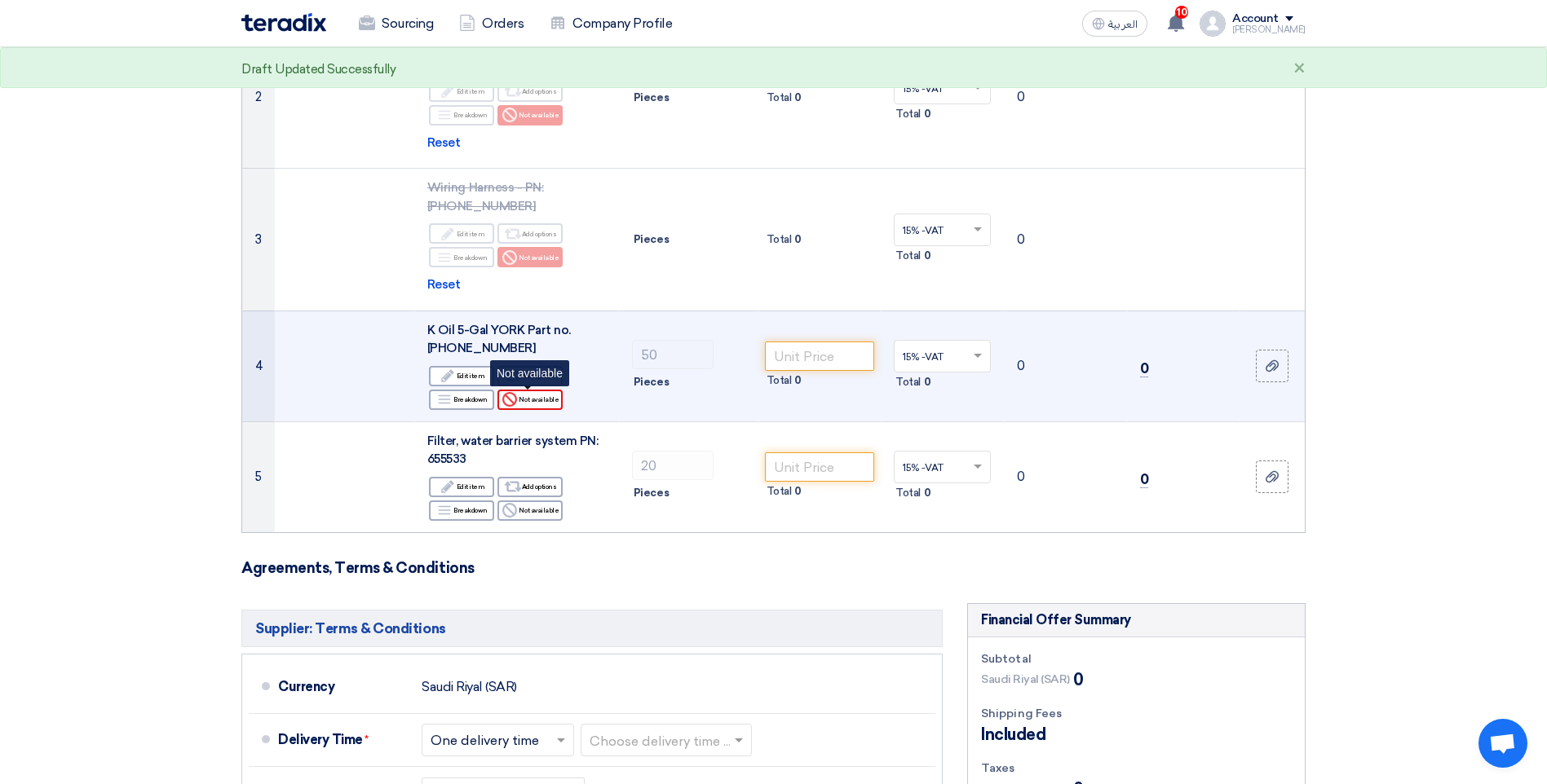
click at [529, 396] on div "Reject Not available" at bounding box center [530, 400] width 66 height 20
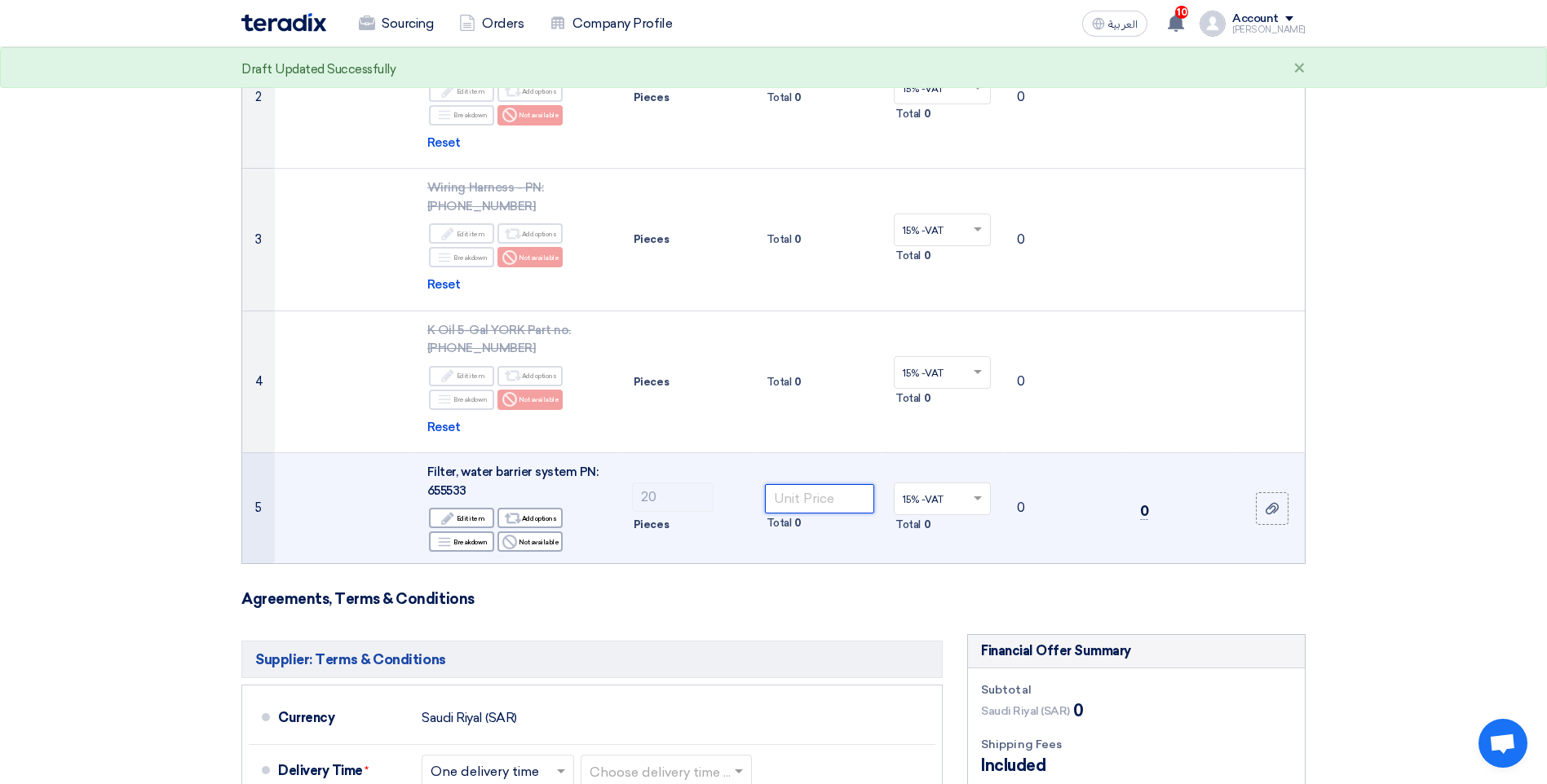
click at [826, 491] on input "number" at bounding box center [820, 499] width 110 height 29
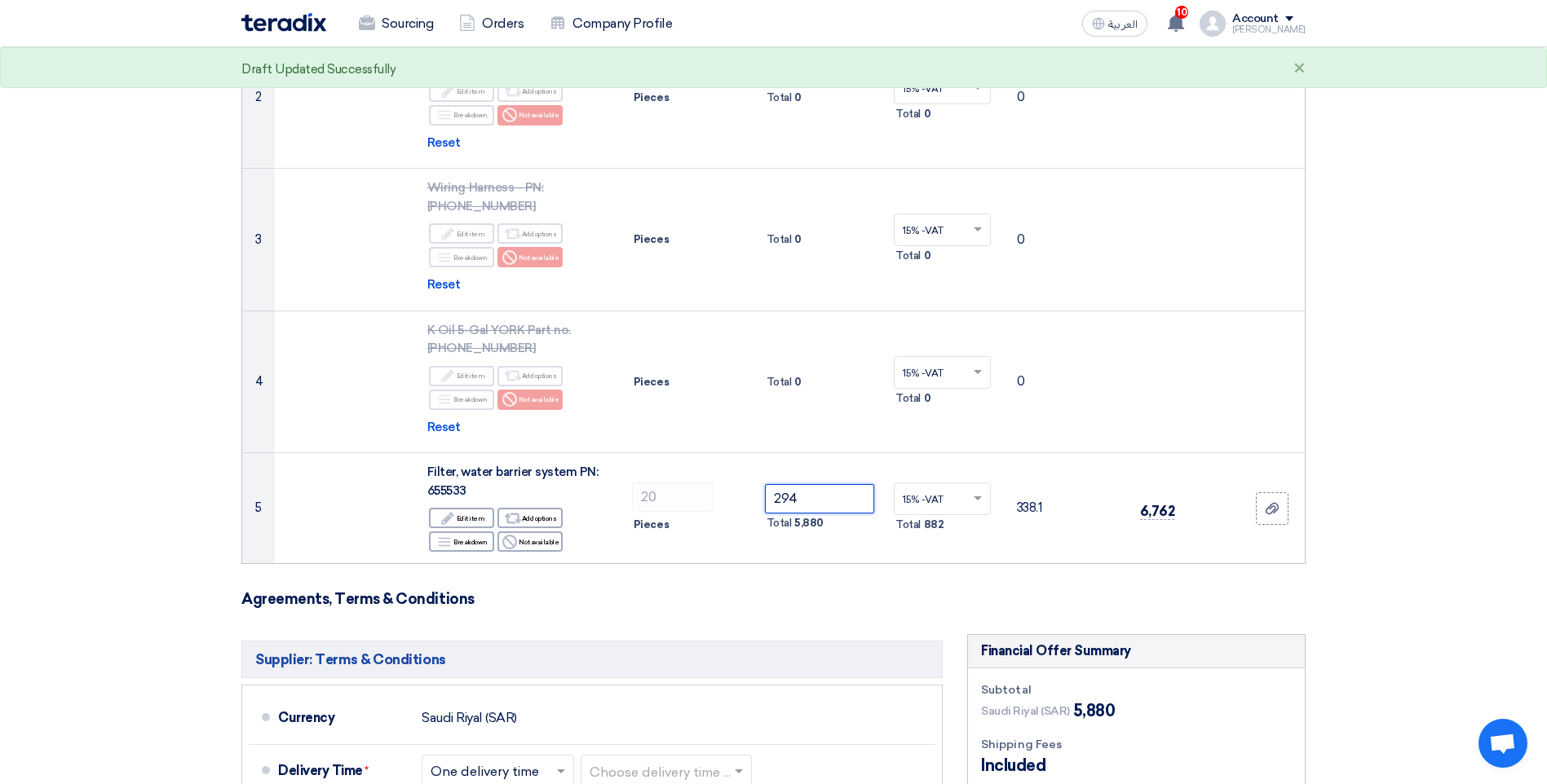
type input "294"
click at [697, 610] on form "Offer Details # Part Number Item Description Quantity Unit Price (SAR) Taxes + …" at bounding box center [774, 484] width 1064 height 1431
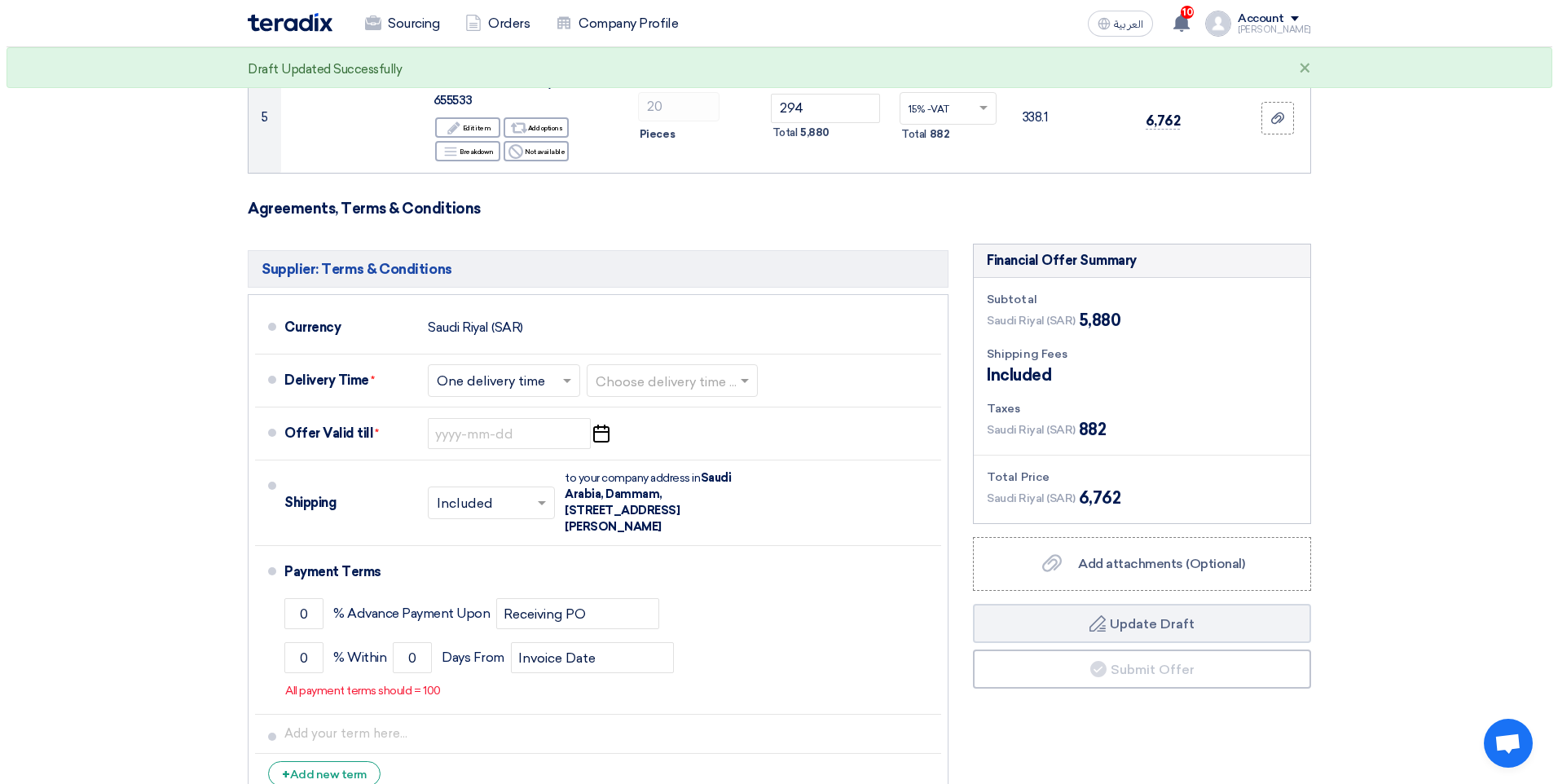
scroll to position [815, 0]
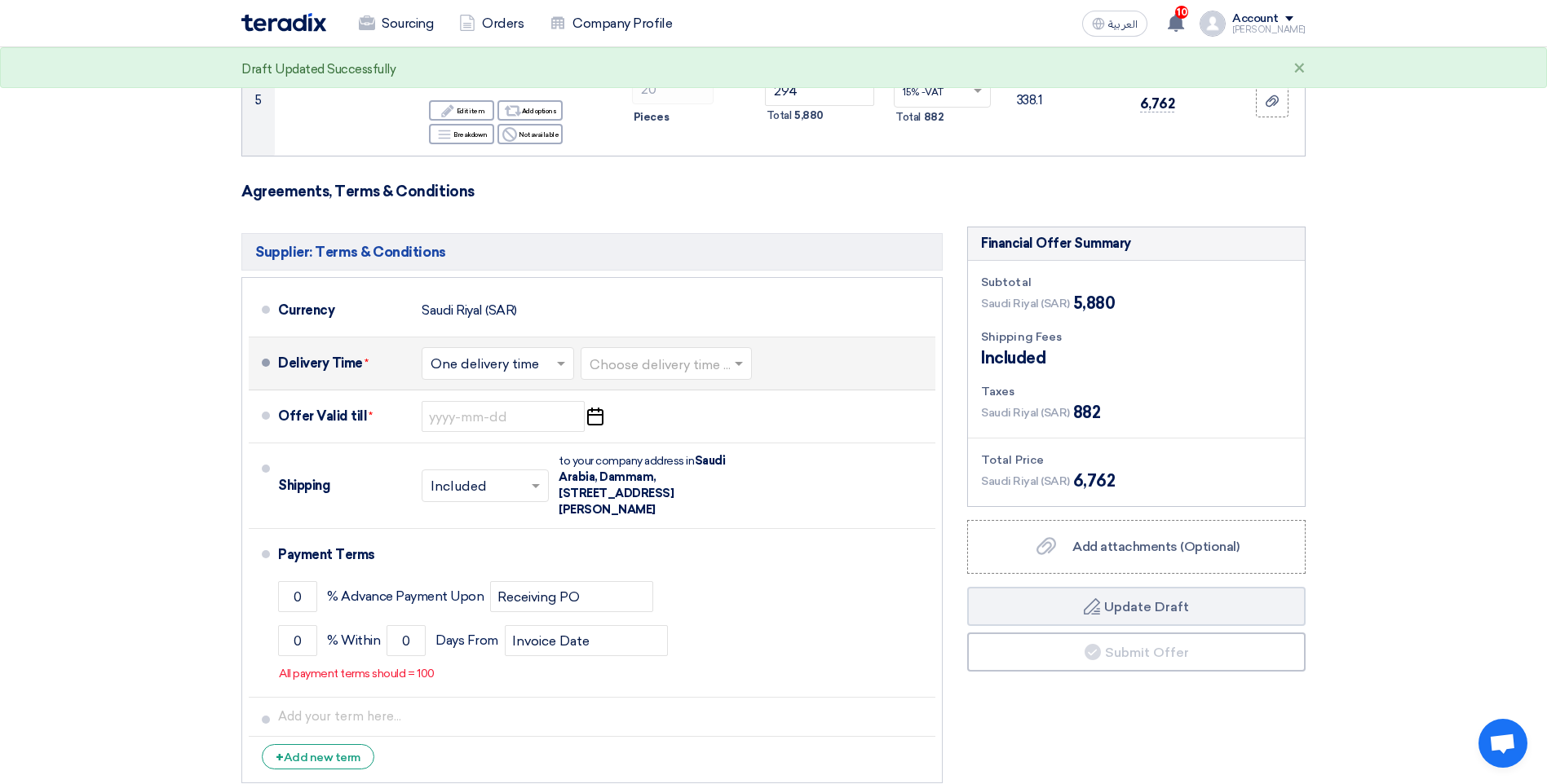
click at [653, 367] on input "text" at bounding box center [667, 365] width 155 height 24
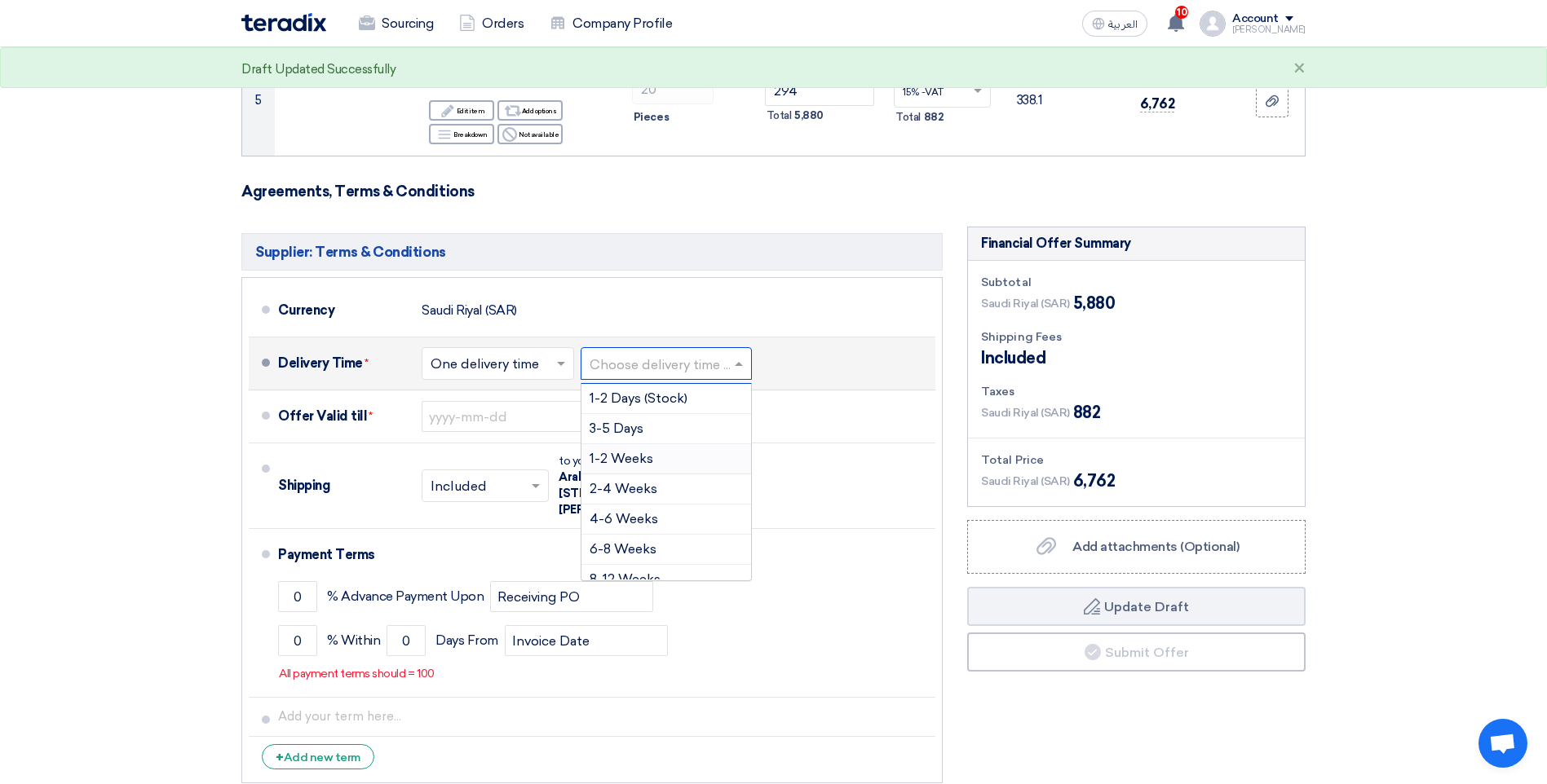
click at [637, 454] on span "1-2 Weeks" at bounding box center [621, 458] width 64 height 15
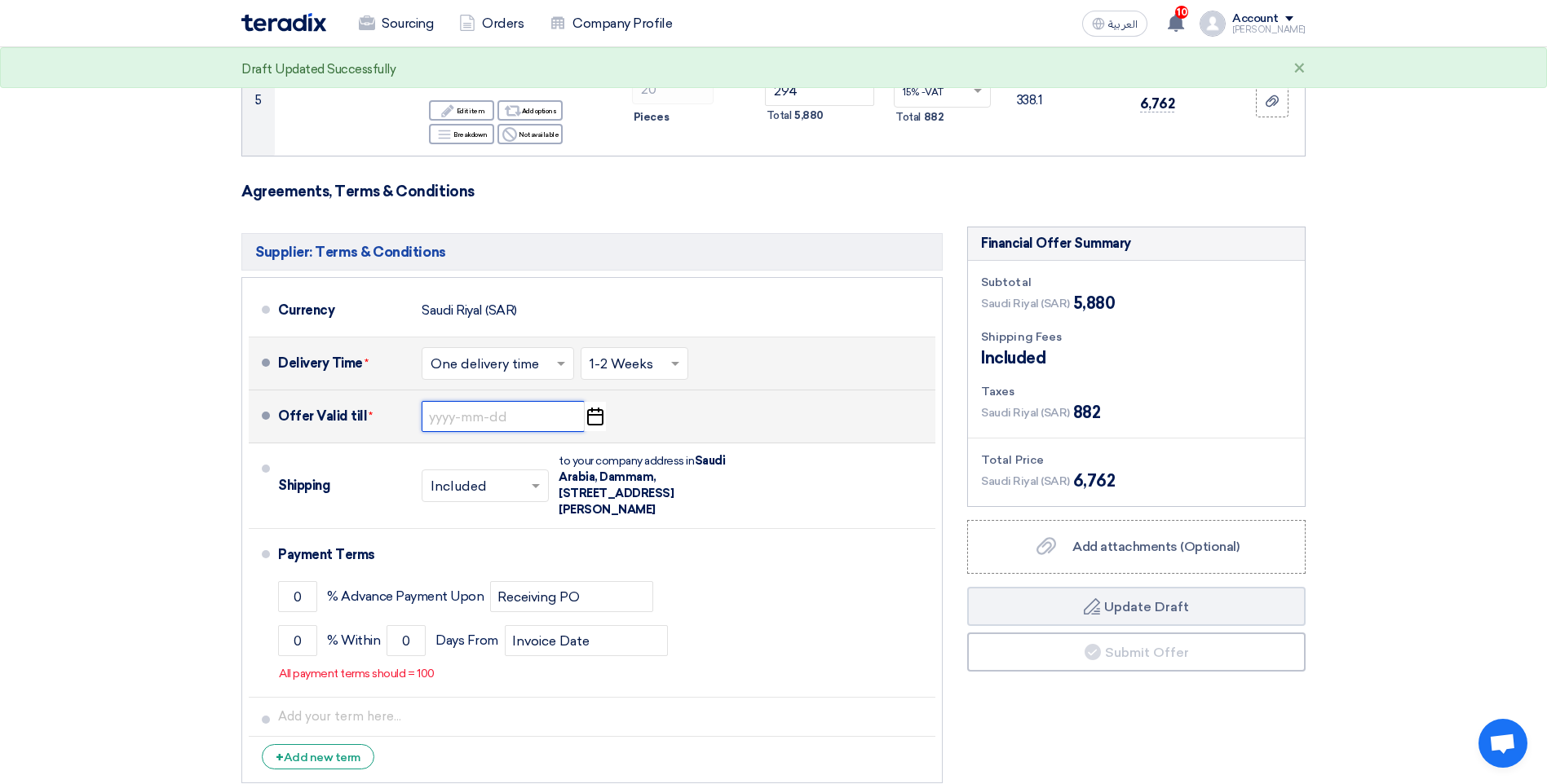
click at [466, 408] on input at bounding box center [503, 416] width 163 height 31
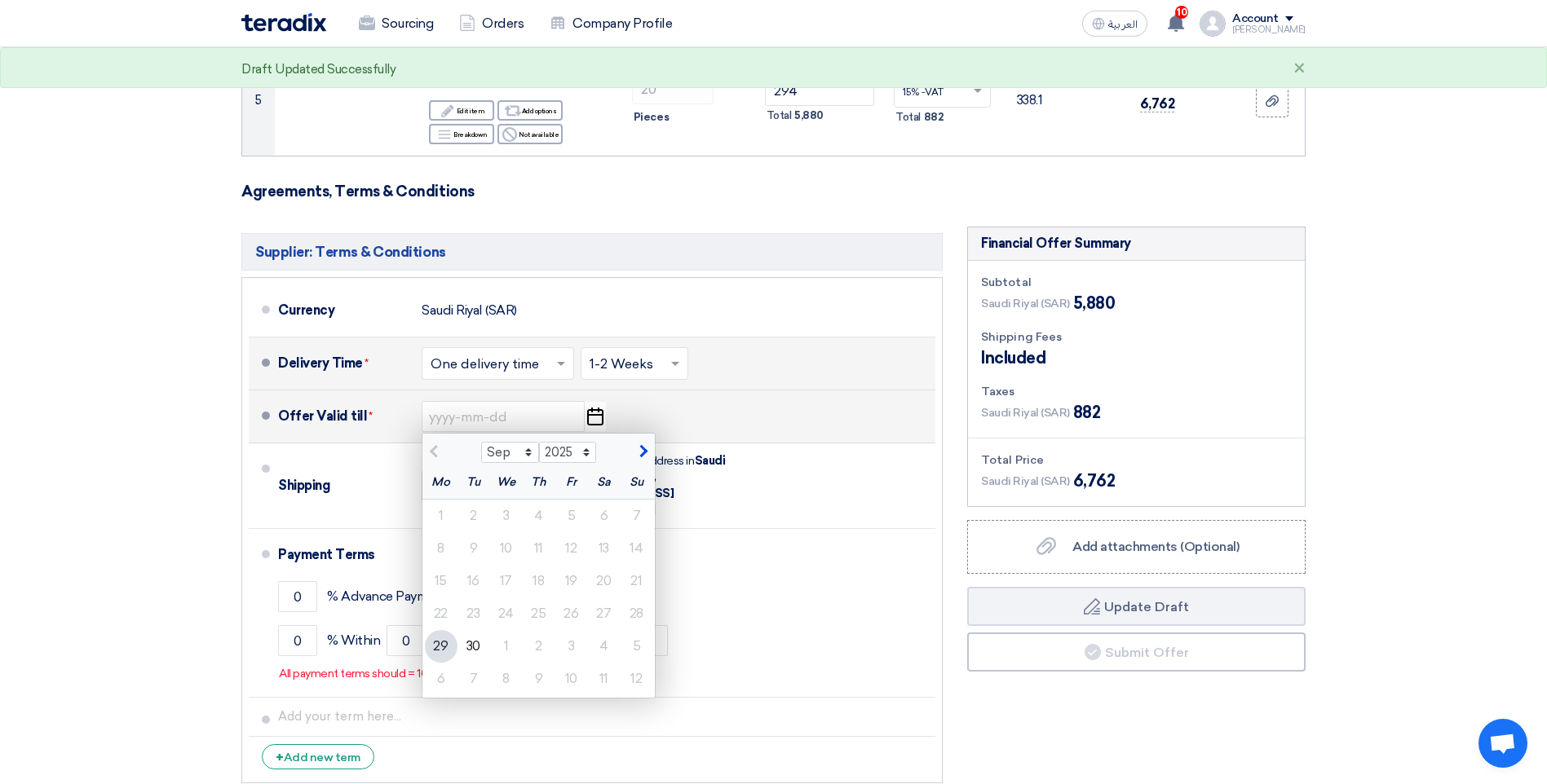
click at [642, 456] on span "button" at bounding box center [641, 452] width 9 height 15
select select "10"
click at [510, 555] on div "8" at bounding box center [507, 549] width 33 height 33
type input "[DATE]"
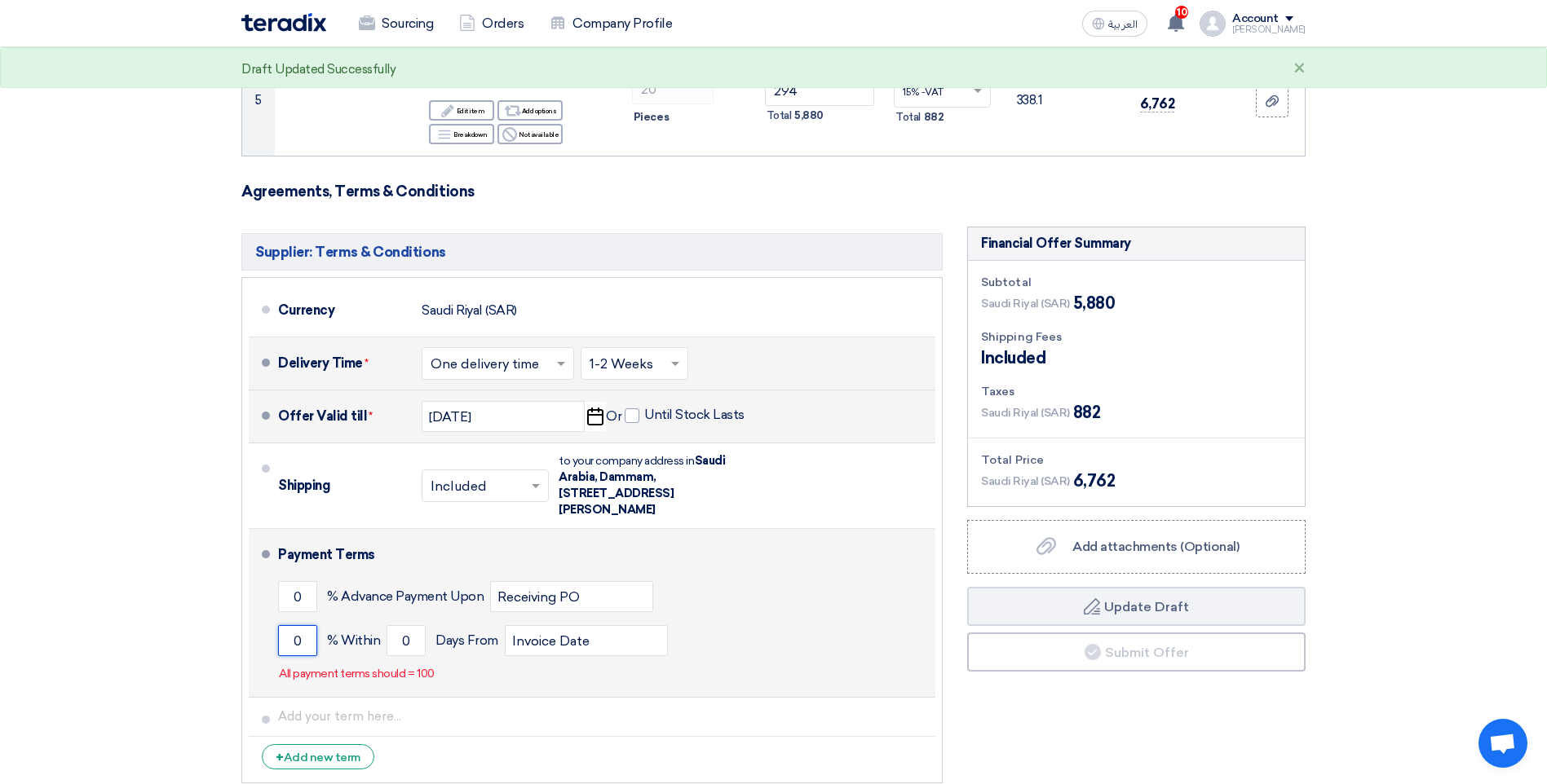
click at [289, 645] on input "0" at bounding box center [297, 641] width 39 height 31
type input "100"
click at [403, 641] on input "0" at bounding box center [405, 641] width 39 height 31
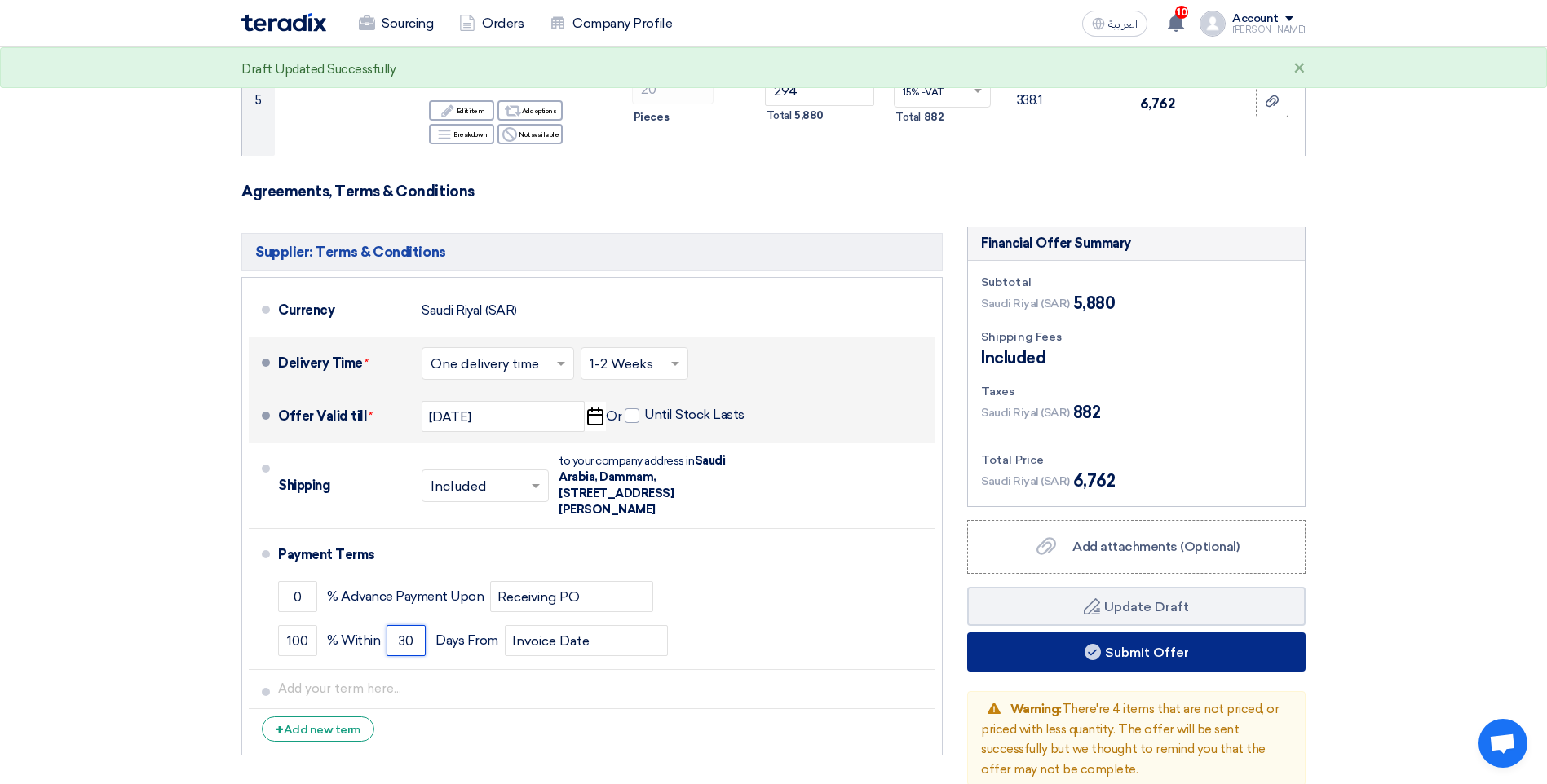
type input "30"
click at [1142, 650] on button "Submit Offer" at bounding box center [1136, 652] width 338 height 39
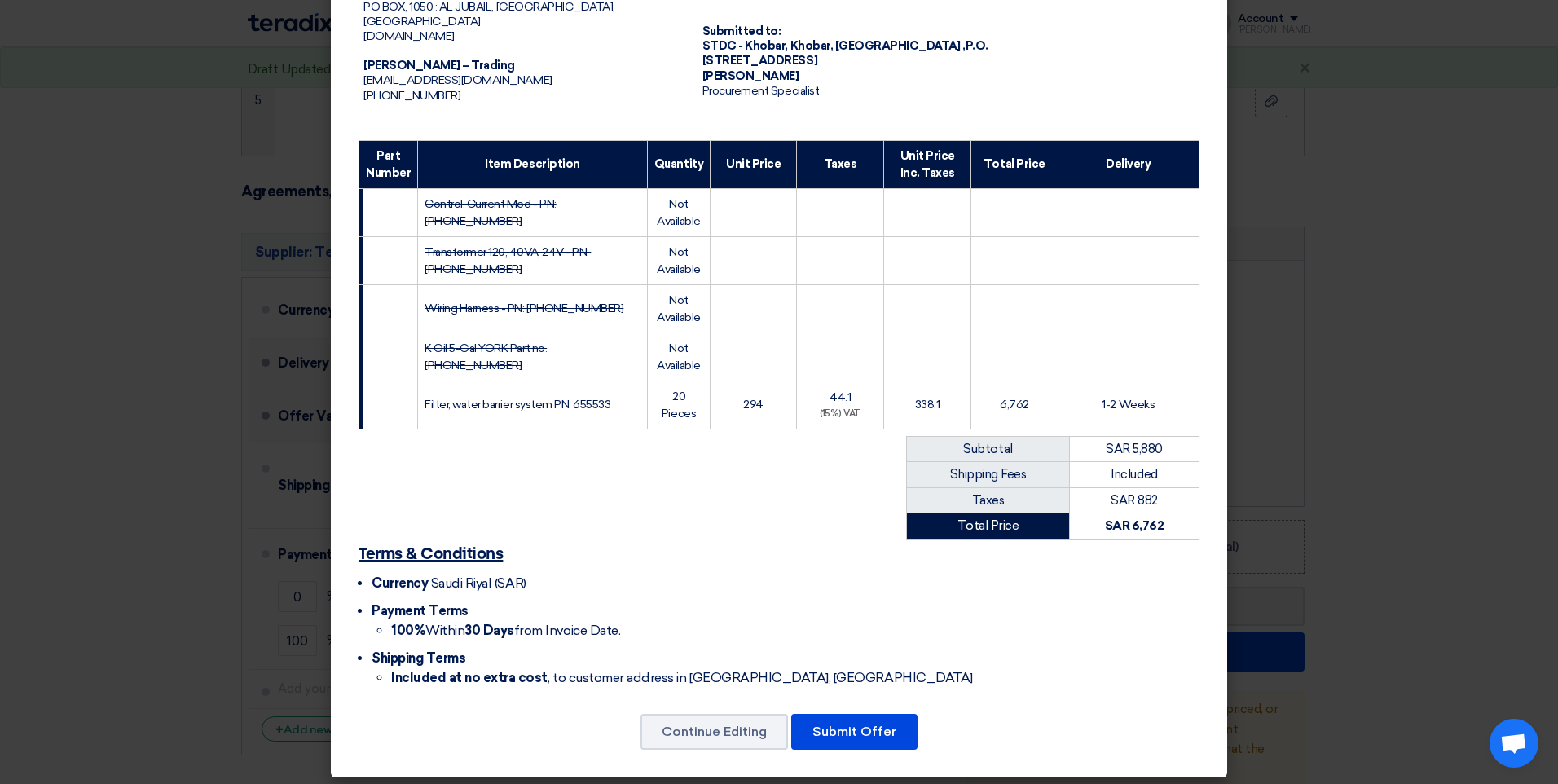
scroll to position [119, 0]
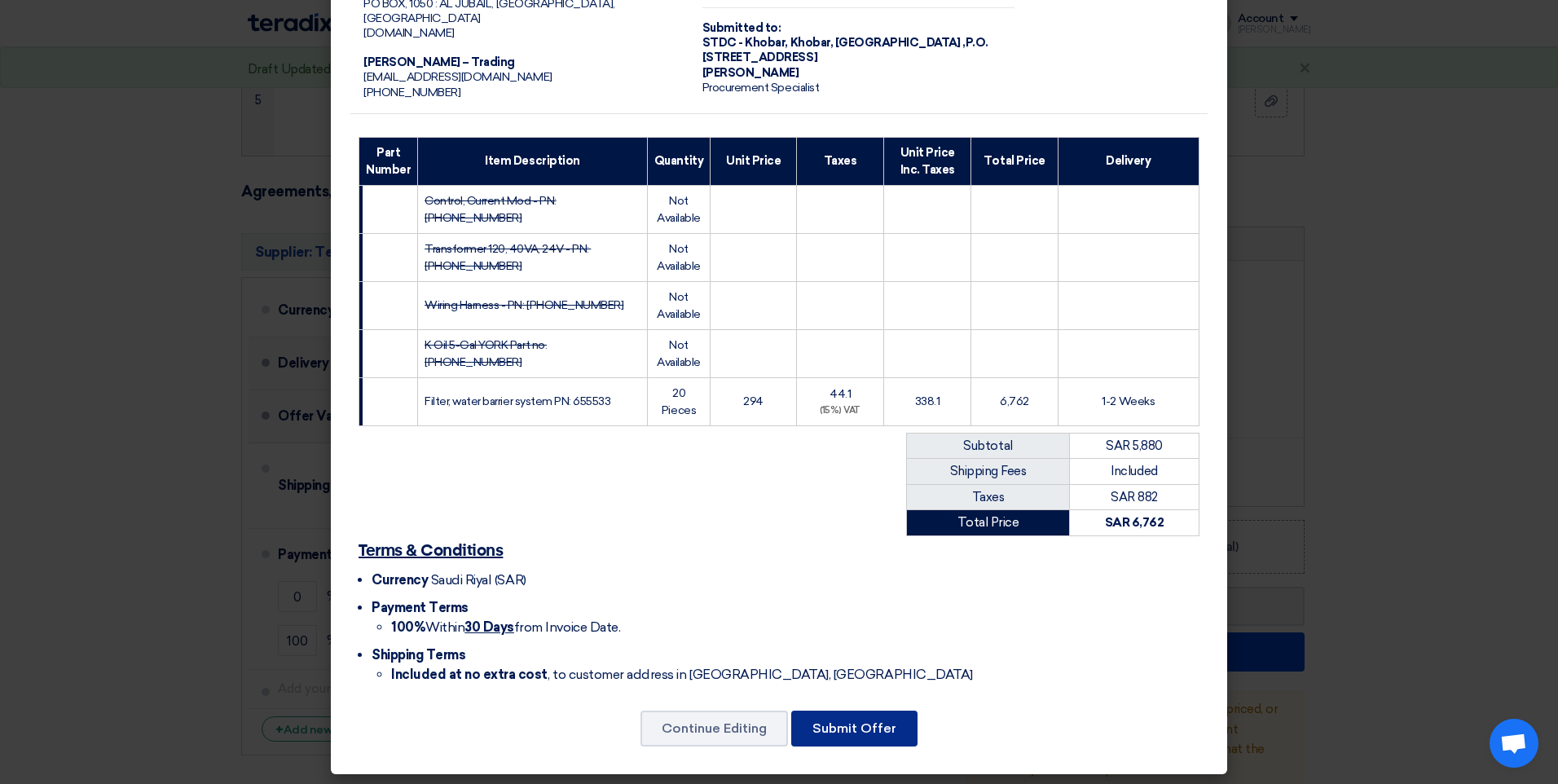
click at [818, 728] on button "Submit Offer" at bounding box center [854, 728] width 127 height 36
